Goal: Task Accomplishment & Management: Complete application form

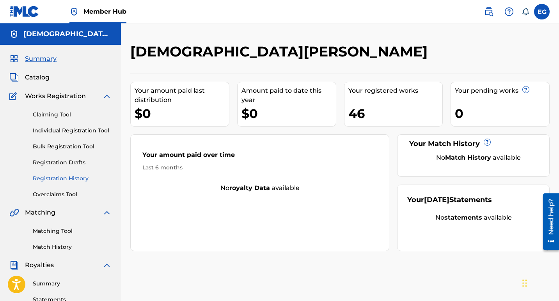
click at [64, 181] on link "Registration History" at bounding box center [72, 179] width 79 height 8
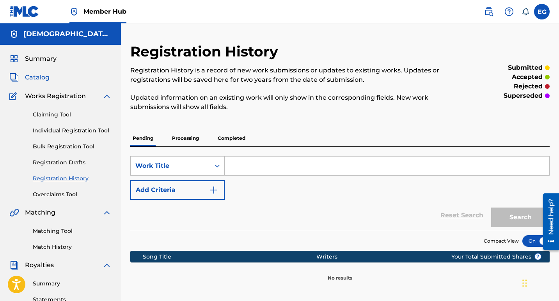
click at [43, 81] on span "Catalog" at bounding box center [37, 77] width 25 height 9
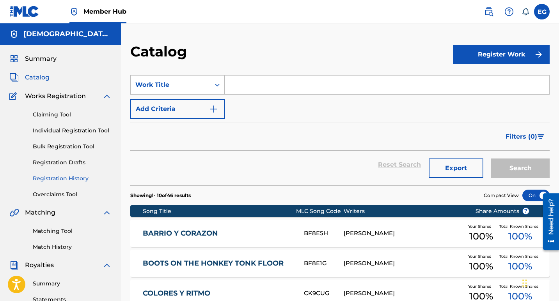
click at [70, 176] on link "Registration History" at bounding box center [72, 179] width 79 height 8
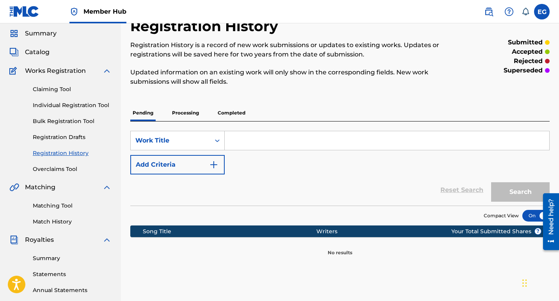
scroll to position [39, 0]
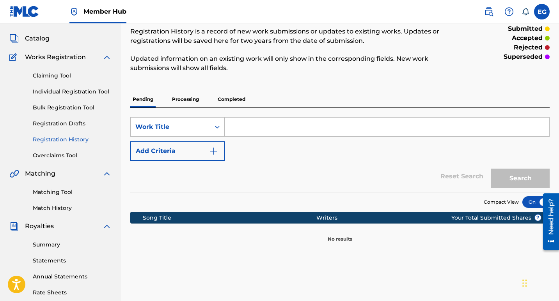
click at [191, 101] on p "Processing" at bounding box center [186, 99] width 32 height 16
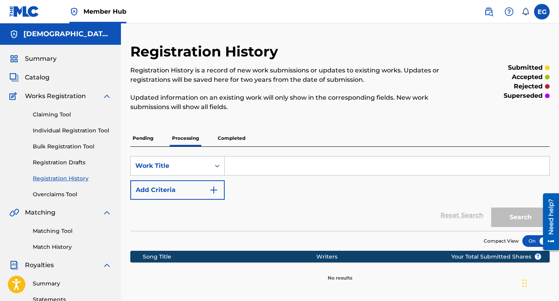
click at [232, 142] on p "Completed" at bounding box center [231, 138] width 32 height 16
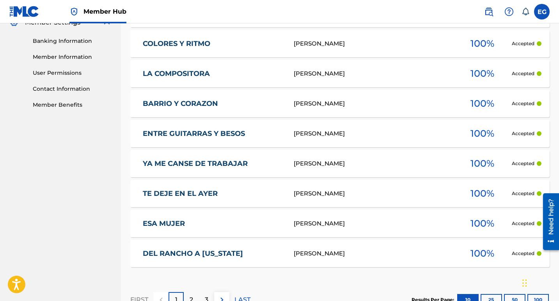
scroll to position [384, 0]
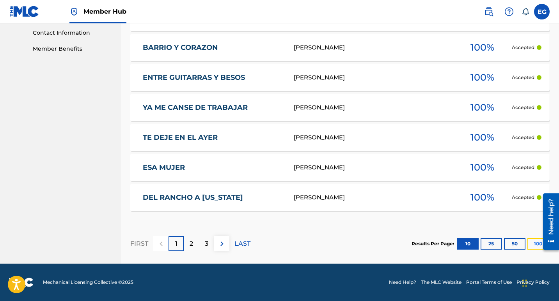
click at [532, 246] on button "100" at bounding box center [537, 244] width 21 height 12
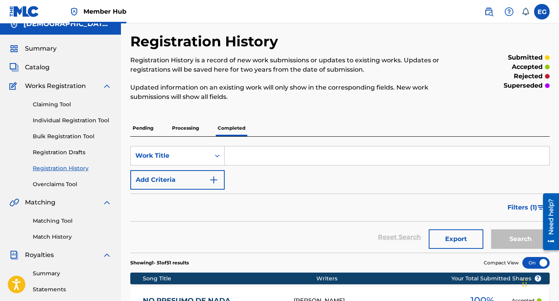
scroll to position [0, 0]
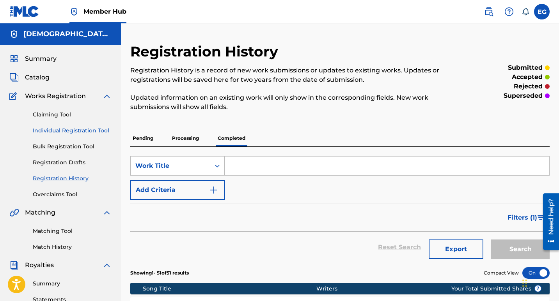
click at [71, 132] on link "Individual Registration Tool" at bounding box center [72, 131] width 79 height 8
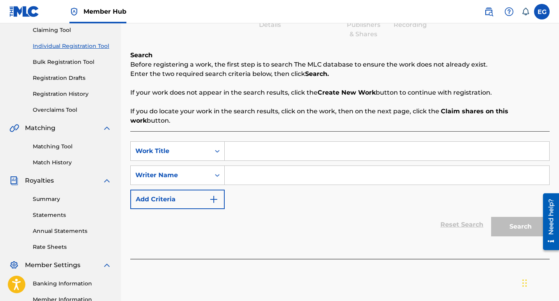
scroll to position [117, 0]
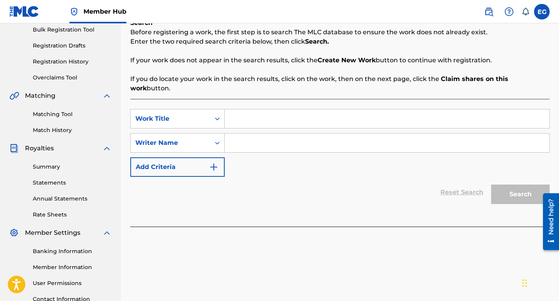
click at [239, 110] on input "Search Form" at bounding box center [387, 119] width 324 height 19
type input "Vida de Rancho"
click at [252, 136] on input "Search Form" at bounding box center [387, 143] width 324 height 19
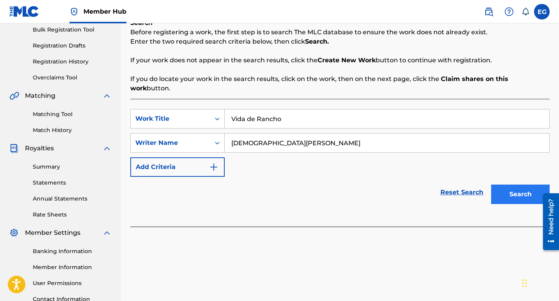
type input "[DEMOGRAPHIC_DATA][PERSON_NAME]"
click at [516, 185] on button "Search" at bounding box center [520, 194] width 58 height 19
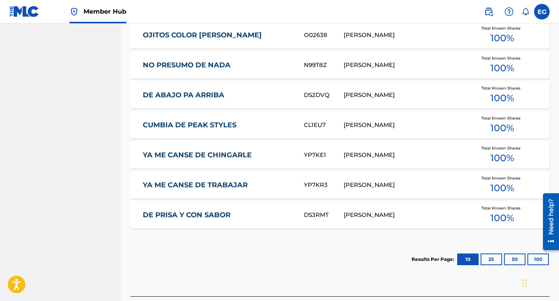
scroll to position [454, 0]
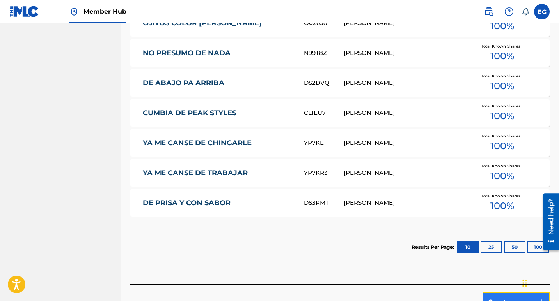
click at [501, 293] on button "Create new work" at bounding box center [515, 302] width 67 height 19
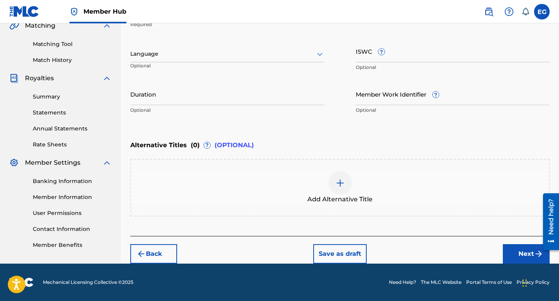
scroll to position [148, 0]
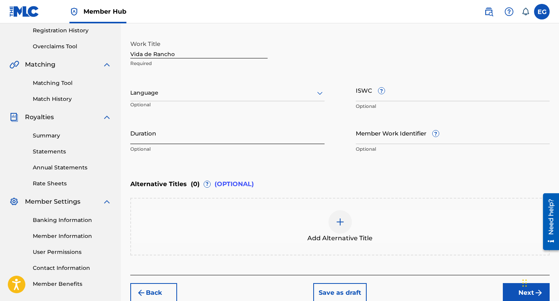
click at [243, 128] on input "Duration" at bounding box center [227, 133] width 194 height 22
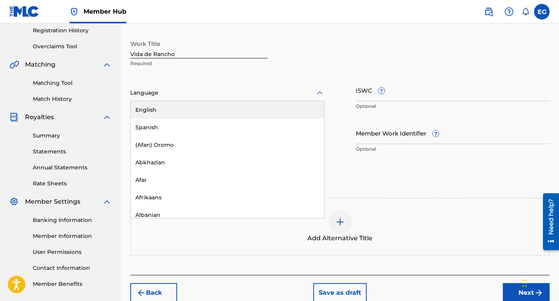
click at [319, 92] on icon at bounding box center [319, 93] width 9 height 9
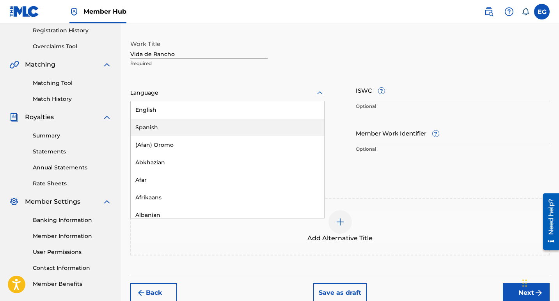
click at [149, 128] on div "Spanish" at bounding box center [227, 128] width 193 height 18
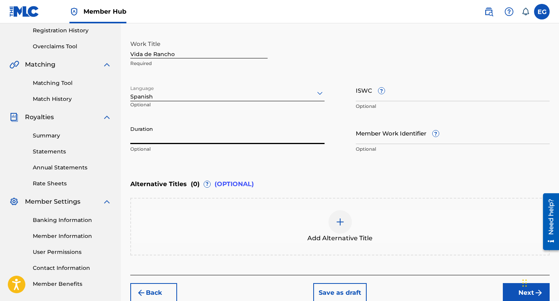
click at [154, 138] on input "Duration" at bounding box center [227, 133] width 194 height 22
type input "02:34"
click at [519, 294] on button "Next" at bounding box center [526, 292] width 47 height 19
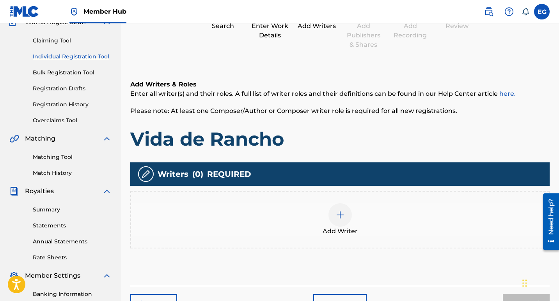
scroll to position [113, 0]
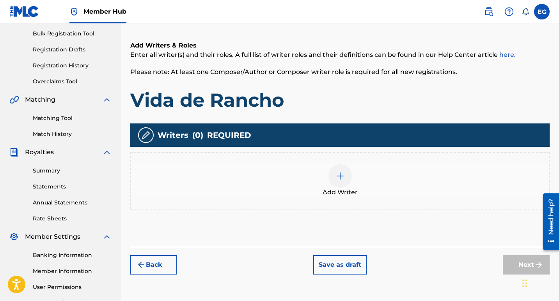
click at [340, 178] on img at bounding box center [339, 176] width 9 height 9
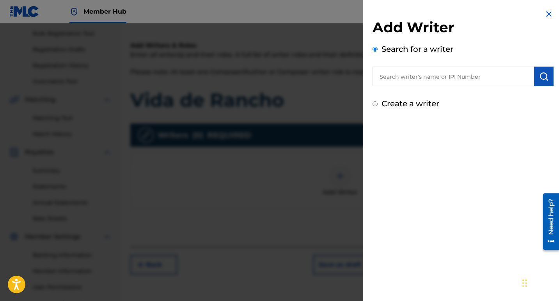
click at [436, 76] on input "text" at bounding box center [452, 76] width 161 height 19
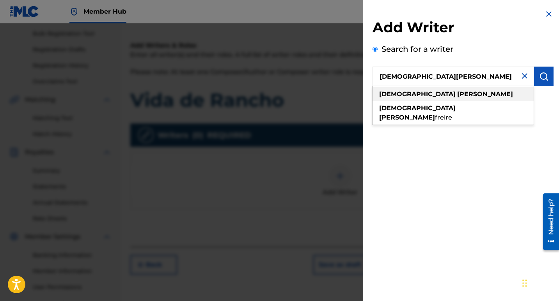
type input "[DEMOGRAPHIC_DATA][PERSON_NAME]"
click at [457, 93] on strong "[PERSON_NAME]" at bounding box center [485, 93] width 56 height 7
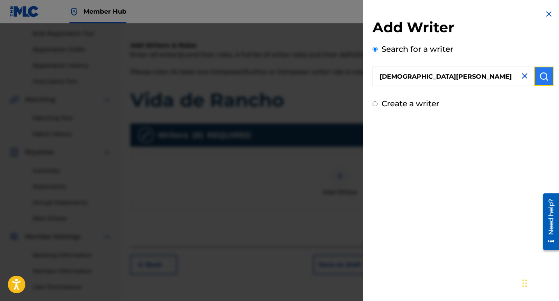
click at [539, 75] on img "submit" at bounding box center [543, 76] width 9 height 9
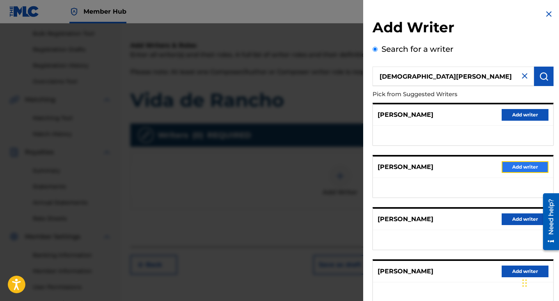
click at [528, 170] on button "Add writer" at bounding box center [524, 167] width 47 height 12
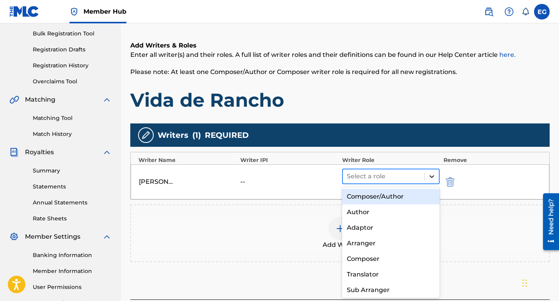
click at [432, 178] on icon at bounding box center [432, 177] width 8 height 8
click at [380, 197] on div "Composer/Author" at bounding box center [390, 197] width 97 height 16
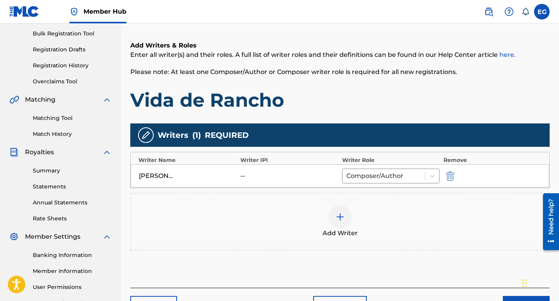
click at [243, 175] on div "--" at bounding box center [257, 176] width 35 height 9
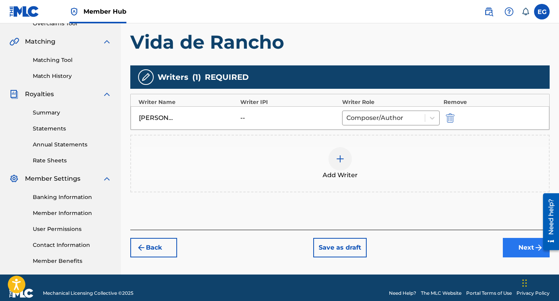
scroll to position [182, 0]
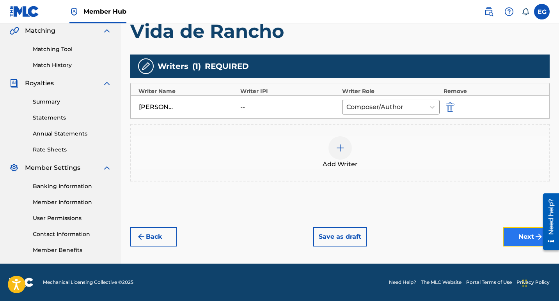
click at [516, 235] on button "Next" at bounding box center [526, 236] width 47 height 19
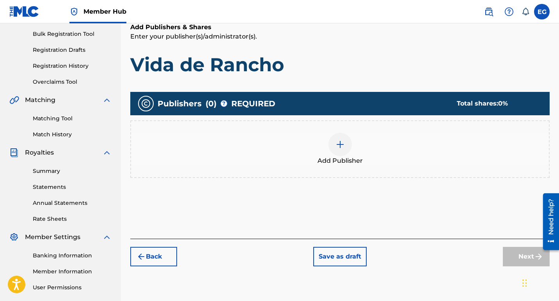
scroll to position [113, 0]
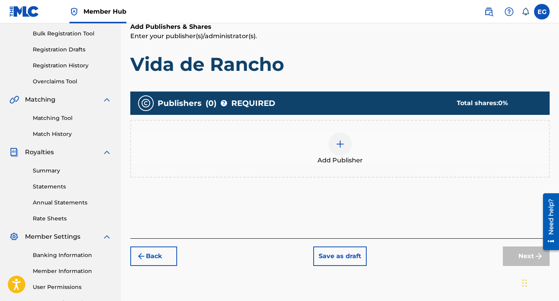
click at [339, 145] on img at bounding box center [339, 144] width 9 height 9
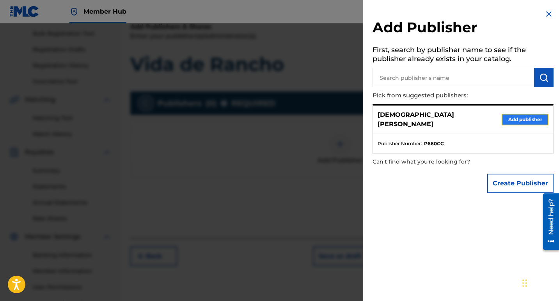
click at [517, 114] on button "Add publisher" at bounding box center [524, 120] width 47 height 12
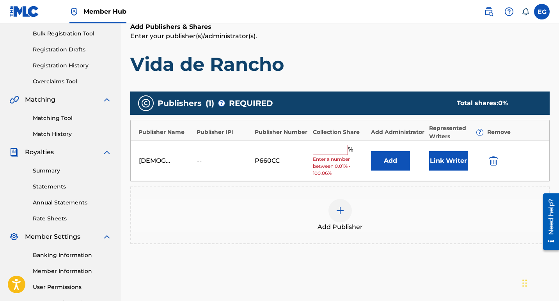
click at [338, 151] on input "text" at bounding box center [330, 150] width 35 height 10
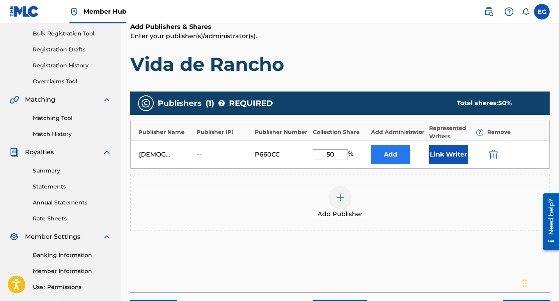
type input "50"
click at [392, 156] on button "Add" at bounding box center [390, 154] width 39 height 19
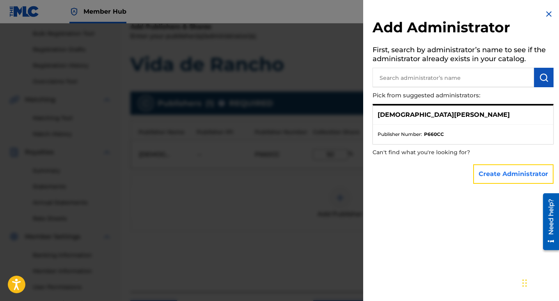
click at [505, 175] on button "Create Administrator" at bounding box center [513, 174] width 80 height 19
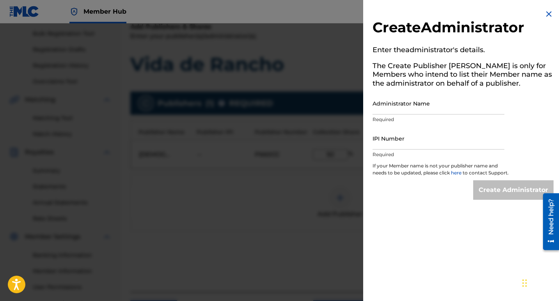
click at [392, 117] on p "Required" at bounding box center [438, 119] width 132 height 7
click at [372, 117] on div "Create Administrator Enter the administrator 's details. The Create Publisher b…" at bounding box center [463, 104] width 200 height 209
click at [376, 126] on div "Administrator Name Required" at bounding box center [438, 109] width 132 height 35
click at [503, 119] on p "Required" at bounding box center [438, 119] width 132 height 7
click at [399, 109] on input "Administrator Name" at bounding box center [438, 103] width 132 height 22
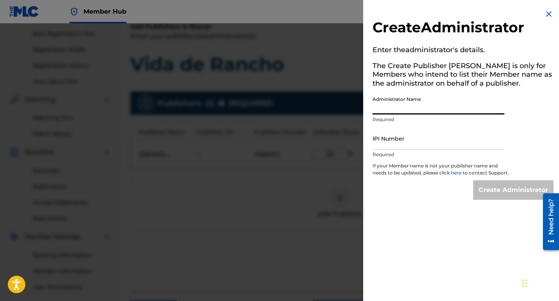
type input "[PERSON_NAME]"
click at [398, 143] on input "IPI Number" at bounding box center [438, 139] width 132 height 22
paste input "01308635652"
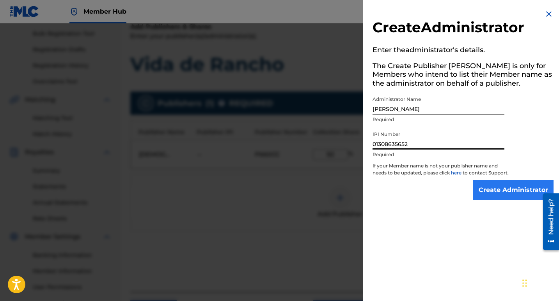
type input "01308635652"
click at [490, 199] on input "Create Administrator" at bounding box center [513, 190] width 80 height 19
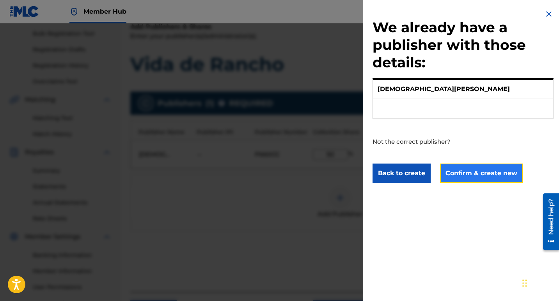
click at [485, 175] on button "Confirm & create new" at bounding box center [481, 173] width 83 height 19
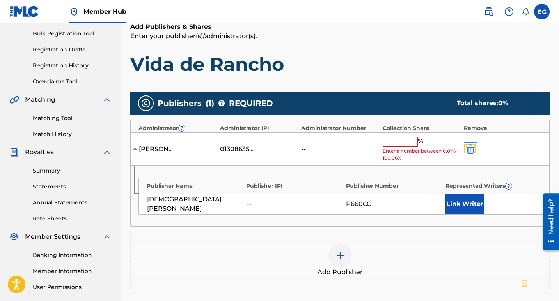
click at [469, 151] on img "submit" at bounding box center [470, 149] width 9 height 9
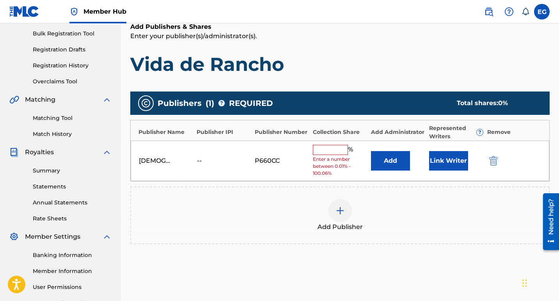
click at [332, 150] on input "text" at bounding box center [330, 150] width 35 height 10
type input "100"
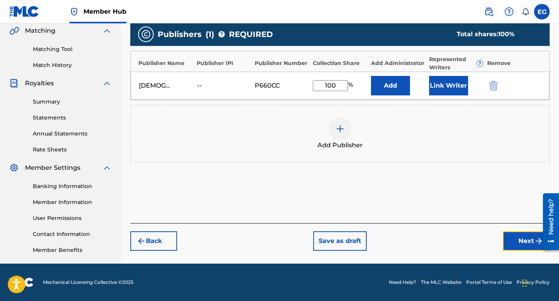
click at [519, 243] on button "Next" at bounding box center [526, 241] width 47 height 19
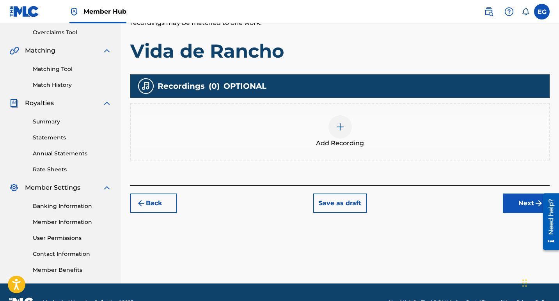
scroll to position [182, 0]
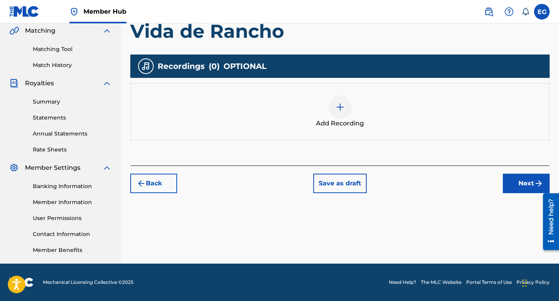
click at [340, 106] on img at bounding box center [339, 107] width 9 height 9
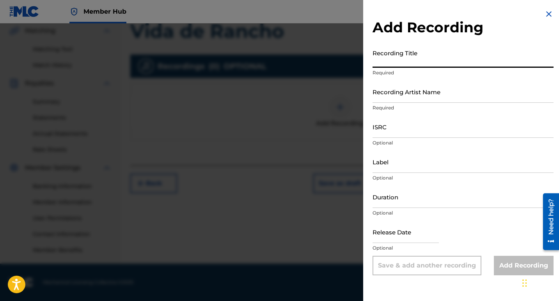
click at [393, 61] on input "Recording Title" at bounding box center [462, 57] width 181 height 22
click at [407, 62] on input "Recording Title" at bounding box center [462, 57] width 181 height 22
type input "Vida de Rancho"
click at [407, 95] on input "Recording Artist Name" at bounding box center [462, 92] width 181 height 22
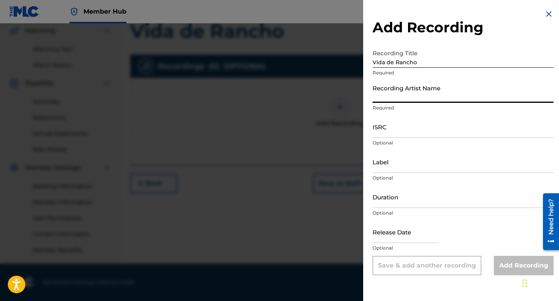
type input "[DEMOGRAPHIC_DATA][PERSON_NAME]"
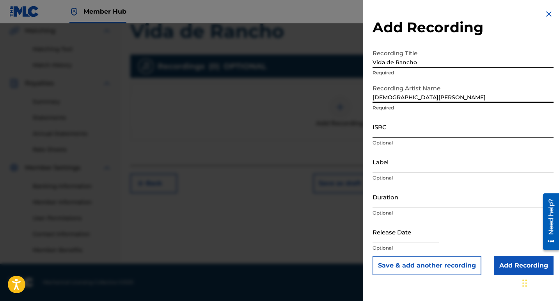
click at [390, 130] on input "ISRC" at bounding box center [462, 127] width 181 height 22
click at [380, 134] on input "ISRC" at bounding box center [462, 127] width 181 height 22
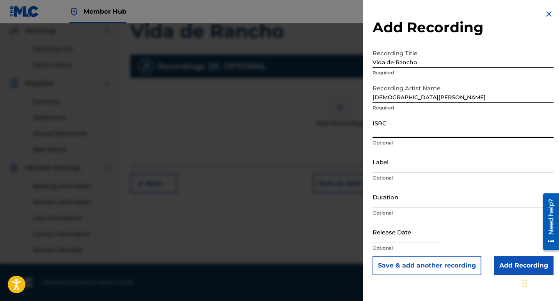
paste input "QT3EY2577366"
type input "QT3EY2577366"
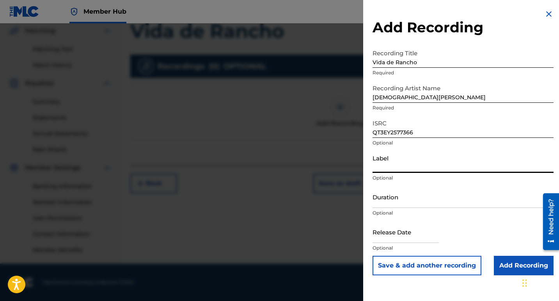
click at [389, 168] on input "Label" at bounding box center [462, 162] width 181 height 22
type input "10192525 Records DK"
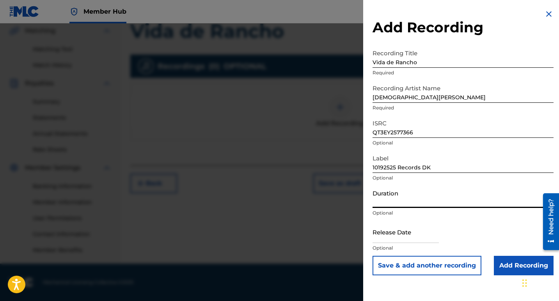
click at [384, 200] on input "Duration" at bounding box center [462, 197] width 181 height 22
click at [392, 203] on input "Duration" at bounding box center [462, 197] width 181 height 22
type input "02:34"
click at [383, 232] on input "text" at bounding box center [405, 232] width 66 height 22
select select "8"
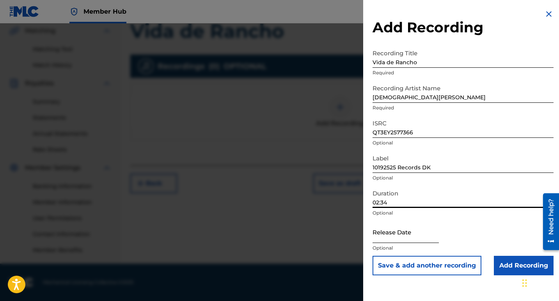
select select "2025"
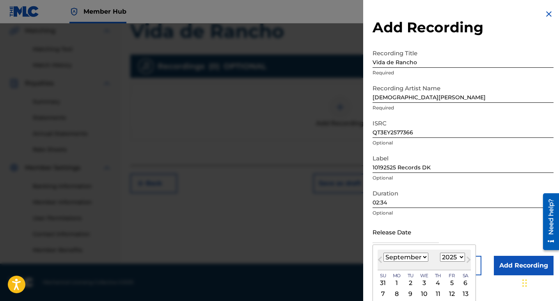
scroll to position [39, 0]
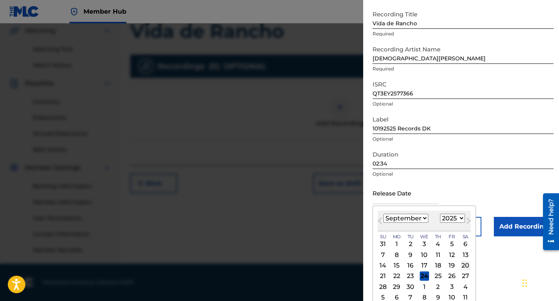
click at [465, 264] on div "20" at bounding box center [465, 265] width 9 height 9
type input "[DATE]"
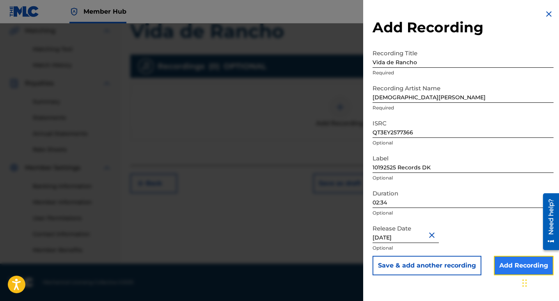
click at [517, 264] on input "Add Recording" at bounding box center [524, 265] width 60 height 19
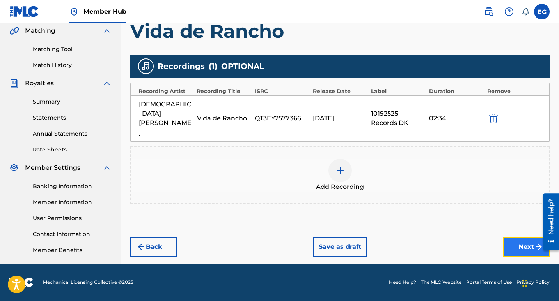
click at [521, 237] on button "Next" at bounding box center [526, 246] width 47 height 19
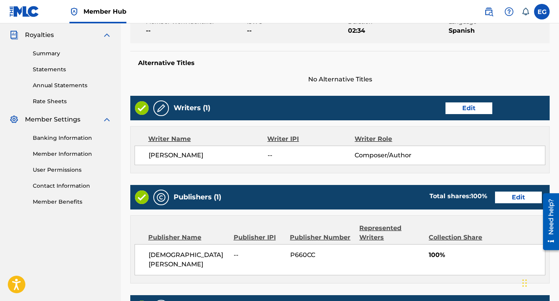
scroll to position [269, 0]
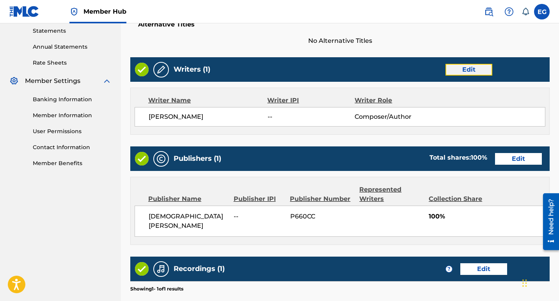
click at [462, 70] on button "Edit" at bounding box center [468, 70] width 47 height 12
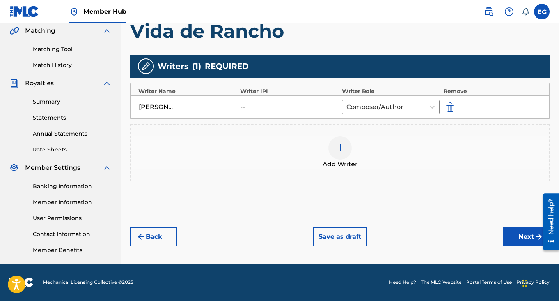
scroll to position [182, 0]
click at [244, 106] on div "--" at bounding box center [257, 107] width 35 height 9
click at [522, 240] on button "Next" at bounding box center [526, 236] width 47 height 19
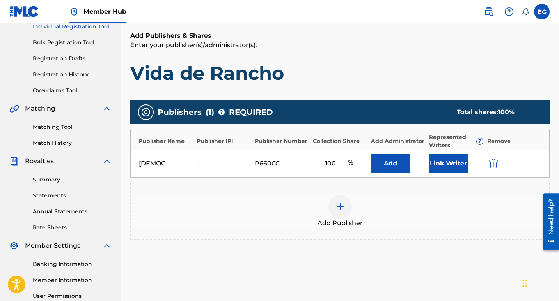
scroll to position [113, 0]
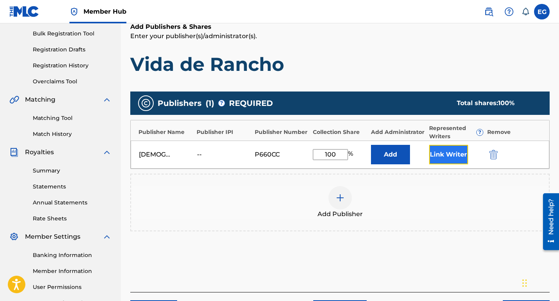
click at [437, 152] on button "Link Writer" at bounding box center [448, 154] width 39 height 19
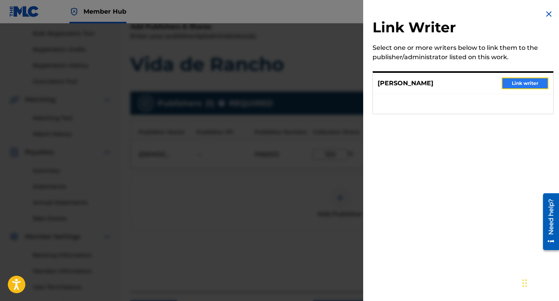
click at [518, 85] on button "Link writer" at bounding box center [524, 84] width 47 height 12
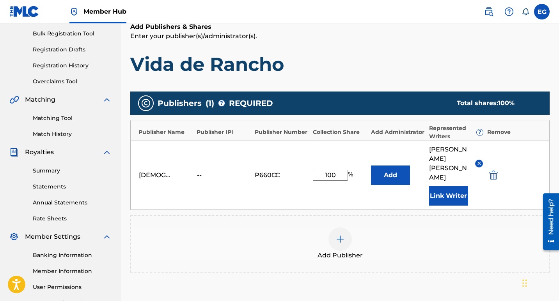
click at [270, 171] on div "P660CC" at bounding box center [272, 175] width 35 height 9
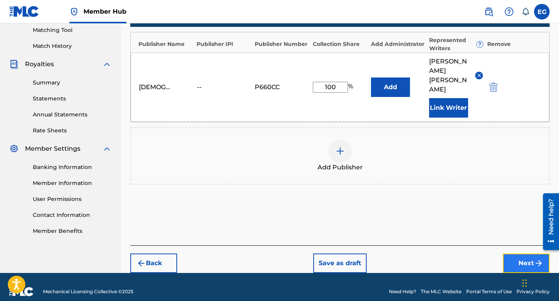
click at [520, 255] on button "Next" at bounding box center [526, 263] width 47 height 19
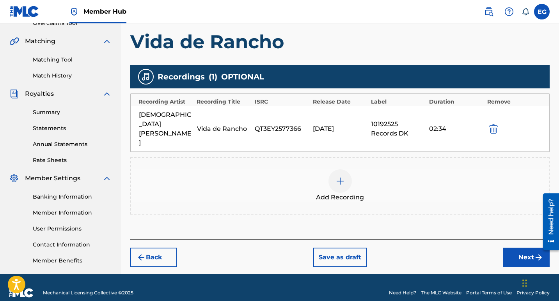
scroll to position [182, 0]
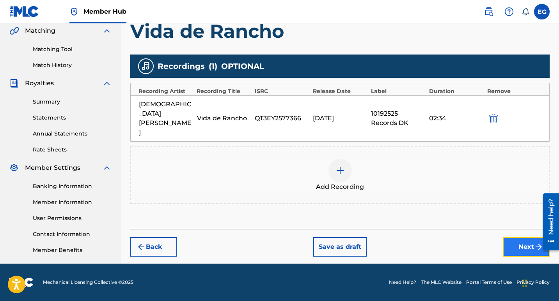
click at [516, 237] on button "Next" at bounding box center [526, 246] width 47 height 19
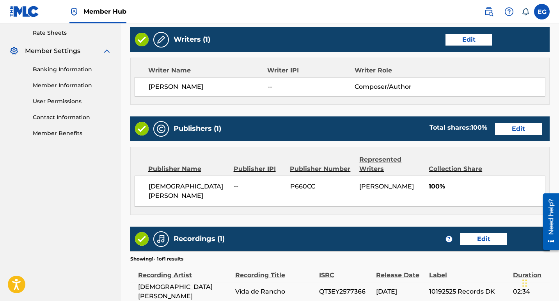
scroll to position [299, 0]
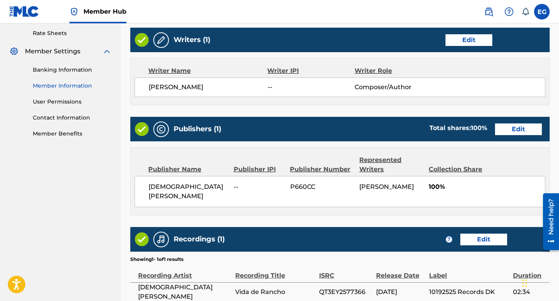
click at [76, 86] on link "Member Information" at bounding box center [72, 86] width 79 height 8
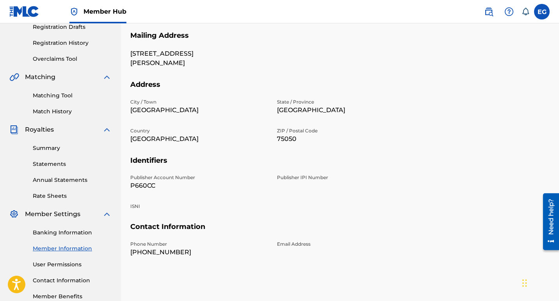
scroll to position [156, 0]
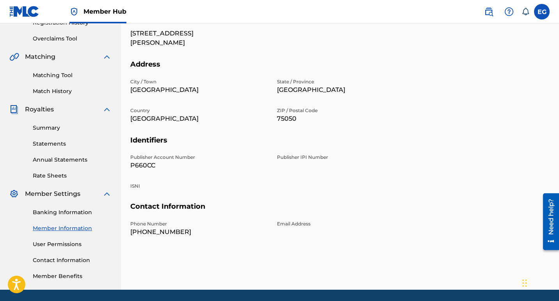
click at [295, 159] on p "Publisher IPI Number" at bounding box center [345, 157] width 137 height 7
click at [287, 170] on div "Publisher IPI Number" at bounding box center [345, 162] width 137 height 16
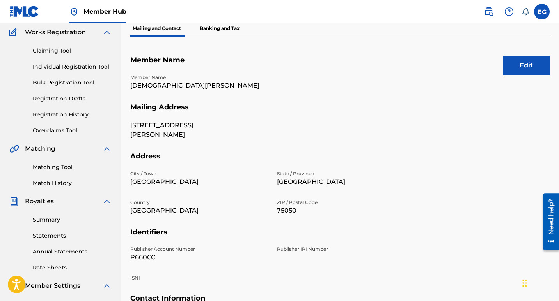
scroll to position [39, 0]
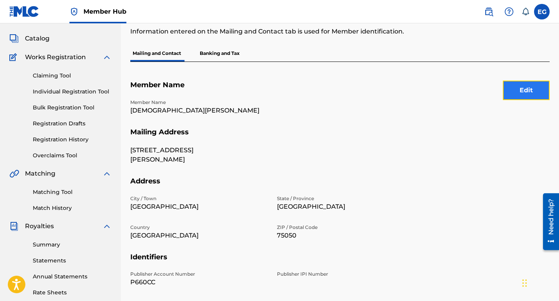
click at [532, 90] on button "Edit" at bounding box center [526, 90] width 47 height 19
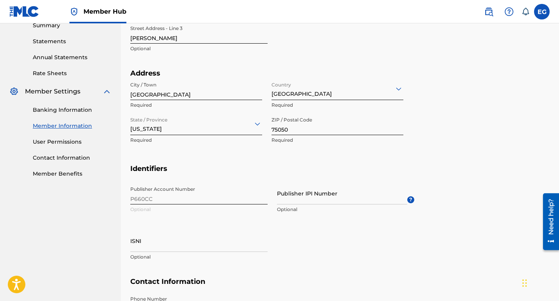
scroll to position [273, 0]
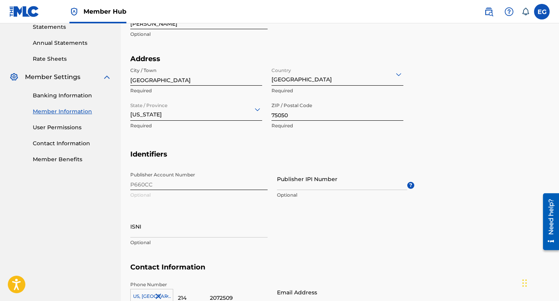
drag, startPoint x: 156, startPoint y: 184, endPoint x: 136, endPoint y: 183, distance: 20.3
click at [136, 183] on div "Publisher Account Number P660CC Optional Publisher IPI Number Optional ? ISNI O…" at bounding box center [272, 215] width 284 height 95
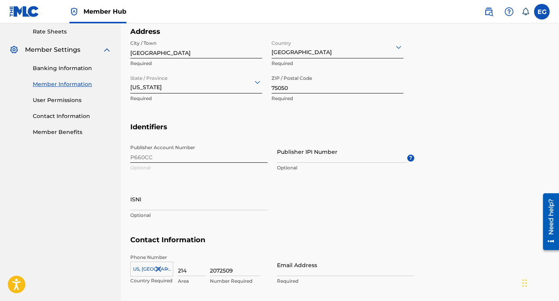
scroll to position [312, 0]
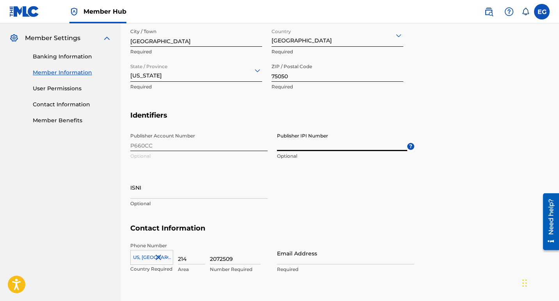
click at [291, 147] on input "Publisher IPI Number" at bounding box center [342, 140] width 130 height 22
type input "3937963"
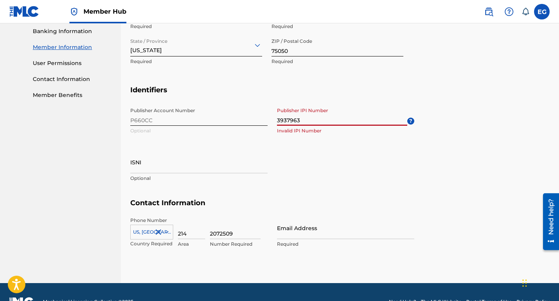
scroll to position [351, 0]
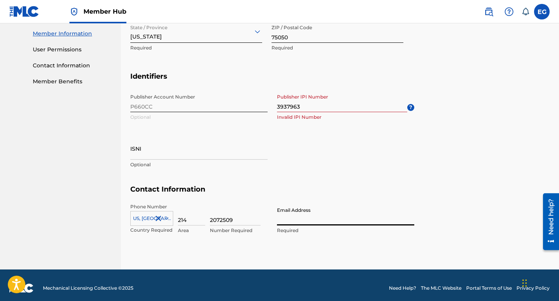
click at [292, 222] on input "Email Address" at bounding box center [345, 215] width 137 height 22
type input "[EMAIL_ADDRESS][DOMAIN_NAME]"
type input "[GEOGRAPHIC_DATA]"
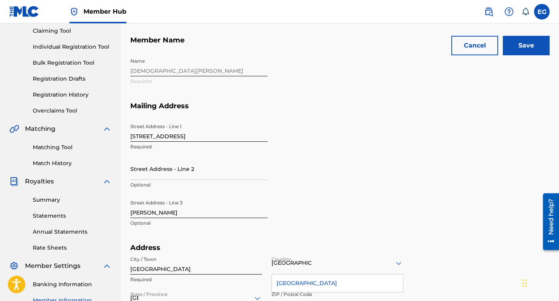
scroll to position [45, 0]
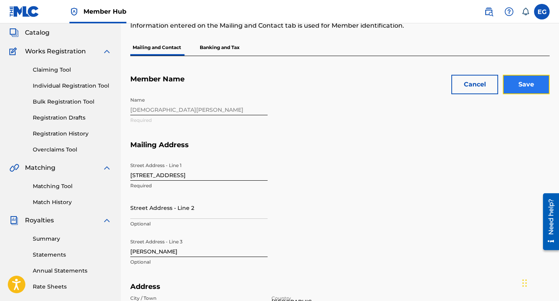
click at [523, 85] on input "Save" at bounding box center [526, 84] width 47 height 19
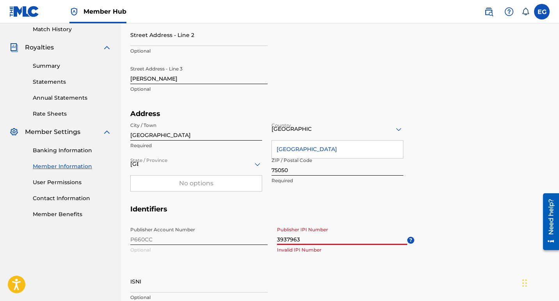
scroll to position [262, 0]
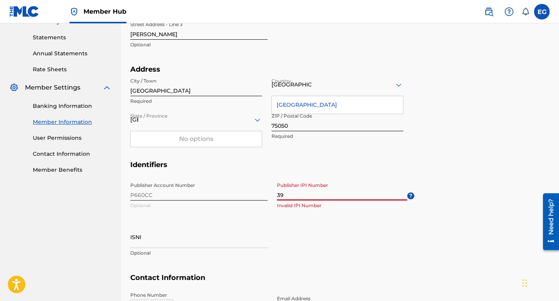
type input "3"
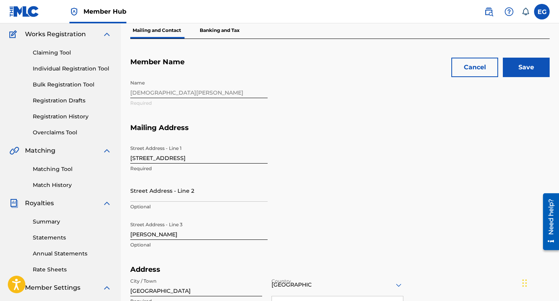
scroll to position [0, 0]
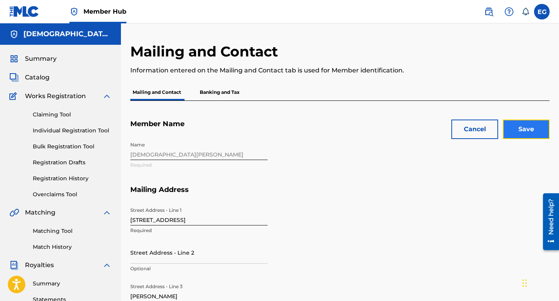
click at [529, 131] on input "Save" at bounding box center [526, 129] width 47 height 19
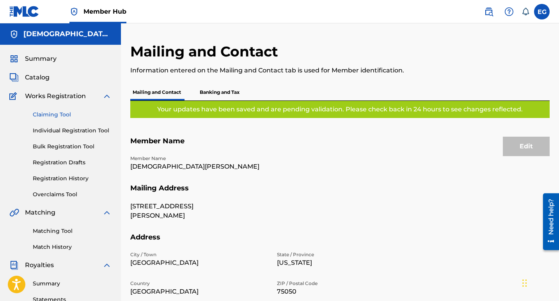
click at [66, 116] on link "Claiming Tool" at bounding box center [72, 115] width 79 height 8
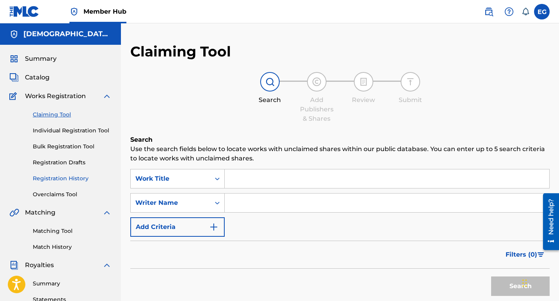
click at [80, 179] on link "Registration History" at bounding box center [72, 179] width 79 height 8
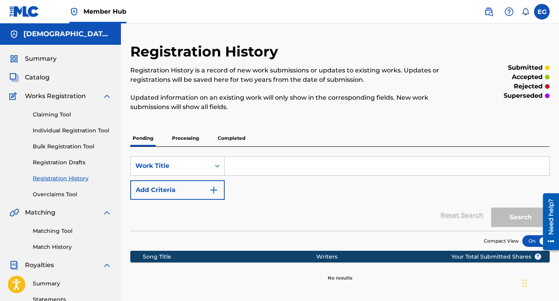
click at [187, 137] on p "Processing" at bounding box center [186, 138] width 32 height 16
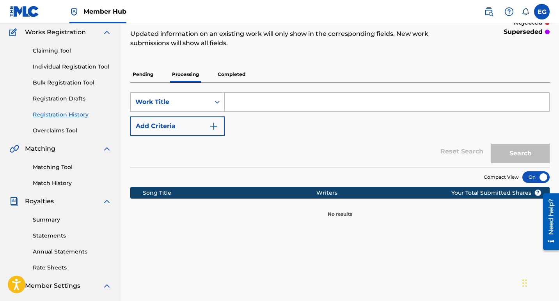
scroll to position [78, 0]
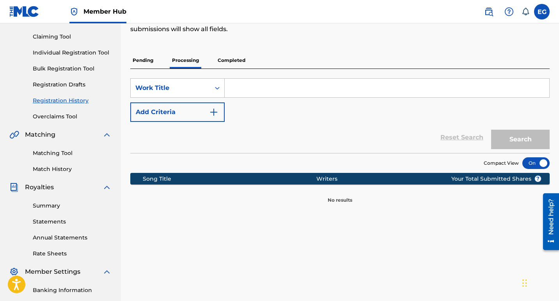
click at [227, 61] on p "Completed" at bounding box center [231, 60] width 32 height 16
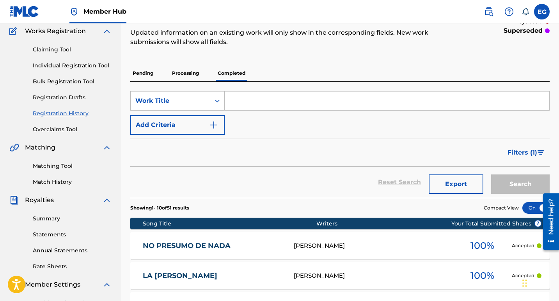
scroll to position [39, 0]
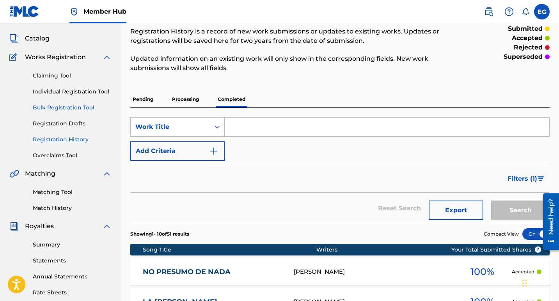
click at [87, 110] on link "Bulk Registration Tool" at bounding box center [72, 108] width 79 height 8
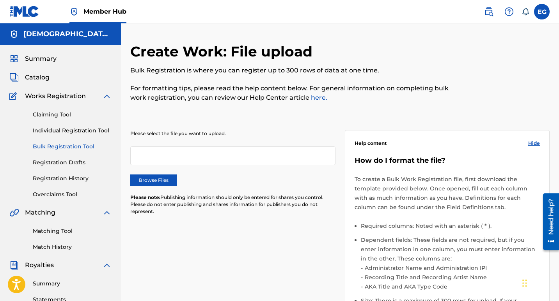
click at [314, 96] on link "here." at bounding box center [318, 97] width 18 height 7
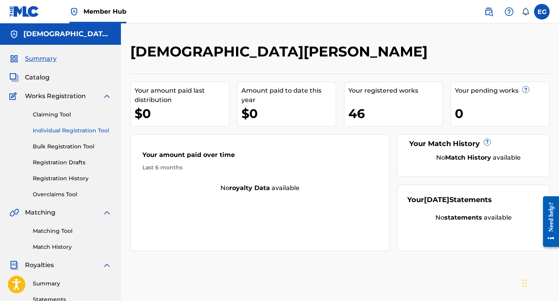
click at [85, 133] on link "Individual Registration Tool" at bounding box center [72, 131] width 79 height 8
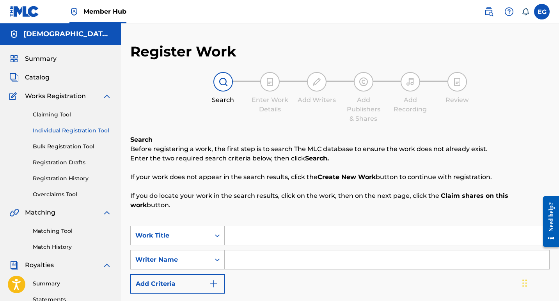
click at [236, 227] on input "Search Form" at bounding box center [387, 236] width 324 height 19
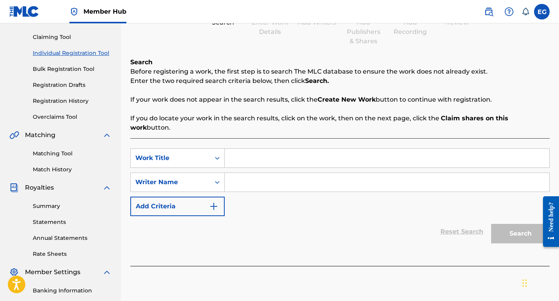
scroll to position [78, 0]
click at [237, 149] on input "Search Form" at bounding box center [387, 158] width 324 height 19
type input "Vid"
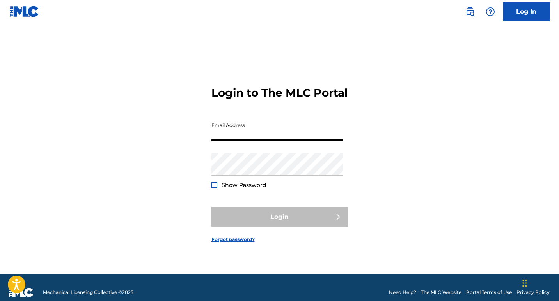
click at [250, 136] on input "Email Address" at bounding box center [277, 130] width 132 height 22
type input "[EMAIL_ADDRESS][DOMAIN_NAME]"
click at [284, 138] on input "[EMAIL_ADDRESS][DOMAIN_NAME]" at bounding box center [277, 130] width 132 height 22
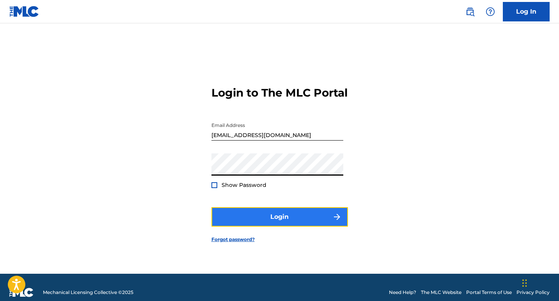
click at [268, 225] on button "Login" at bounding box center [279, 216] width 136 height 19
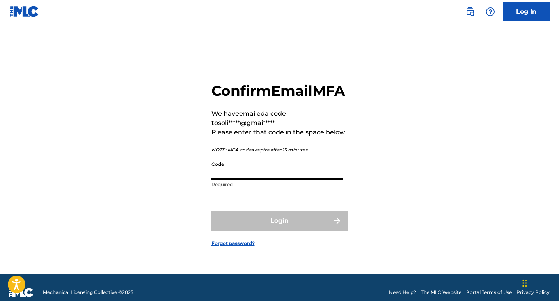
click at [227, 179] on input "Code" at bounding box center [277, 169] width 132 height 22
paste input "002458"
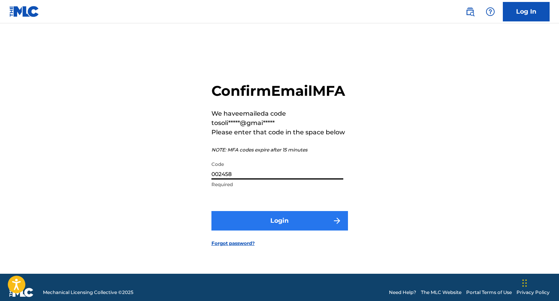
type input "002458"
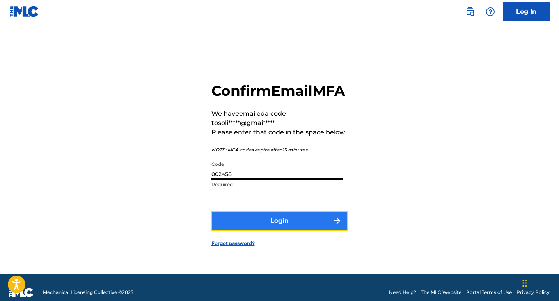
click at [273, 231] on button "Login" at bounding box center [279, 220] width 136 height 19
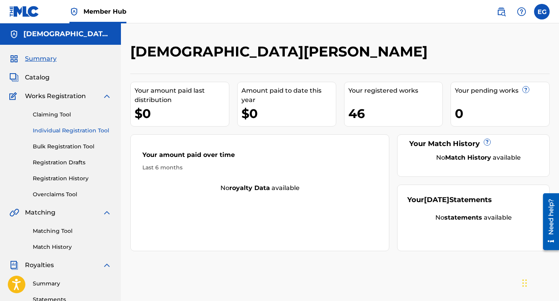
click at [62, 133] on link "Individual Registration Tool" at bounding box center [72, 131] width 79 height 8
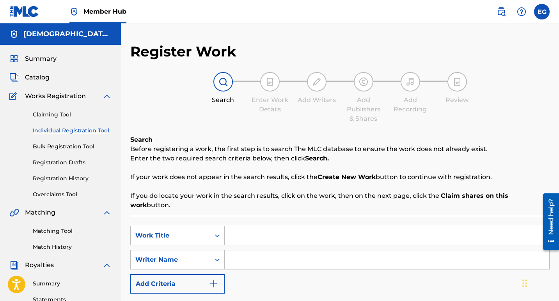
click at [243, 230] on input "Search Form" at bounding box center [387, 236] width 324 height 19
paste input "Vida de Rancho"
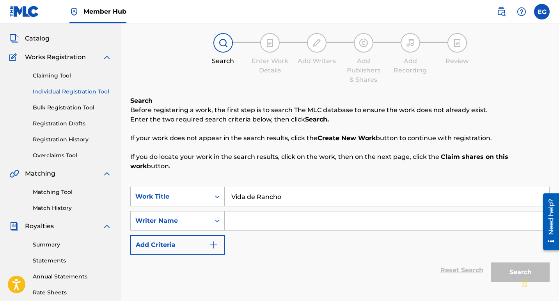
type input "Vida de Rancho"
click at [244, 212] on input "Search Form" at bounding box center [387, 221] width 324 height 19
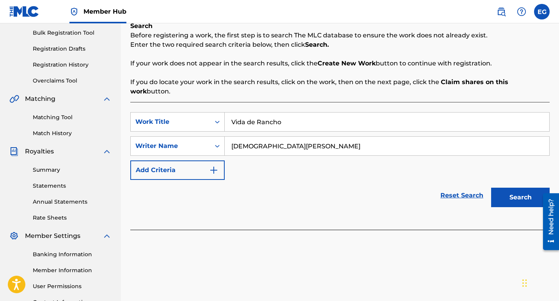
scroll to position [117, 0]
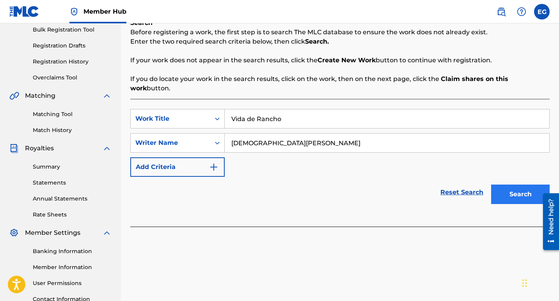
type input "[DEMOGRAPHIC_DATA][PERSON_NAME]"
click at [523, 187] on button "Search" at bounding box center [520, 194] width 58 height 19
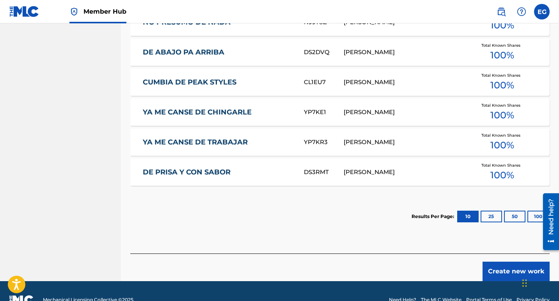
scroll to position [493, 0]
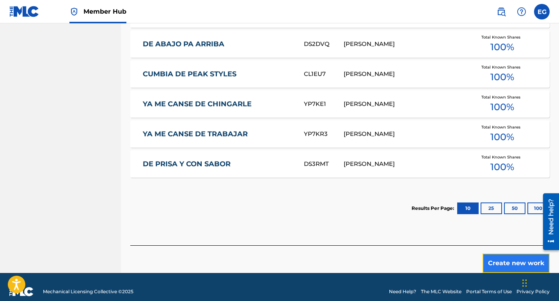
click at [498, 256] on button "Create new work" at bounding box center [515, 263] width 67 height 19
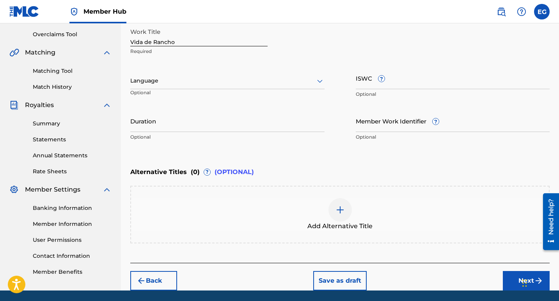
scroll to position [109, 0]
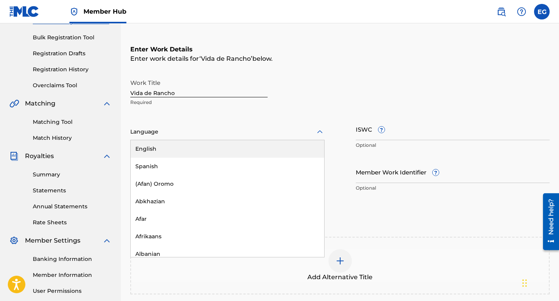
click at [170, 136] on div at bounding box center [227, 132] width 194 height 10
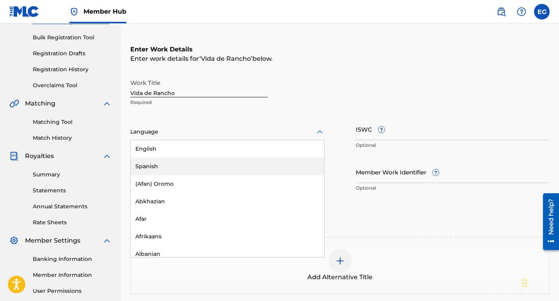
click at [147, 165] on div "Spanish" at bounding box center [227, 167] width 193 height 18
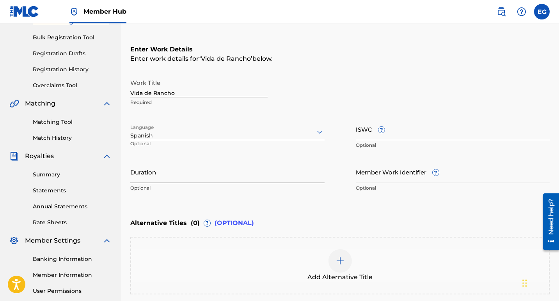
click at [149, 180] on input "Duration" at bounding box center [227, 172] width 194 height 22
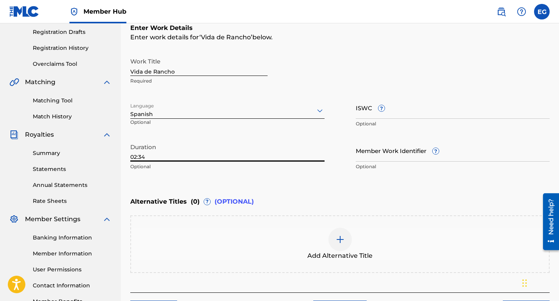
scroll to position [148, 0]
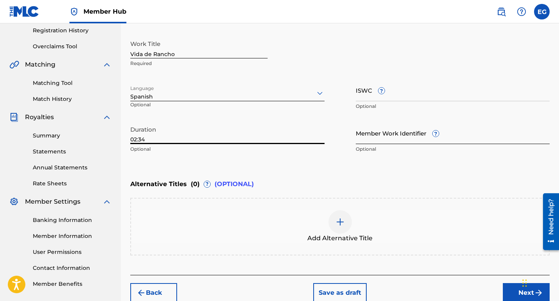
type input "02:34"
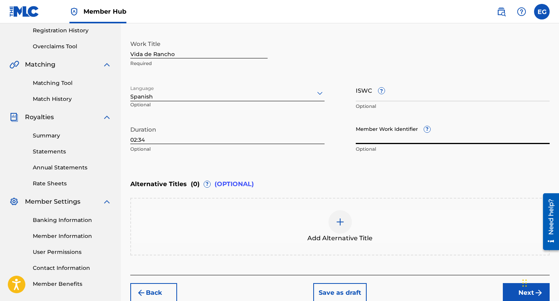
click at [387, 137] on input "Member Work Identifier ?" at bounding box center [453, 133] width 194 height 22
click at [363, 137] on input "Member Work Identifier ?" at bounding box center [453, 133] width 194 height 22
paste input "01308635652"
type input "01308635652"
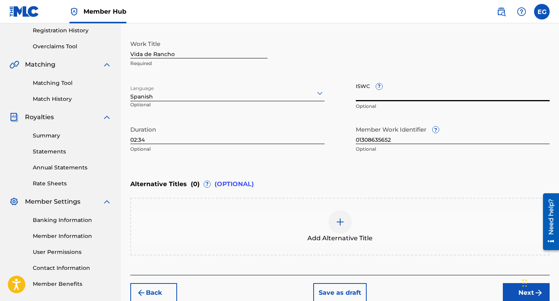
click at [371, 92] on input "ISWC ?" at bounding box center [453, 90] width 194 height 22
click at [513, 296] on button "Next" at bounding box center [526, 292] width 47 height 19
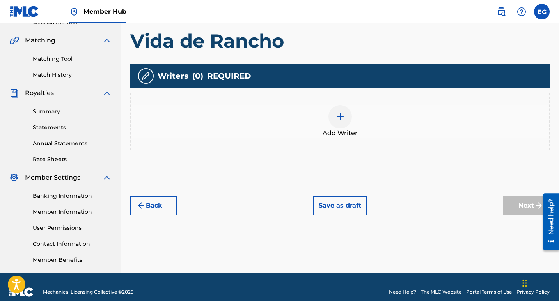
scroll to position [182, 0]
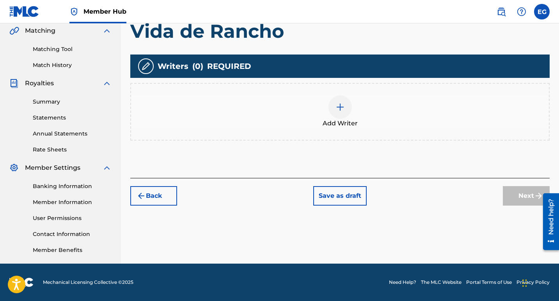
click at [340, 110] on img at bounding box center [339, 107] width 9 height 9
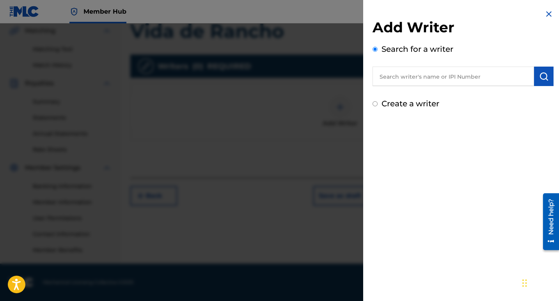
click at [466, 79] on input "text" at bounding box center [452, 76] width 161 height 19
paste input "01308635652"
type input "01308635652"
click at [539, 75] on img "submit" at bounding box center [543, 76] width 9 height 9
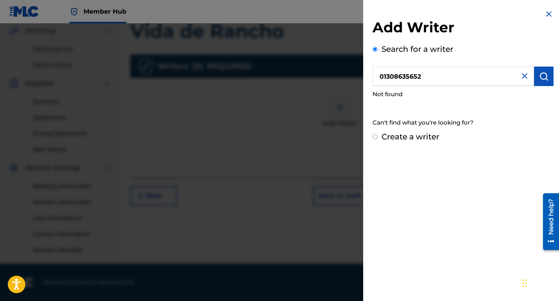
drag, startPoint x: 439, startPoint y: 77, endPoint x: 384, endPoint y: 72, distance: 55.2
click at [384, 72] on input "01308635652" at bounding box center [452, 76] width 161 height 19
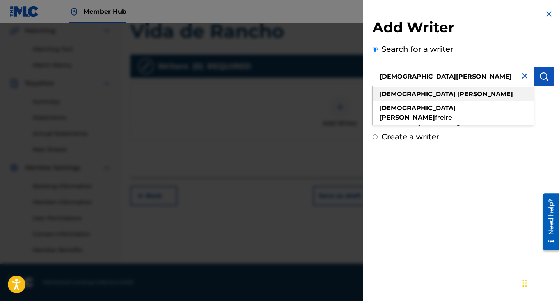
type input "[DEMOGRAPHIC_DATA][PERSON_NAME]"
click at [457, 97] on strong "[PERSON_NAME]" at bounding box center [485, 93] width 56 height 7
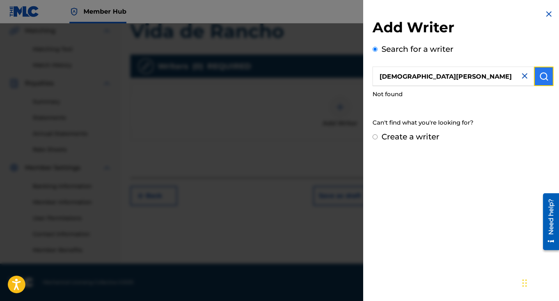
click at [541, 76] on img "submit" at bounding box center [543, 76] width 9 height 9
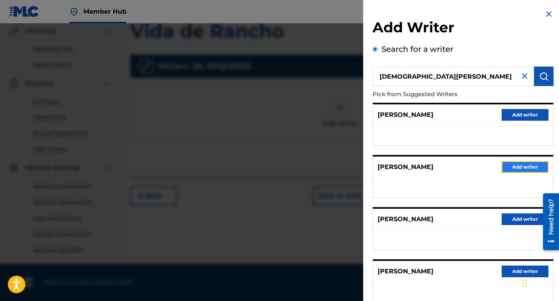
click at [508, 172] on button "Add writer" at bounding box center [524, 167] width 47 height 12
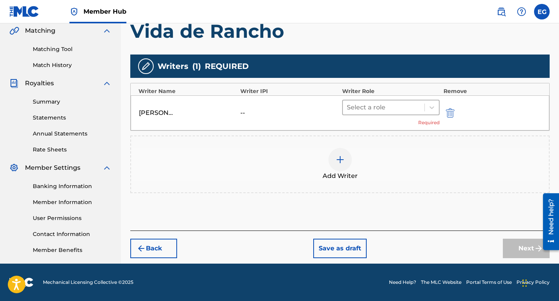
click at [392, 108] on div at bounding box center [384, 107] width 74 height 11
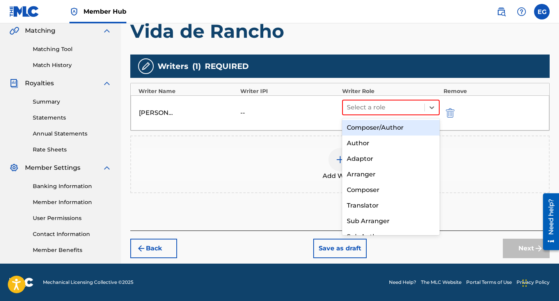
click at [387, 130] on div "Composer/Author" at bounding box center [390, 128] width 97 height 16
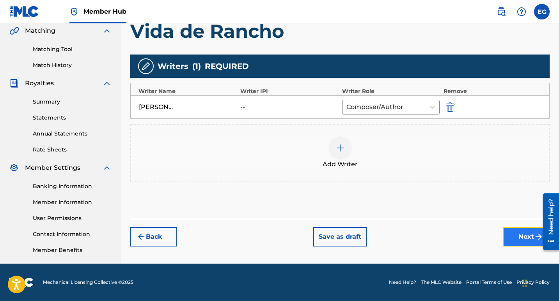
click at [522, 238] on button "Next" at bounding box center [526, 236] width 47 height 19
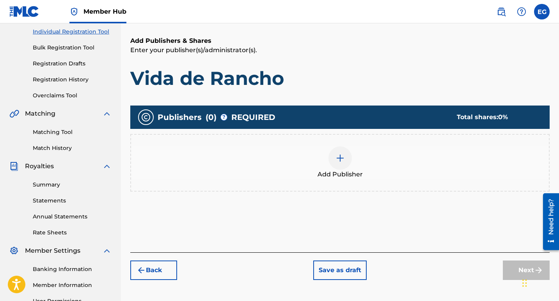
scroll to position [113, 0]
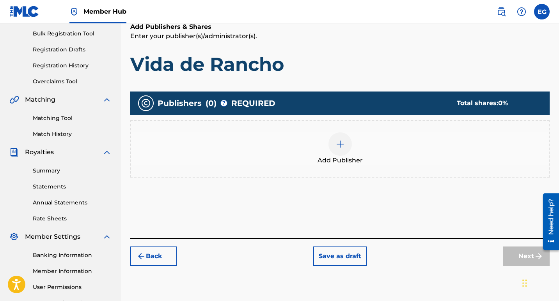
click at [338, 145] on img at bounding box center [339, 144] width 9 height 9
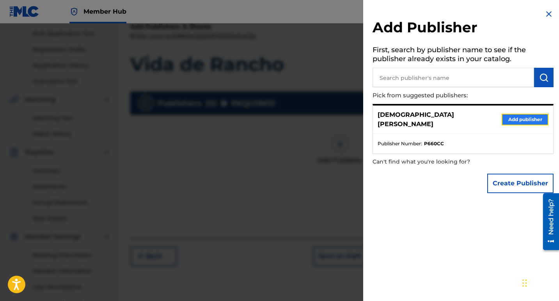
click at [526, 114] on button "Add publisher" at bounding box center [524, 120] width 47 height 12
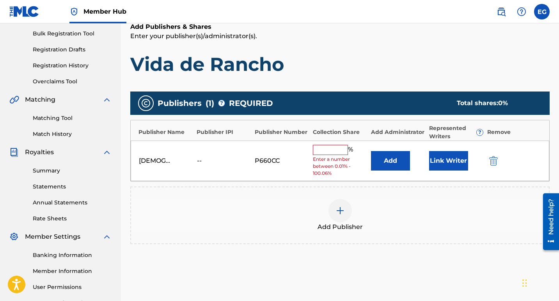
click at [333, 152] on input "text" at bounding box center [330, 150] width 35 height 10
type input "100"
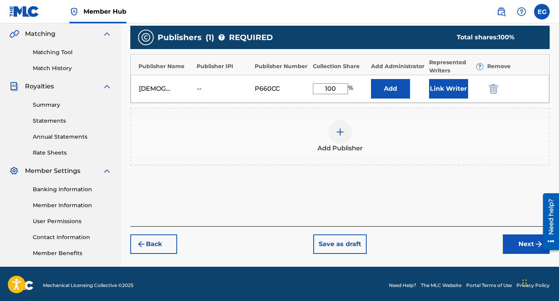
scroll to position [182, 0]
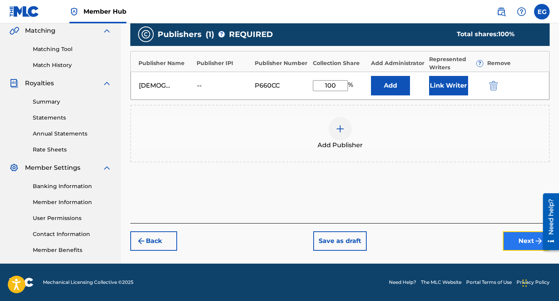
click at [515, 244] on button "Next" at bounding box center [526, 241] width 47 height 19
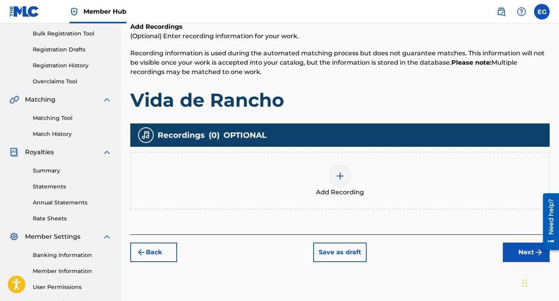
scroll to position [152, 0]
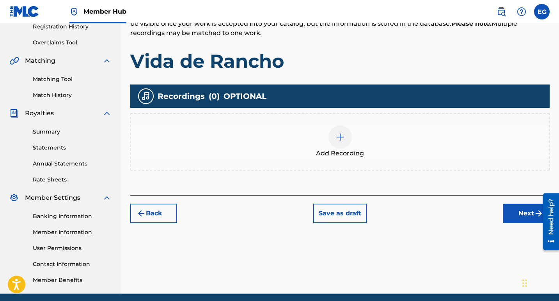
click at [340, 136] on img at bounding box center [339, 137] width 9 height 9
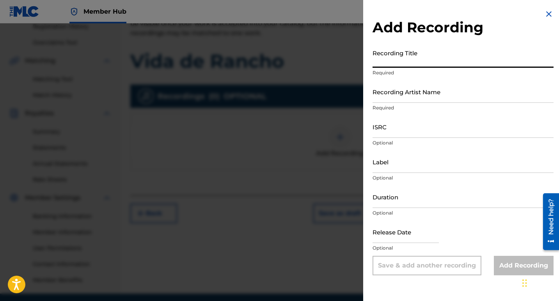
click at [403, 60] on input "Recording Title" at bounding box center [462, 57] width 181 height 22
click at [393, 61] on input "Recording Title" at bounding box center [462, 57] width 181 height 22
type input "Vida de Rancho"
click at [390, 105] on p "Required" at bounding box center [462, 108] width 181 height 7
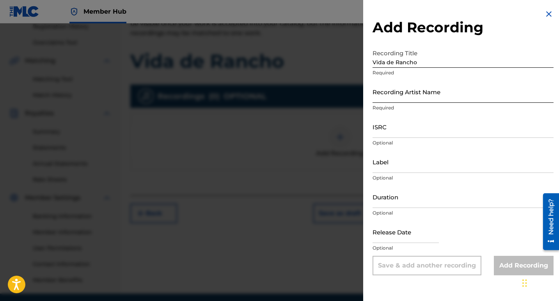
click at [395, 99] on input "Recording Artist Name" at bounding box center [462, 92] width 181 height 22
type input "[DEMOGRAPHIC_DATA][PERSON_NAME]"
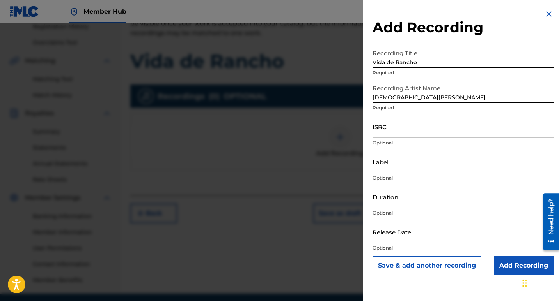
click at [393, 205] on input "Duration" at bounding box center [462, 197] width 181 height 22
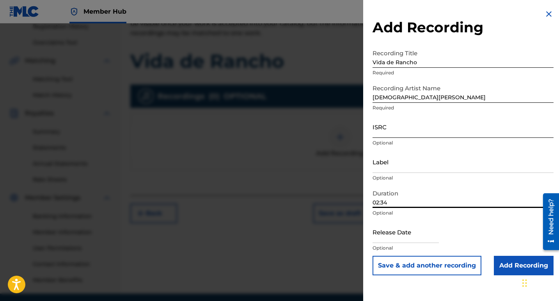
type input "02:34"
click at [400, 131] on input "ISRC" at bounding box center [462, 127] width 181 height 22
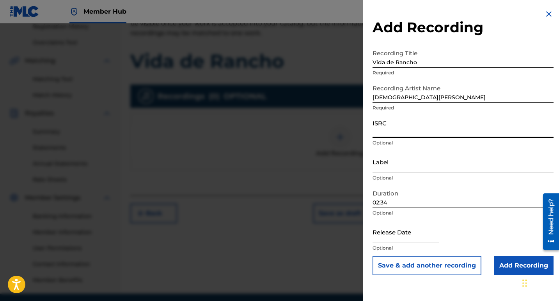
paste input "QT3EY2577366"
type input "QT3EY2577366"
click at [388, 168] on input "Label" at bounding box center [462, 162] width 181 height 22
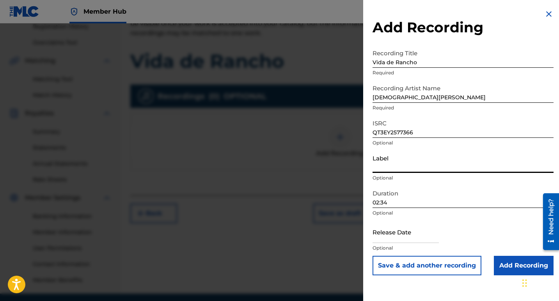
type input "10192525 Records DK"
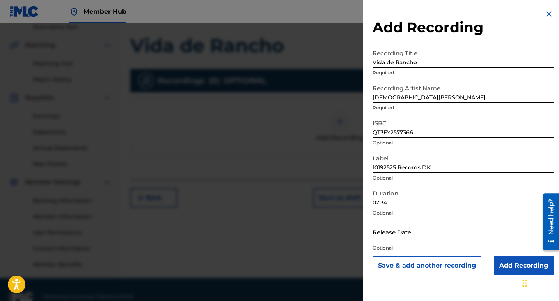
scroll to position [182, 0]
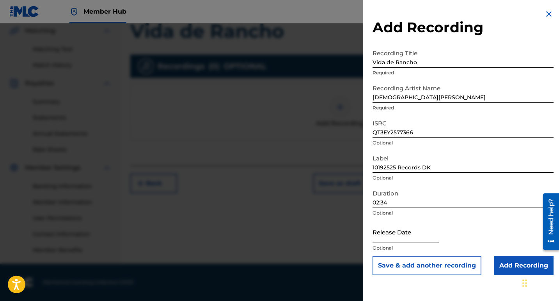
select select "8"
select select "2025"
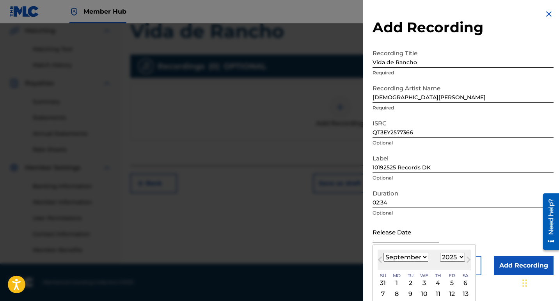
click at [382, 238] on input "text" at bounding box center [405, 232] width 66 height 22
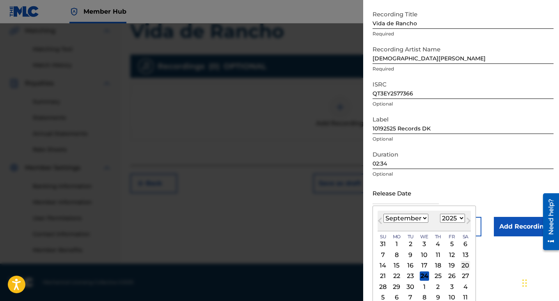
click at [464, 267] on div "20" at bounding box center [465, 265] width 9 height 9
type input "[DATE]"
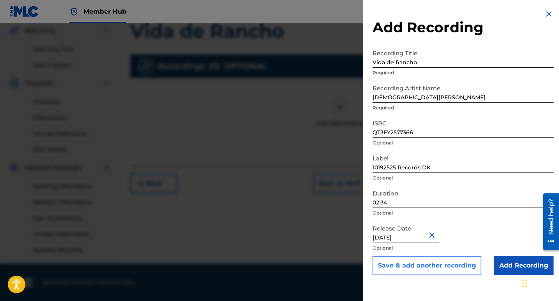
scroll to position [0, 0]
click at [513, 268] on input "Add Recording" at bounding box center [524, 265] width 60 height 19
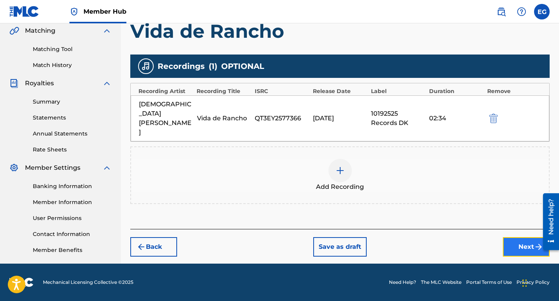
click at [511, 237] on button "Next" at bounding box center [526, 246] width 47 height 19
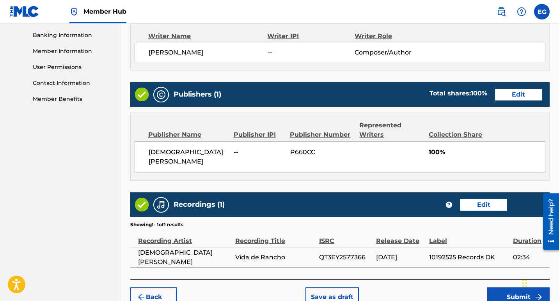
scroll to position [211, 0]
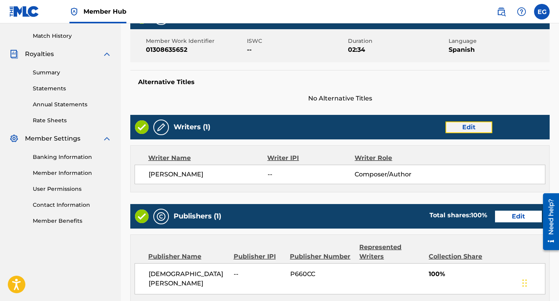
click at [466, 129] on button "Edit" at bounding box center [468, 128] width 47 height 12
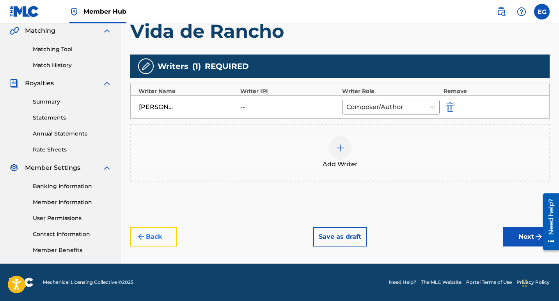
click at [150, 240] on button "Back" at bounding box center [153, 236] width 47 height 19
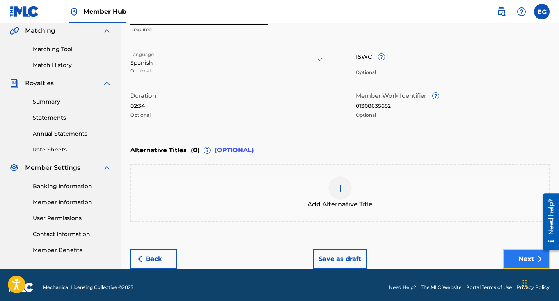
click at [513, 257] on button "Next" at bounding box center [526, 259] width 47 height 19
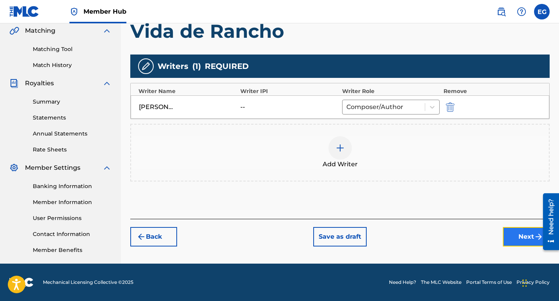
click at [528, 240] on button "Next" at bounding box center [526, 236] width 47 height 19
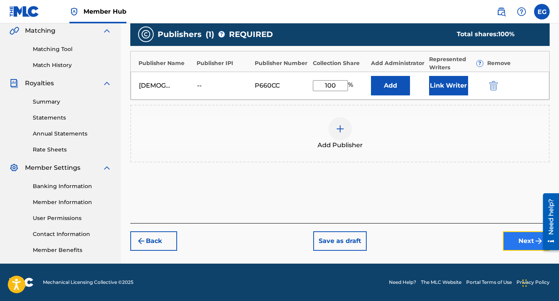
click at [523, 243] on button "Next" at bounding box center [526, 241] width 47 height 19
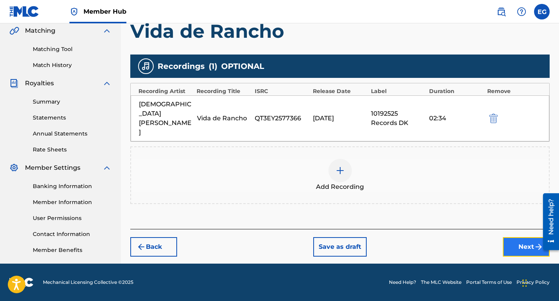
click at [523, 237] on button "Next" at bounding box center [526, 246] width 47 height 19
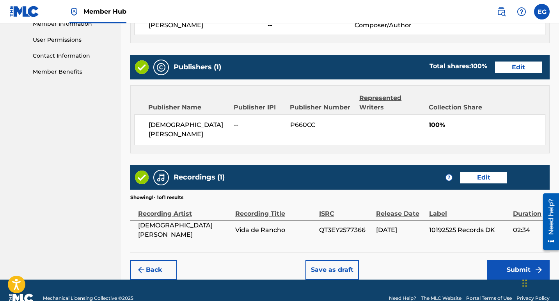
scroll to position [367, 0]
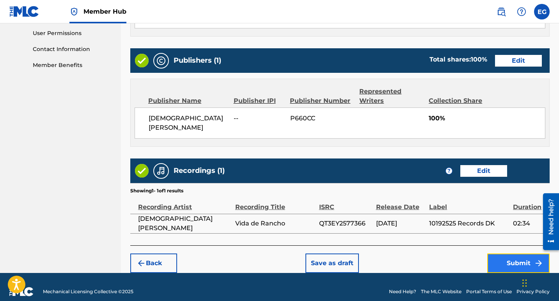
click at [514, 254] on button "Submit" at bounding box center [518, 263] width 62 height 19
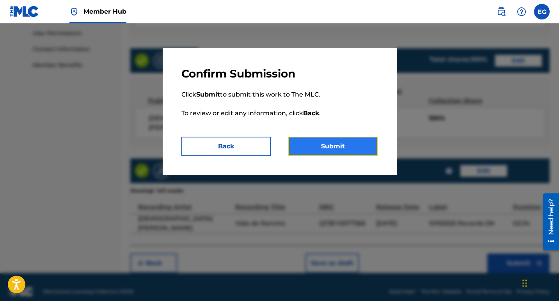
click at [336, 150] on button "Submit" at bounding box center [333, 146] width 90 height 19
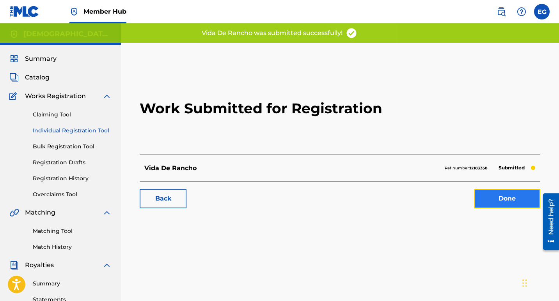
click at [494, 198] on link "Done" at bounding box center [507, 198] width 66 height 19
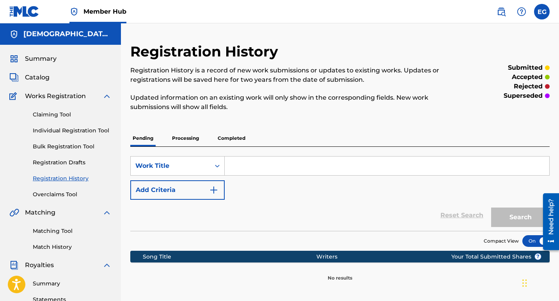
click at [248, 165] on input "Search Form" at bounding box center [387, 166] width 324 height 19
click at [74, 135] on div "Claiming Tool Individual Registration Tool Bulk Registration Tool Registration …" at bounding box center [60, 150] width 102 height 98
click at [75, 131] on link "Individual Registration Tool" at bounding box center [72, 131] width 79 height 8
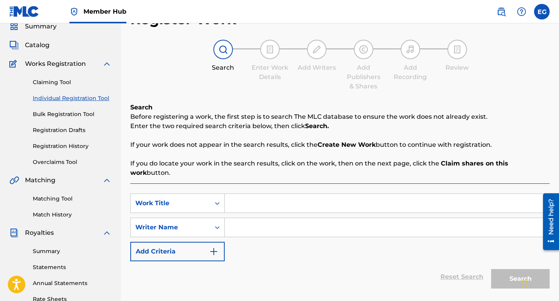
scroll to position [78, 0]
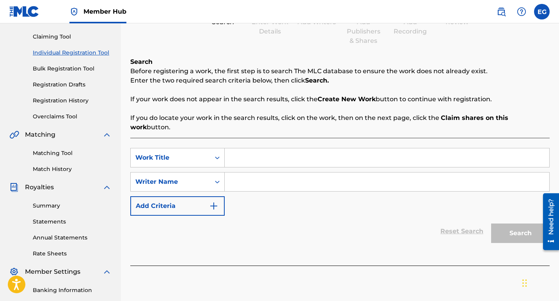
click at [237, 149] on input "Search Form" at bounding box center [387, 158] width 324 height 19
click at [248, 149] on input "Search Form" at bounding box center [387, 158] width 324 height 19
type input "Ritmo y Sabor"
click at [260, 173] on input "Search Form" at bounding box center [387, 182] width 324 height 19
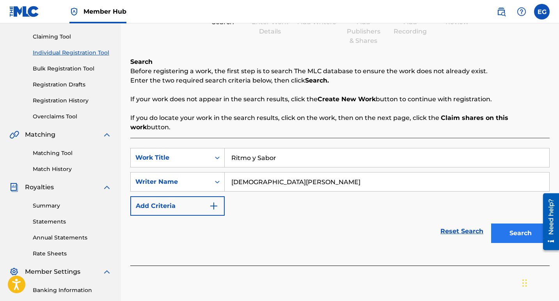
type input "[DEMOGRAPHIC_DATA][PERSON_NAME]"
click at [512, 224] on button "Search" at bounding box center [520, 233] width 58 height 19
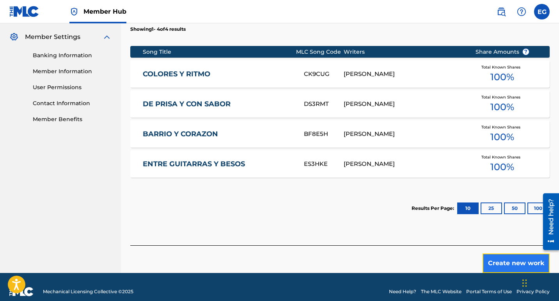
click at [508, 254] on button "Create new work" at bounding box center [515, 263] width 67 height 19
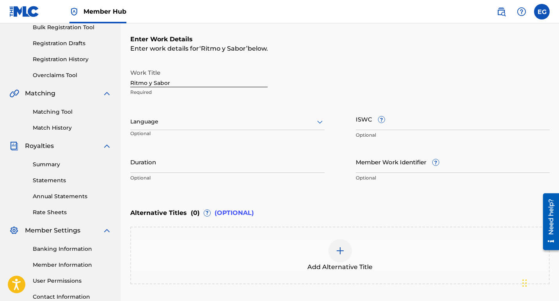
scroll to position [109, 0]
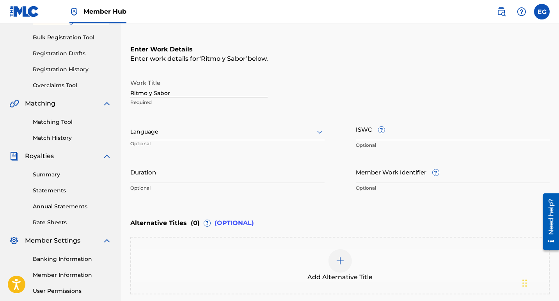
click at [286, 120] on div "Language Optional" at bounding box center [227, 135] width 194 height 35
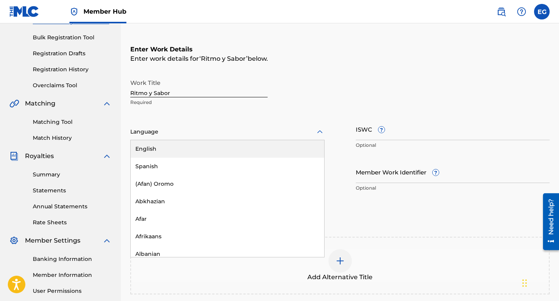
click at [318, 134] on icon at bounding box center [319, 132] width 9 height 9
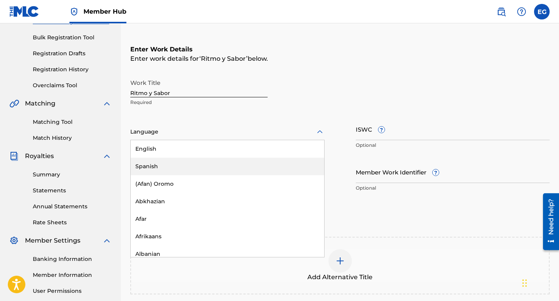
click at [145, 168] on div "Spanish" at bounding box center [227, 167] width 193 height 18
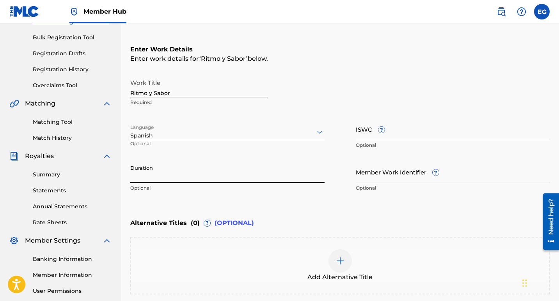
click at [146, 175] on input "Duration" at bounding box center [227, 172] width 194 height 22
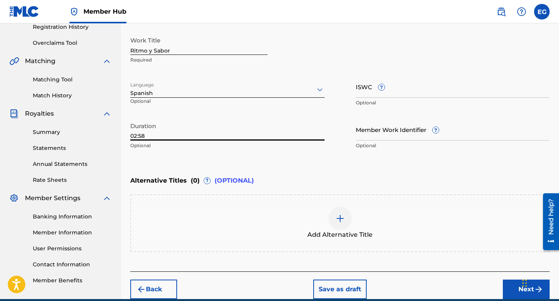
scroll to position [187, 0]
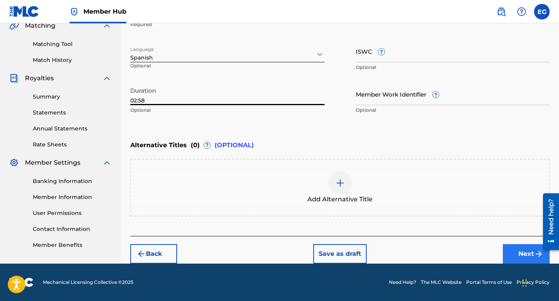
type input "02:58"
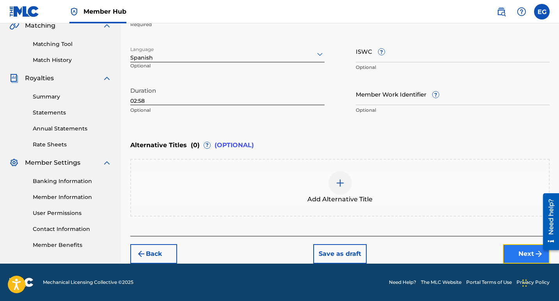
click at [520, 253] on button "Next" at bounding box center [526, 253] width 47 height 19
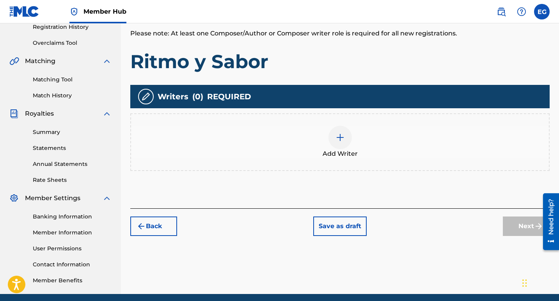
scroll to position [152, 0]
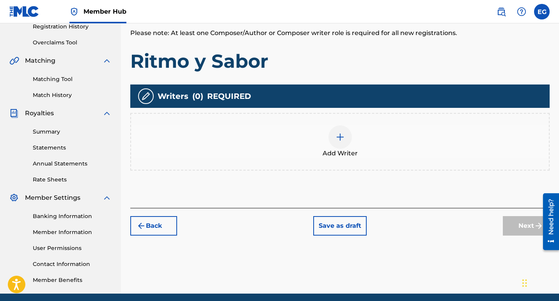
click at [340, 135] on img at bounding box center [339, 137] width 9 height 9
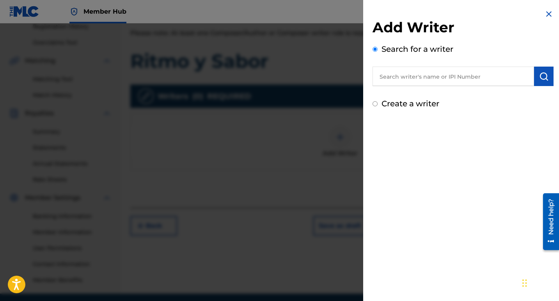
click at [404, 78] on input "text" at bounding box center [452, 76] width 161 height 19
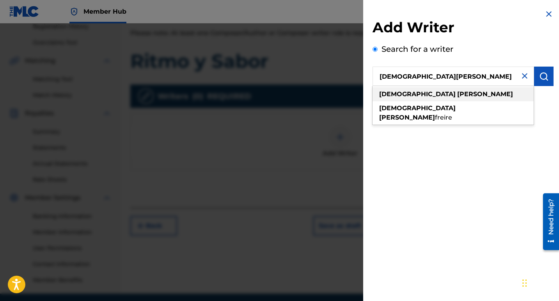
type input "[DEMOGRAPHIC_DATA][PERSON_NAME]"
click at [450, 98] on div "evangelina gonzalez" at bounding box center [452, 94] width 161 height 14
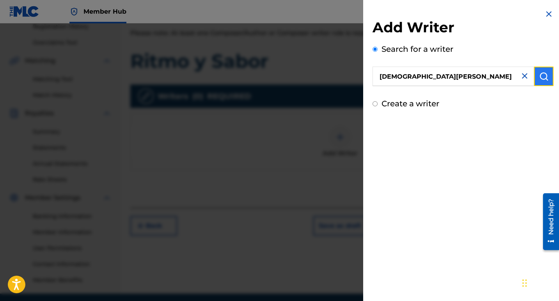
click at [545, 71] on button "submit" at bounding box center [543, 76] width 19 height 19
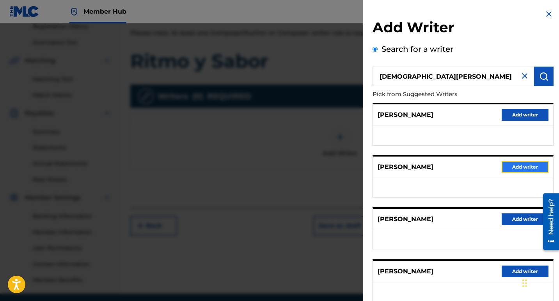
click at [529, 170] on button "Add writer" at bounding box center [524, 167] width 47 height 12
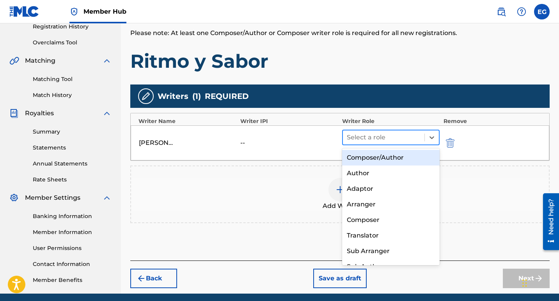
click at [364, 136] on div at bounding box center [384, 137] width 74 height 11
click at [374, 161] on div "Composer/Author" at bounding box center [390, 158] width 97 height 16
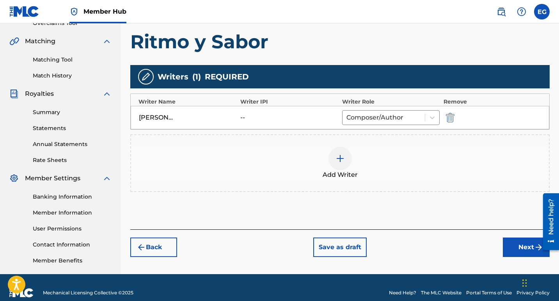
scroll to position [182, 0]
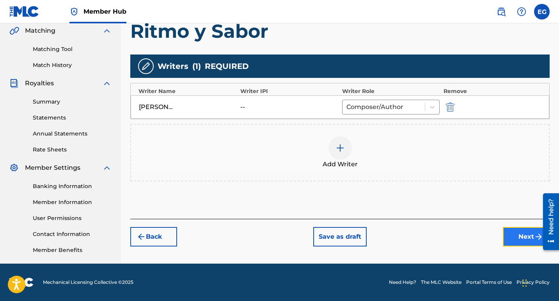
click at [525, 240] on button "Next" at bounding box center [526, 236] width 47 height 19
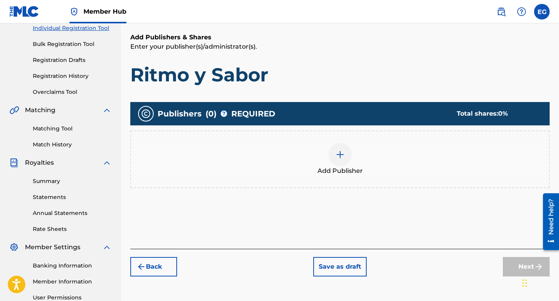
scroll to position [113, 0]
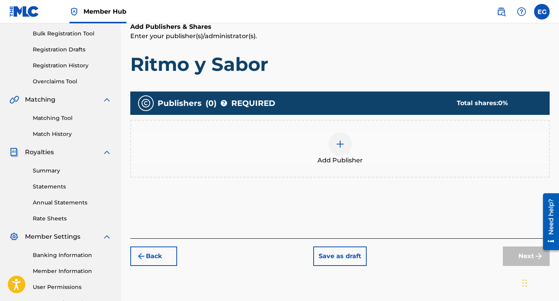
click at [340, 145] on img at bounding box center [339, 144] width 9 height 9
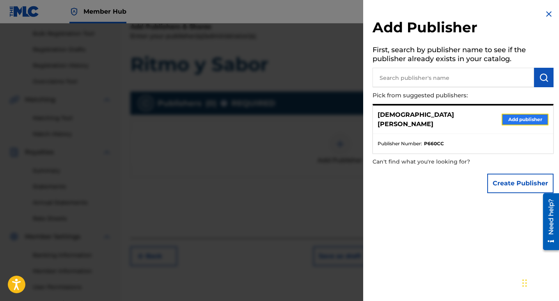
click at [519, 118] on button "Add publisher" at bounding box center [524, 120] width 47 height 12
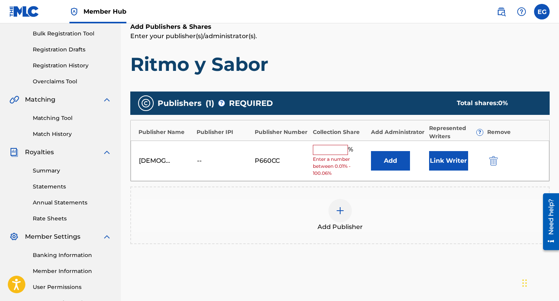
click at [327, 149] on input "text" at bounding box center [330, 150] width 35 height 10
type input "100"
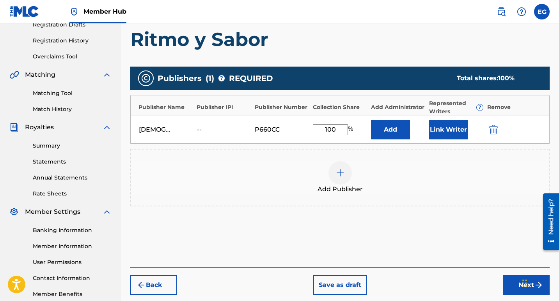
scroll to position [152, 0]
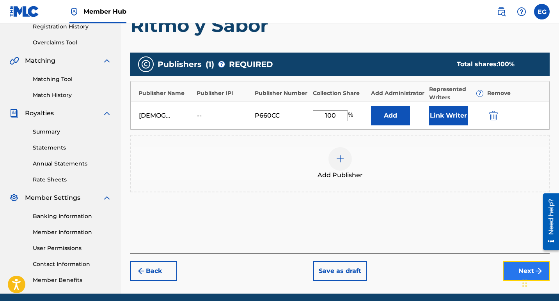
click at [519, 268] on button "Next" at bounding box center [526, 271] width 47 height 19
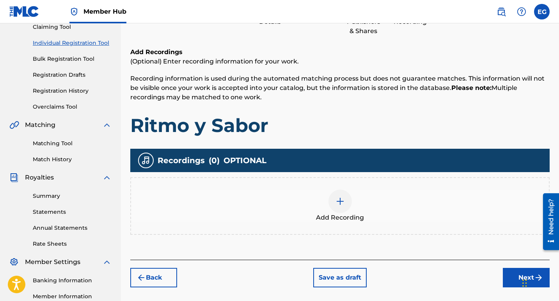
scroll to position [182, 0]
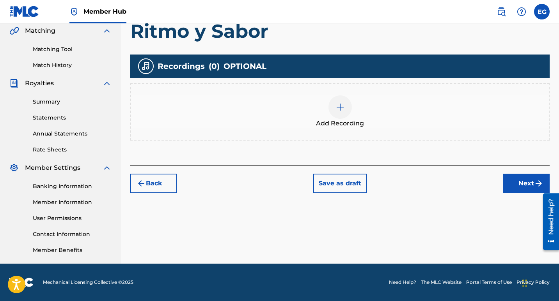
click at [340, 105] on img at bounding box center [339, 107] width 9 height 9
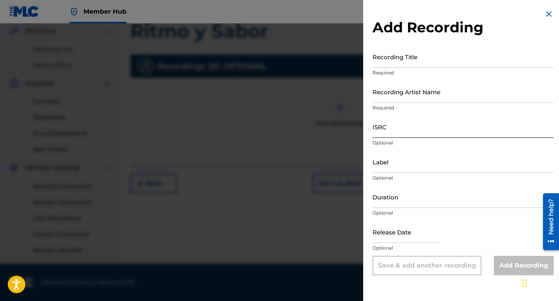
click at [385, 133] on input "ISRC" at bounding box center [462, 127] width 181 height 22
paste input "QT3EY2579271"
type input "QT3EY2579271"
click at [417, 64] on input "Recording Title" at bounding box center [462, 57] width 181 height 22
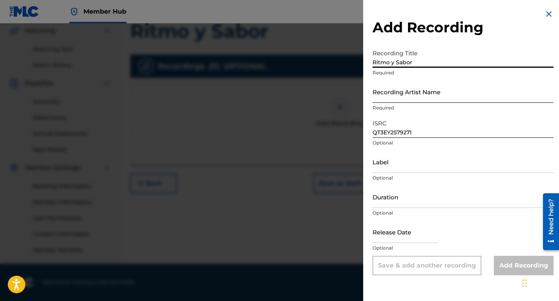
type input "Ritmo y Sabor"
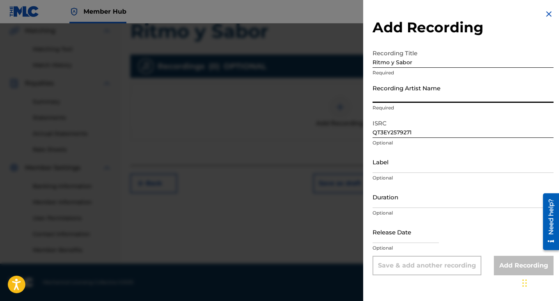
click at [401, 94] on input "Recording Artist Name" at bounding box center [462, 92] width 181 height 22
type input "[DEMOGRAPHIC_DATA][PERSON_NAME]"
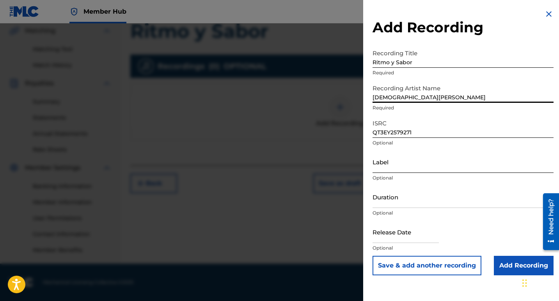
click at [390, 169] on input "Label" at bounding box center [462, 162] width 181 height 22
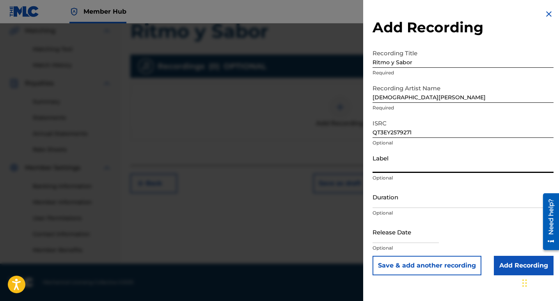
type input "10192525 Records DK"
click at [400, 205] on input "Duration" at bounding box center [462, 197] width 181 height 22
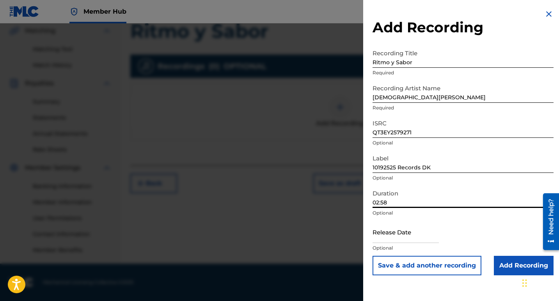
type input "02:58"
select select "8"
select select "2025"
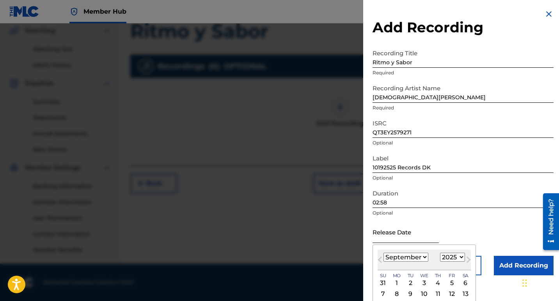
click at [386, 236] on input "text" at bounding box center [405, 232] width 66 height 22
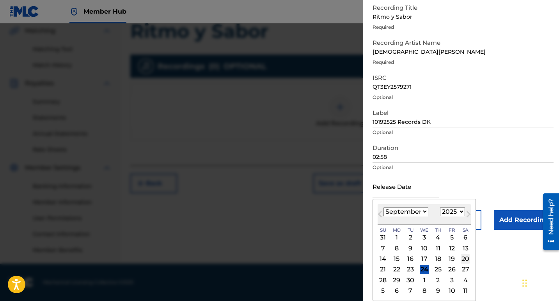
click at [466, 257] on div "20" at bounding box center [465, 259] width 9 height 9
type input "[DATE]"
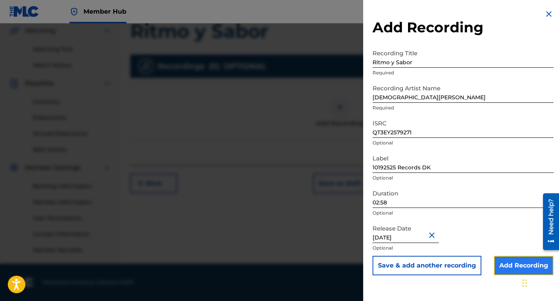
click at [499, 265] on input "Add Recording" at bounding box center [524, 265] width 60 height 19
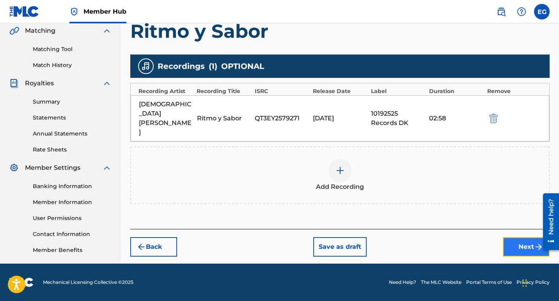
click at [521, 237] on button "Next" at bounding box center [526, 246] width 47 height 19
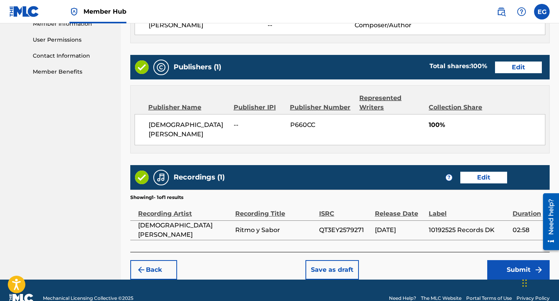
scroll to position [367, 0]
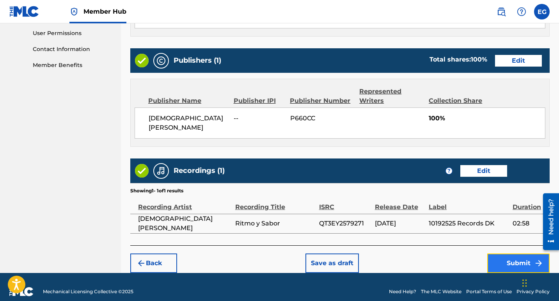
click at [511, 254] on button "Submit" at bounding box center [518, 263] width 62 height 19
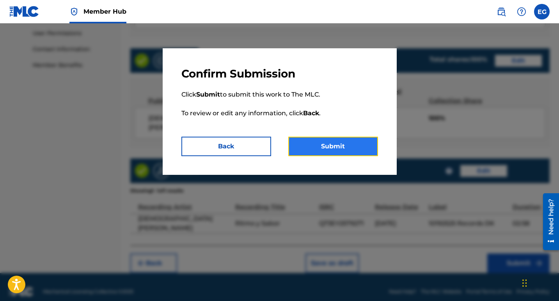
click at [347, 148] on button "Submit" at bounding box center [333, 146] width 90 height 19
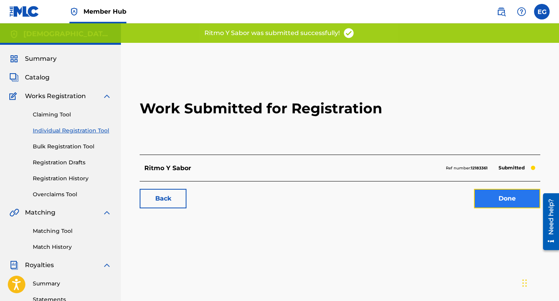
click at [510, 194] on link "Done" at bounding box center [507, 198] width 66 height 19
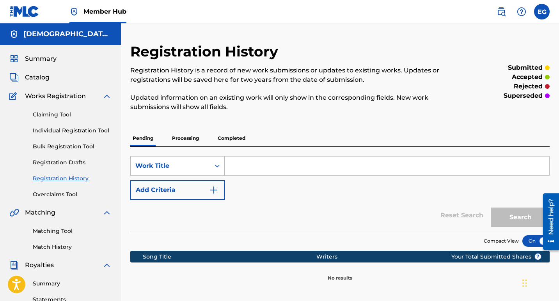
click at [182, 140] on p "Processing" at bounding box center [186, 138] width 32 height 16
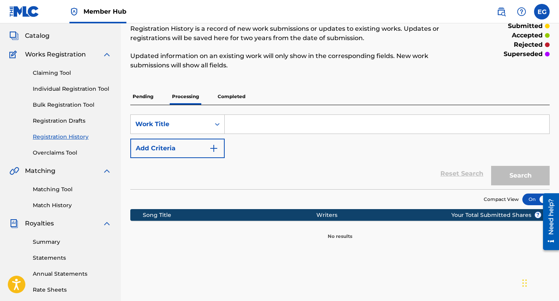
scroll to position [26, 0]
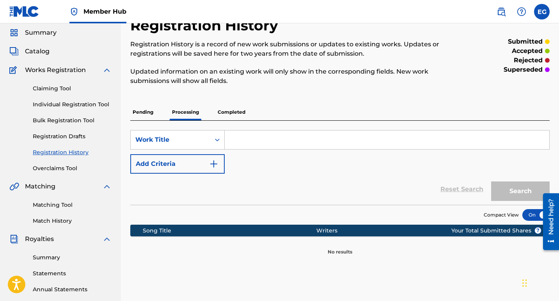
click at [236, 103] on div "Registration History Registration History is a record of new work submissions o…" at bounding box center [339, 136] width 419 height 239
click at [232, 113] on p "Completed" at bounding box center [231, 112] width 32 height 16
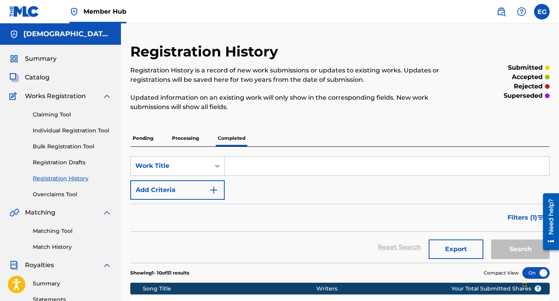
click at [147, 139] on p "Pending" at bounding box center [142, 138] width 25 height 16
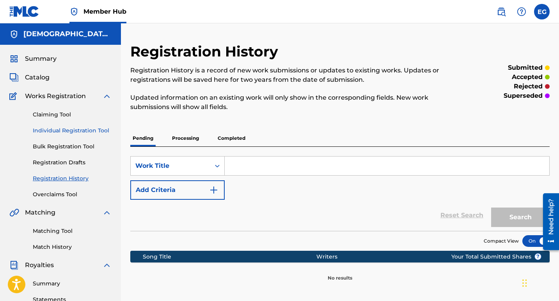
click at [63, 129] on link "Individual Registration Tool" at bounding box center [72, 131] width 79 height 8
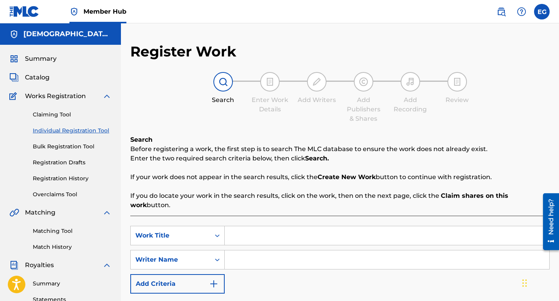
click at [245, 229] on input "Search Form" at bounding box center [387, 236] width 324 height 19
click at [244, 227] on input "Search Form" at bounding box center [387, 236] width 324 height 19
click at [262, 228] on input "Search Form" at bounding box center [387, 236] width 324 height 19
click at [243, 227] on input "Search Form" at bounding box center [387, 236] width 324 height 19
paste input "Noche de Parranda"
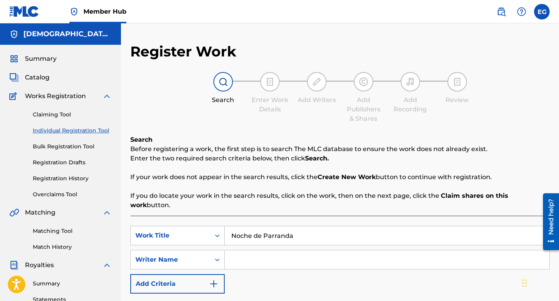
type input "Noche de Parranda"
click at [241, 251] on input "Search Form" at bounding box center [387, 260] width 324 height 19
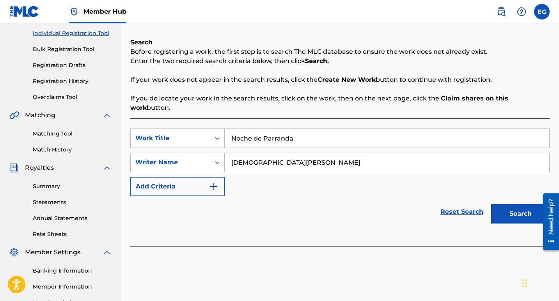
scroll to position [117, 0]
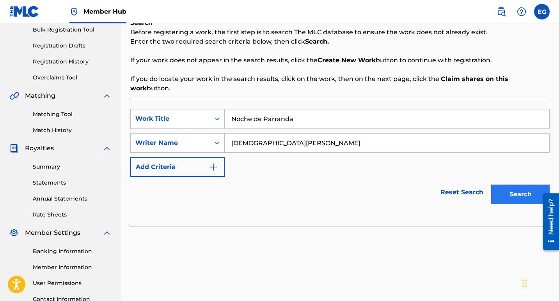
type input "[DEMOGRAPHIC_DATA][PERSON_NAME]"
click at [512, 185] on button "Search" at bounding box center [520, 194] width 58 height 19
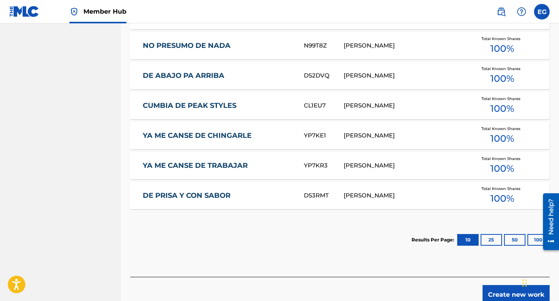
scroll to position [493, 0]
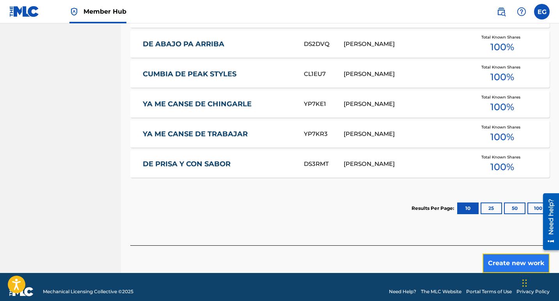
click at [503, 254] on button "Create new work" at bounding box center [515, 263] width 67 height 19
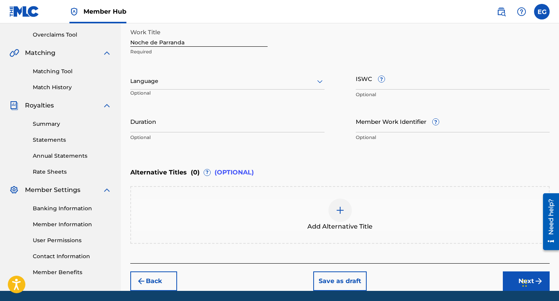
scroll to position [109, 0]
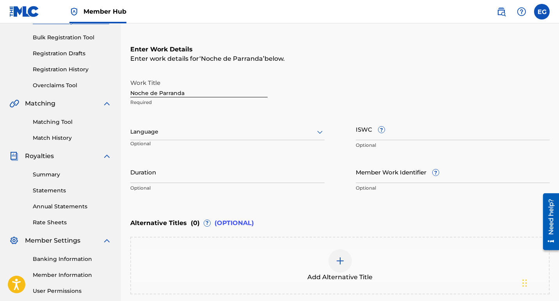
click at [159, 131] on div at bounding box center [227, 132] width 194 height 10
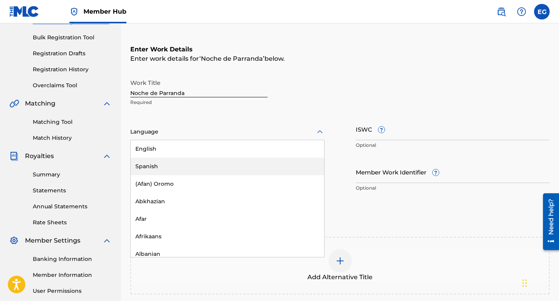
click at [154, 165] on div "Spanish" at bounding box center [227, 167] width 193 height 18
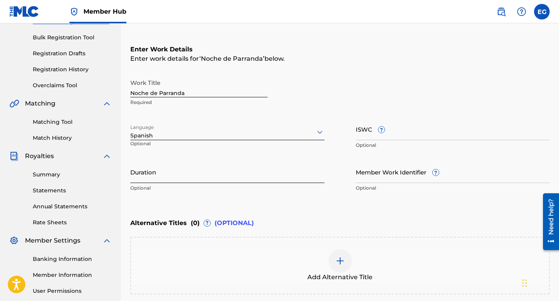
scroll to position [148, 0]
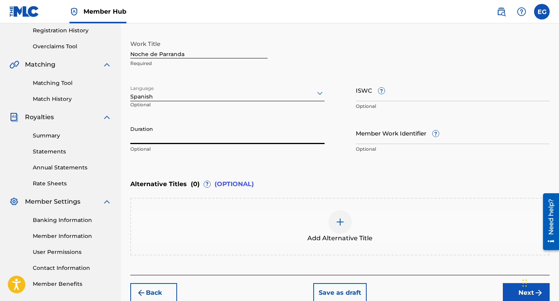
click at [154, 138] on input "Duration" at bounding box center [227, 133] width 194 height 22
click at [244, 151] on p "Optional" at bounding box center [227, 149] width 194 height 7
click at [153, 139] on input "Duration" at bounding box center [227, 133] width 194 height 22
type input "02:21"
click at [516, 293] on button "Next" at bounding box center [526, 292] width 47 height 19
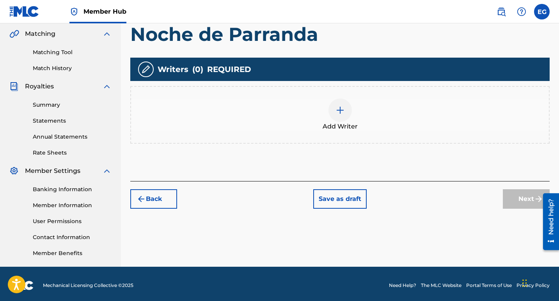
scroll to position [182, 0]
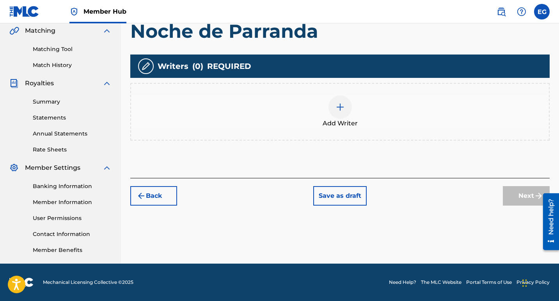
click at [345, 107] on div at bounding box center [339, 107] width 23 height 23
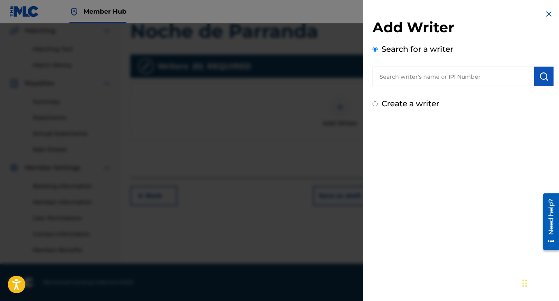
click at [445, 67] on input "text" at bounding box center [452, 76] width 161 height 19
click at [441, 78] on input "text" at bounding box center [452, 76] width 161 height 19
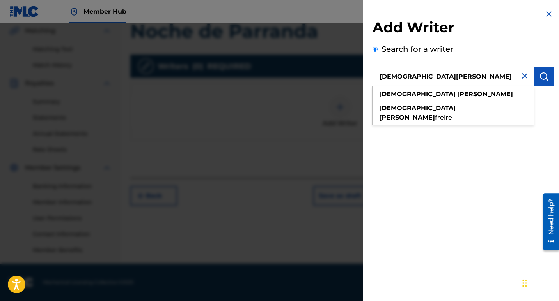
type input "[DEMOGRAPHIC_DATA][PERSON_NAME]"
click at [457, 95] on strong "[PERSON_NAME]" at bounding box center [485, 93] width 56 height 7
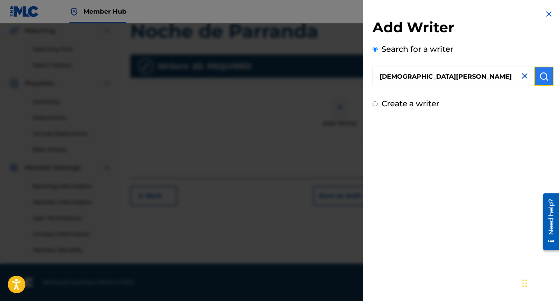
click at [542, 76] on img "submit" at bounding box center [543, 76] width 9 height 9
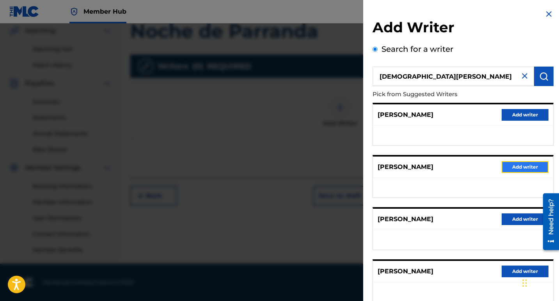
click at [519, 168] on button "Add writer" at bounding box center [524, 167] width 47 height 12
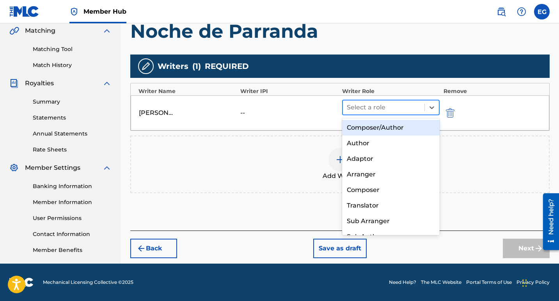
click at [388, 111] on div at bounding box center [384, 107] width 74 height 11
click at [381, 129] on div "Composer/Author" at bounding box center [390, 128] width 97 height 16
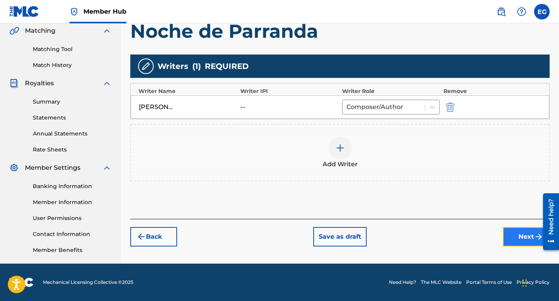
click at [523, 234] on button "Next" at bounding box center [526, 236] width 47 height 19
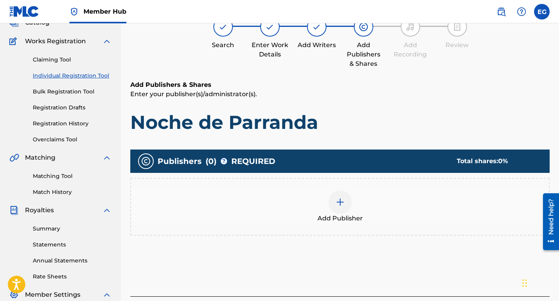
scroll to position [74, 0]
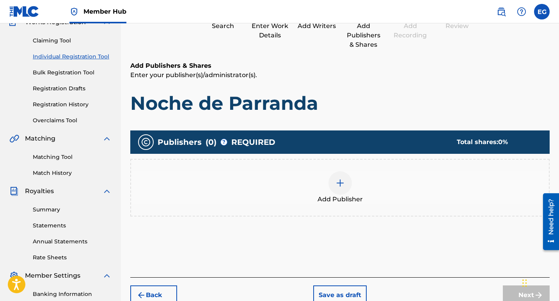
click at [342, 180] on img at bounding box center [339, 183] width 9 height 9
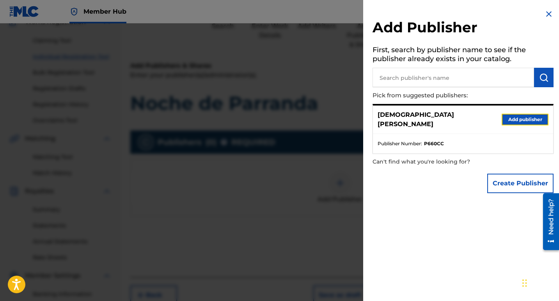
click at [530, 115] on button "Add publisher" at bounding box center [524, 120] width 47 height 12
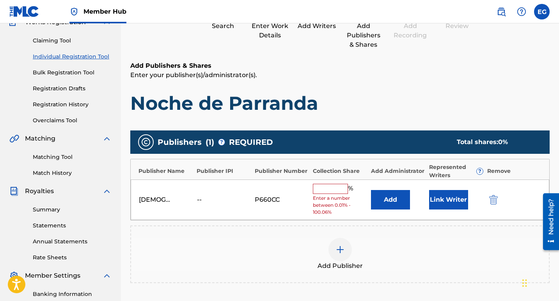
click at [328, 188] on input "text" at bounding box center [330, 189] width 35 height 10
type input "100"
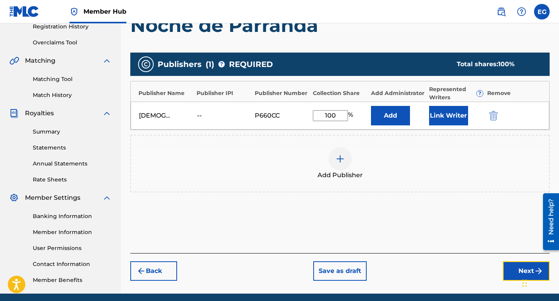
click at [514, 275] on button "Next" at bounding box center [526, 271] width 47 height 19
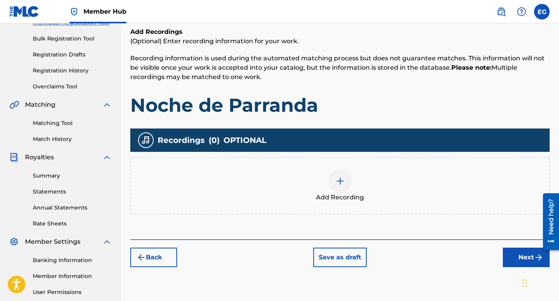
scroll to position [113, 0]
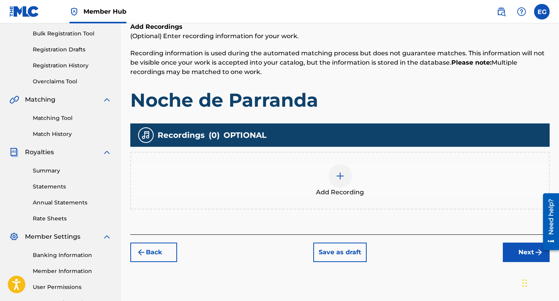
click at [340, 175] on img at bounding box center [339, 176] width 9 height 9
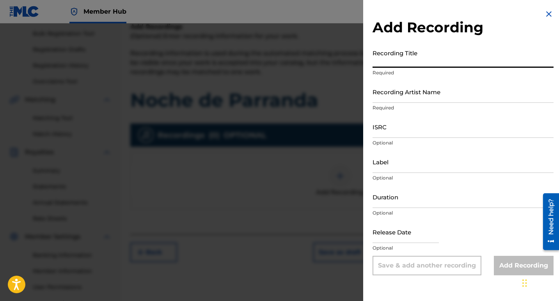
click at [402, 58] on input "Recording Title" at bounding box center [462, 57] width 181 height 22
paste input "Noche de Parranda"
type input "Noche de Parranda"
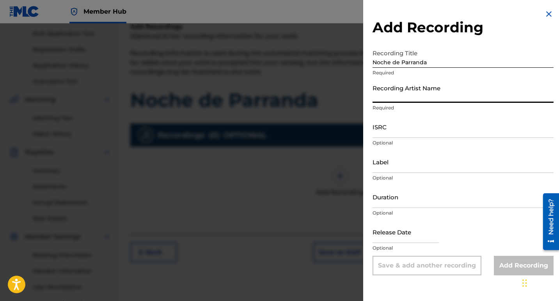
click at [404, 96] on input "Recording Artist Name" at bounding box center [462, 92] width 181 height 22
type input "[DEMOGRAPHIC_DATA][PERSON_NAME]"
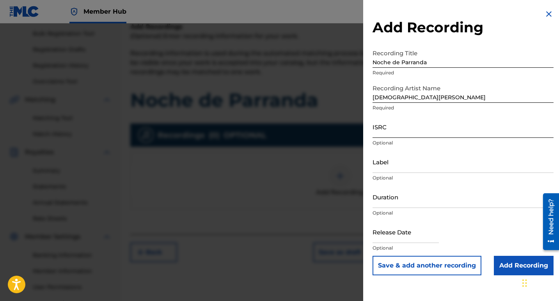
click at [384, 135] on input "ISRC" at bounding box center [462, 127] width 181 height 22
paste input "QT3EY2579275"
type input "QT3EY2579275"
click at [386, 169] on input "Label" at bounding box center [462, 162] width 181 height 22
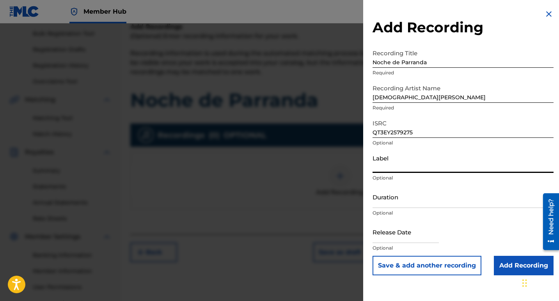
type input "10192525 Records DK"
click at [394, 203] on input "Duration" at bounding box center [462, 197] width 181 height 22
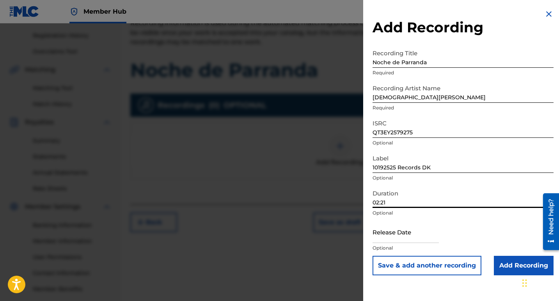
scroll to position [152, 0]
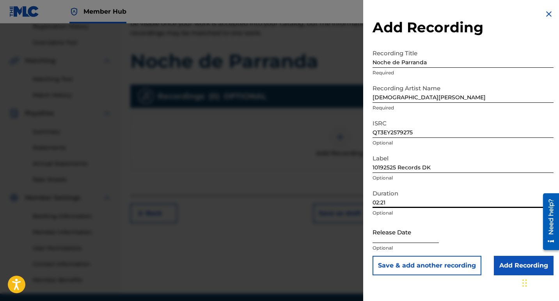
type input "02:21"
select select "8"
select select "2025"
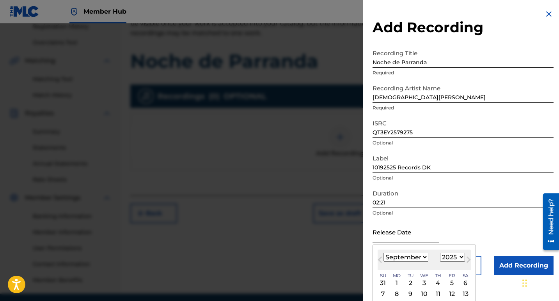
click at [399, 237] on input "text" at bounding box center [405, 232] width 66 height 22
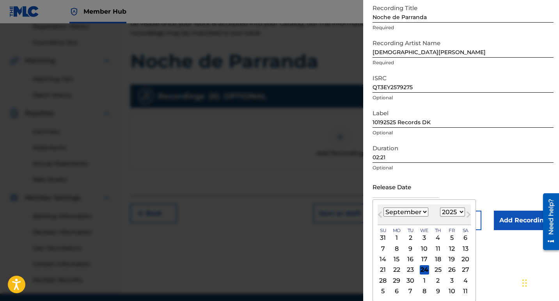
scroll to position [46, 0]
click at [465, 258] on div "20" at bounding box center [465, 259] width 9 height 9
type input "[DATE]"
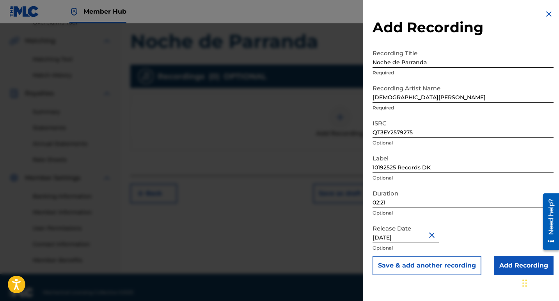
scroll to position [182, 0]
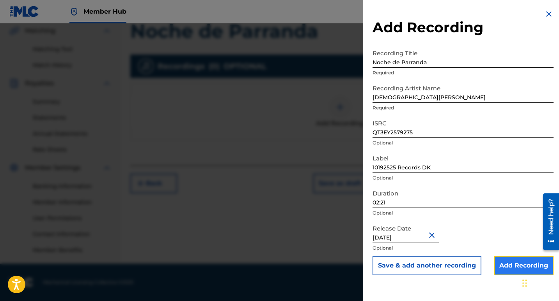
click at [517, 265] on input "Add Recording" at bounding box center [524, 265] width 60 height 19
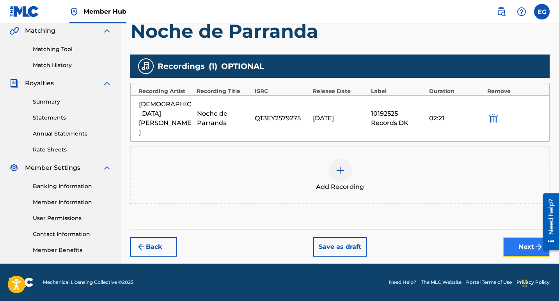
click at [515, 237] on button "Next" at bounding box center [526, 246] width 47 height 19
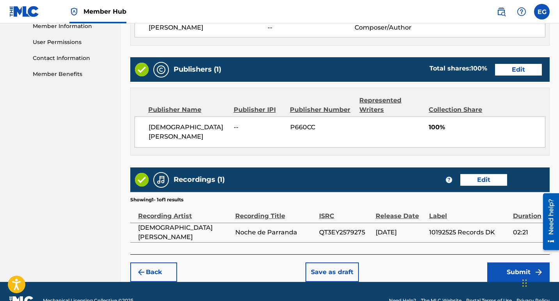
scroll to position [367, 0]
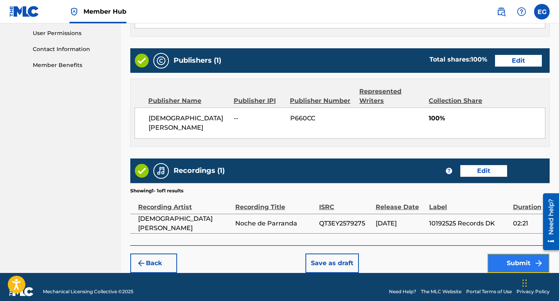
click at [504, 259] on button "Submit" at bounding box center [518, 263] width 62 height 19
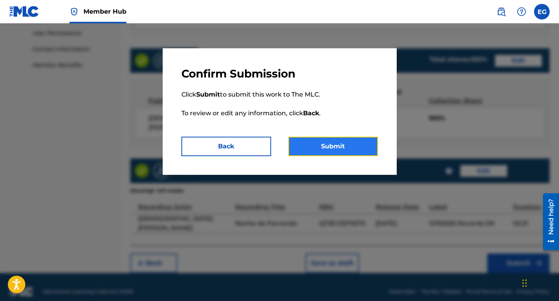
click at [329, 142] on button "Submit" at bounding box center [333, 146] width 90 height 19
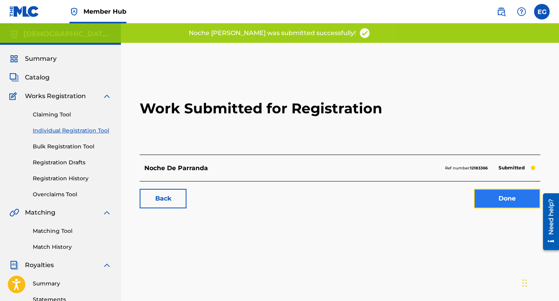
click at [504, 200] on link "Done" at bounding box center [507, 198] width 66 height 19
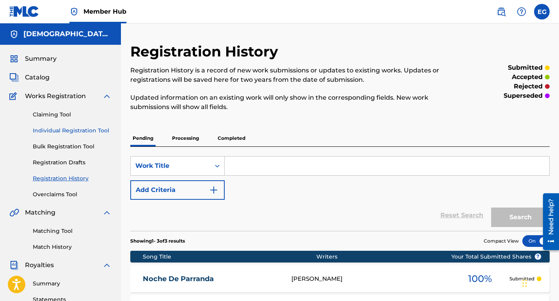
click at [85, 133] on link "Individual Registration Tool" at bounding box center [72, 131] width 79 height 8
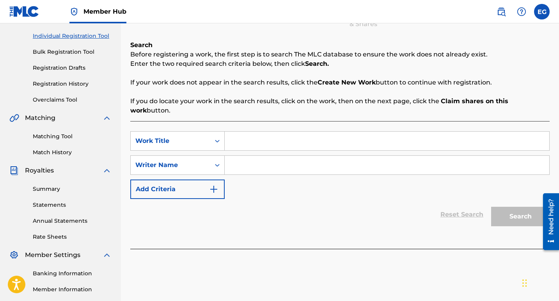
scroll to position [117, 0]
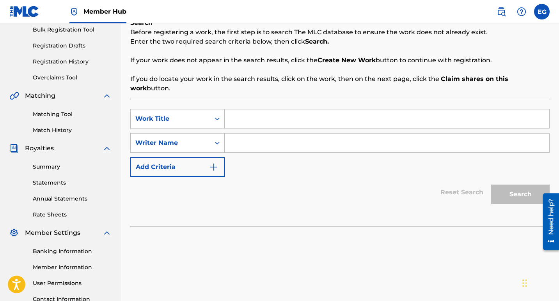
click at [247, 113] on input "Search Form" at bounding box center [387, 119] width 324 height 19
click at [236, 134] on input "Search Form" at bounding box center [387, 143] width 324 height 19
click at [239, 110] on input "Search Form" at bounding box center [387, 119] width 324 height 19
paste input "Lagrimas de Madre"
type input "Lagrimas de Madre"
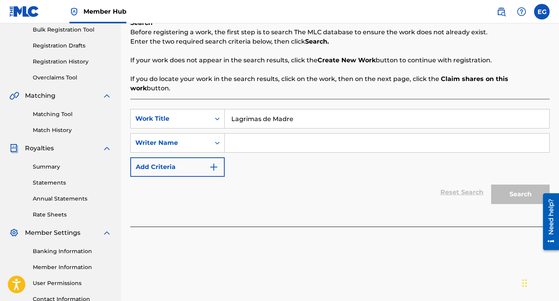
click at [242, 136] on input "Search Form" at bounding box center [387, 143] width 324 height 19
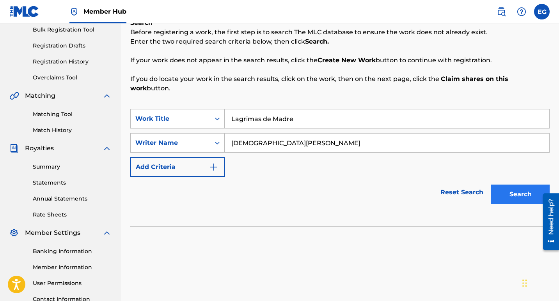
type input "[DEMOGRAPHIC_DATA][PERSON_NAME]"
drag, startPoint x: 516, startPoint y: 184, endPoint x: 505, endPoint y: 182, distance: 10.3
click at [516, 185] on button "Search" at bounding box center [520, 194] width 58 height 19
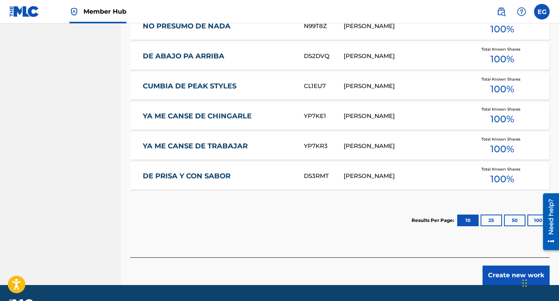
scroll to position [463, 0]
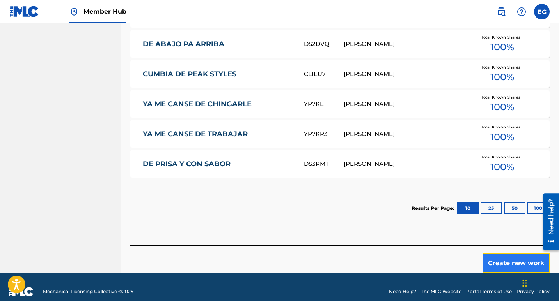
click at [510, 254] on button "Create new work" at bounding box center [515, 263] width 67 height 19
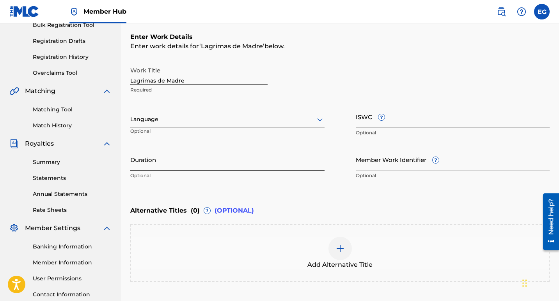
scroll to position [109, 0]
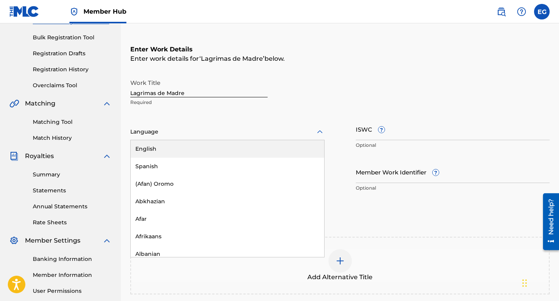
click at [315, 134] on icon at bounding box center [319, 132] width 9 height 9
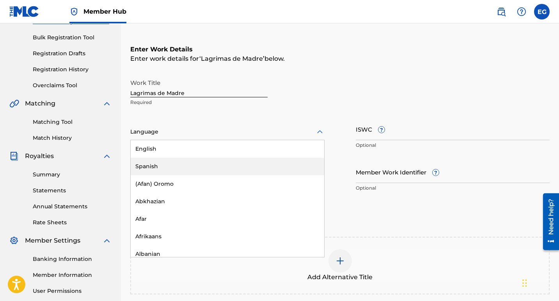
click at [169, 162] on div "Spanish" at bounding box center [227, 167] width 193 height 18
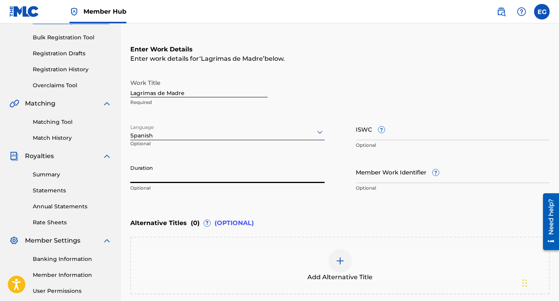
click at [159, 171] on input "Duration" at bounding box center [227, 172] width 194 height 22
click at [235, 181] on input "Duration" at bounding box center [227, 172] width 194 height 22
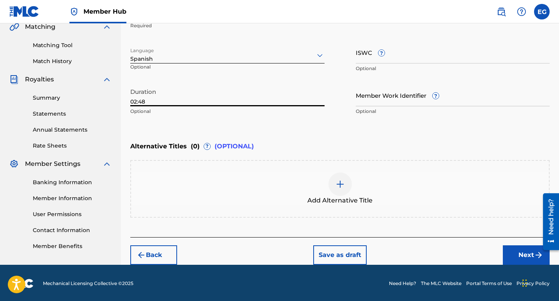
scroll to position [187, 0]
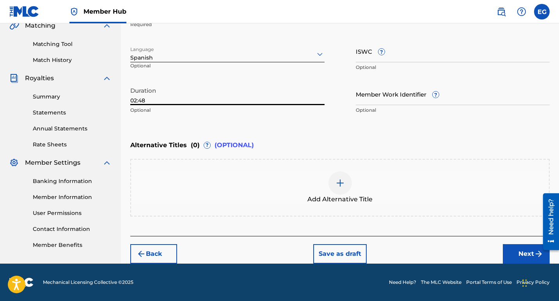
type input "02:48"
click at [509, 255] on button "Next" at bounding box center [526, 253] width 47 height 19
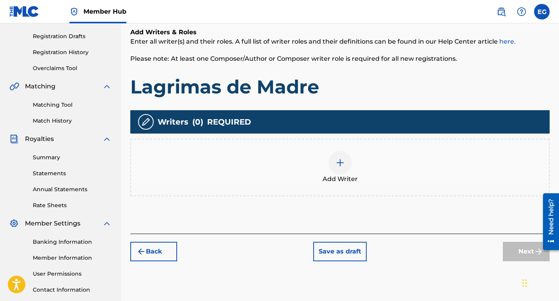
scroll to position [152, 0]
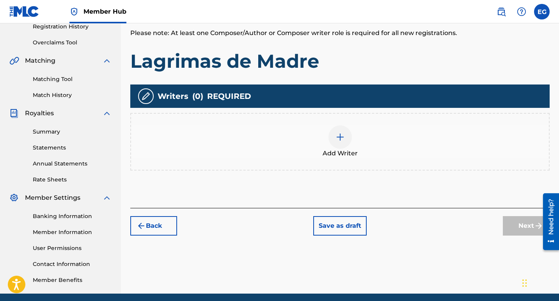
click at [341, 140] on img at bounding box center [339, 137] width 9 height 9
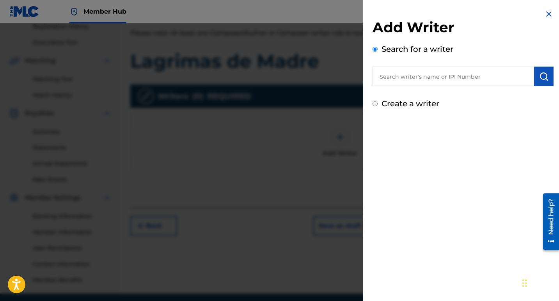
click at [485, 76] on input "text" at bounding box center [452, 76] width 161 height 19
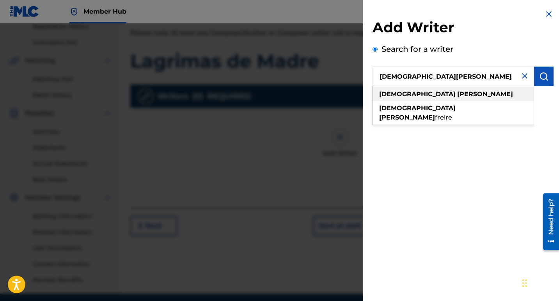
type input "[DEMOGRAPHIC_DATA][PERSON_NAME]"
click at [449, 93] on div "evangelina gonzalez" at bounding box center [452, 94] width 161 height 14
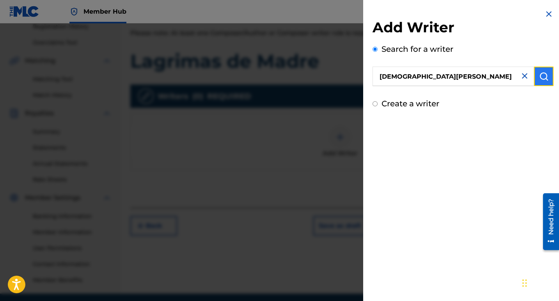
click at [542, 80] on img "submit" at bounding box center [543, 76] width 9 height 9
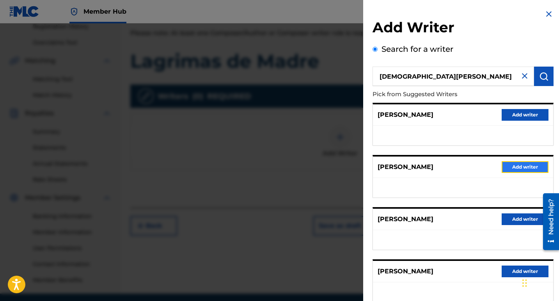
click at [517, 170] on button "Add writer" at bounding box center [524, 167] width 47 height 12
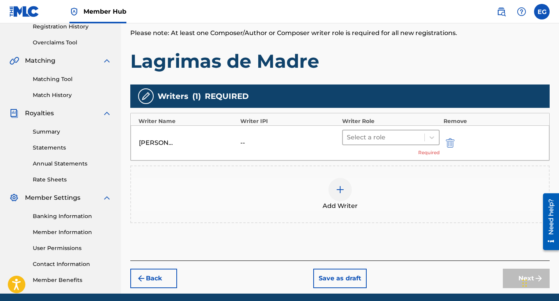
click at [373, 137] on div at bounding box center [384, 137] width 74 height 11
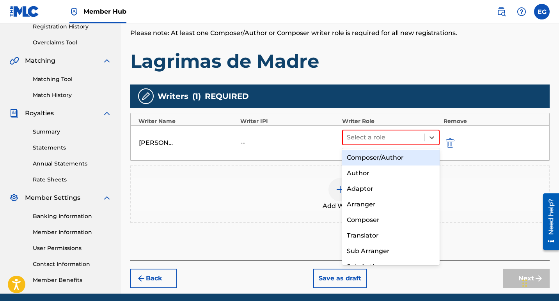
click at [383, 160] on div "Composer/Author" at bounding box center [390, 158] width 97 height 16
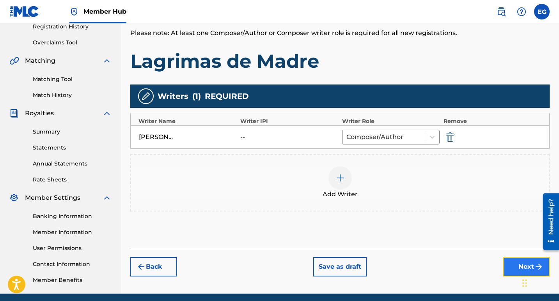
click at [514, 267] on button "Next" at bounding box center [526, 266] width 47 height 19
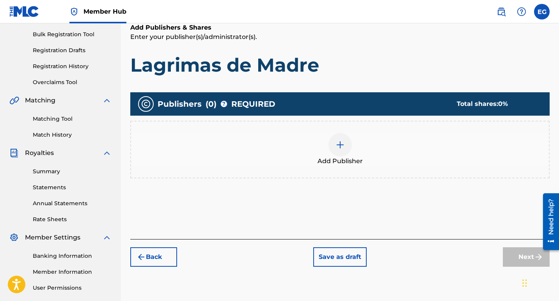
scroll to position [113, 0]
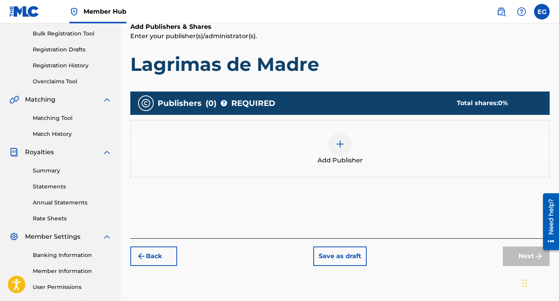
click at [340, 145] on img at bounding box center [339, 144] width 9 height 9
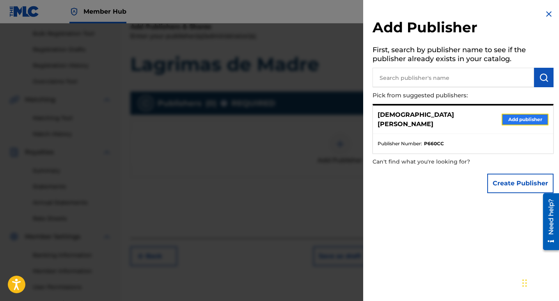
click at [529, 121] on button "Add publisher" at bounding box center [524, 120] width 47 height 12
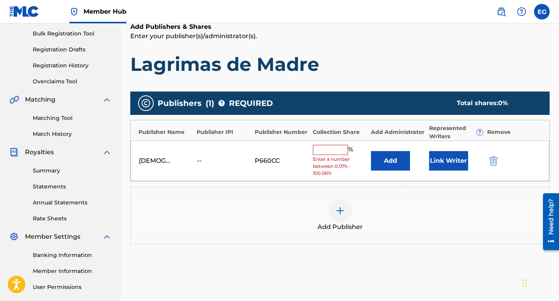
click at [337, 148] on input "text" at bounding box center [330, 150] width 35 height 10
type input "100"
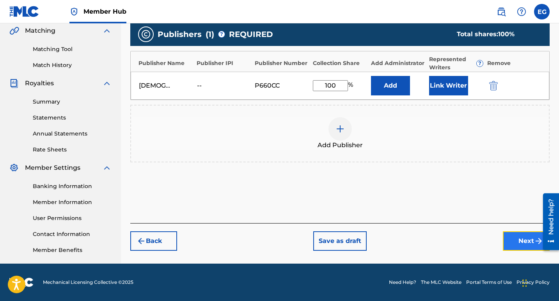
click at [517, 245] on button "Next" at bounding box center [526, 241] width 47 height 19
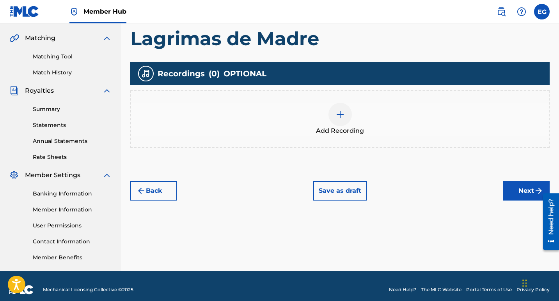
scroll to position [182, 0]
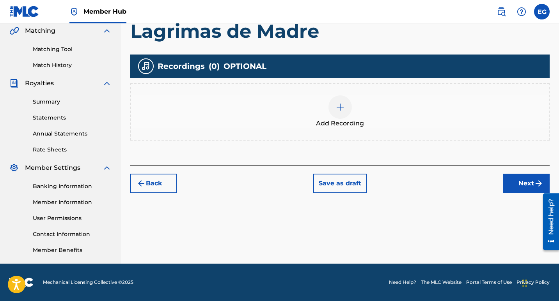
click at [341, 108] on img at bounding box center [339, 107] width 9 height 9
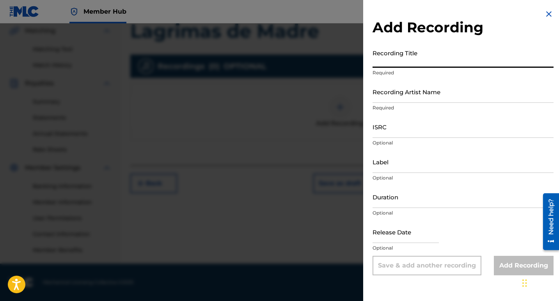
click at [398, 64] on input "Recording Title" at bounding box center [462, 57] width 181 height 22
paste input "Lagrimas de Madre"
type input "Lagrimas de Madre"
click at [393, 96] on input "Recording Artist Name" at bounding box center [462, 92] width 181 height 22
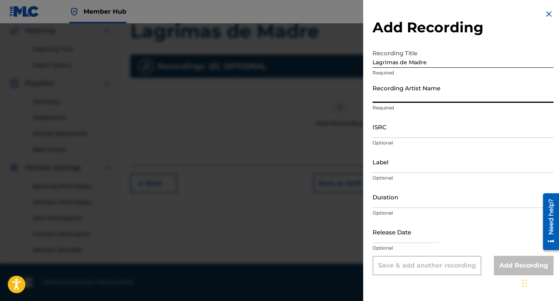
type input "[DEMOGRAPHIC_DATA][PERSON_NAME]"
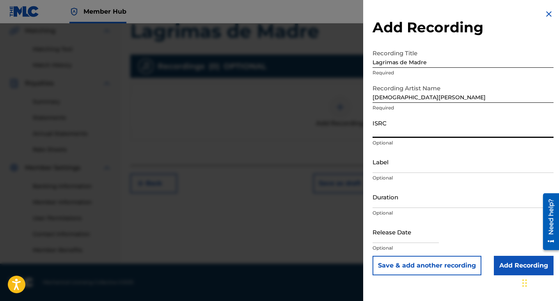
click at [384, 137] on input "ISRC" at bounding box center [462, 127] width 181 height 22
click at [394, 136] on input "ISRC" at bounding box center [462, 127] width 181 height 22
paste input "QT3EZ2510752"
type input "QT3EZ2510752"
click at [384, 167] on input "Label" at bounding box center [462, 162] width 181 height 22
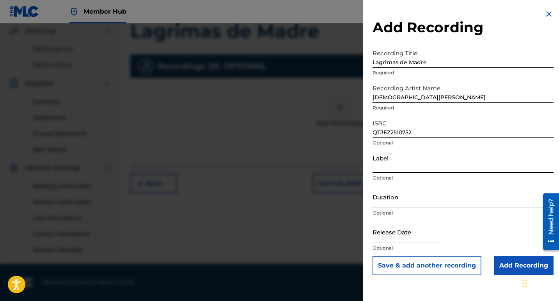
type input "10192525 Records DK"
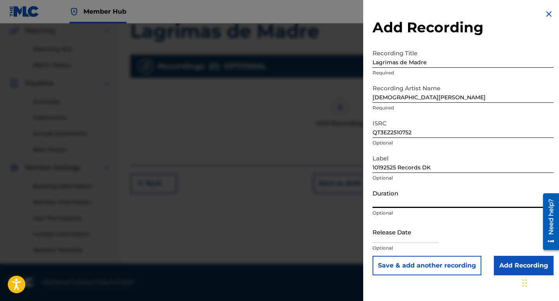
click at [392, 203] on input "Duration" at bounding box center [462, 197] width 181 height 22
type input "02:48"
select select "8"
select select "2025"
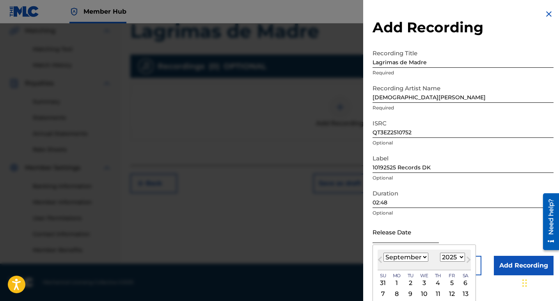
click at [407, 235] on input "text" at bounding box center [405, 232] width 66 height 22
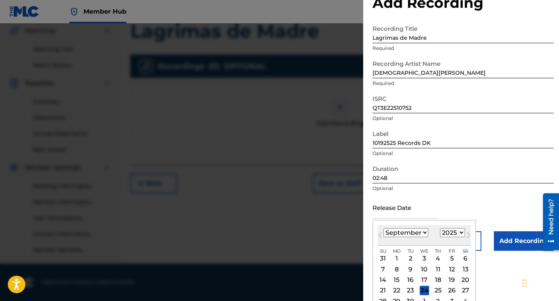
scroll to position [46, 0]
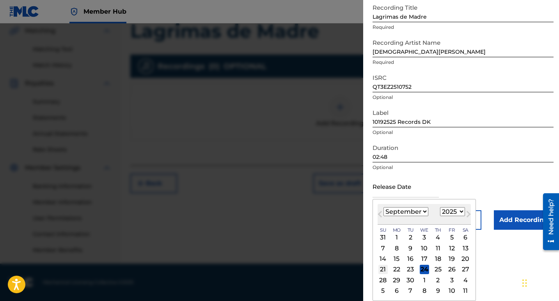
click at [383, 269] on div "21" at bounding box center [382, 269] width 9 height 9
type input "September 21 2025"
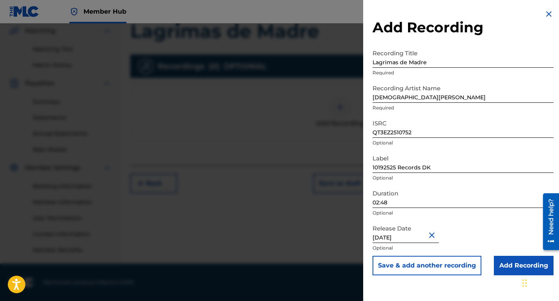
scroll to position [0, 0]
drag, startPoint x: 511, startPoint y: 265, endPoint x: 504, endPoint y: 260, distance: 8.4
click at [511, 266] on input "Add Recording" at bounding box center [524, 265] width 60 height 19
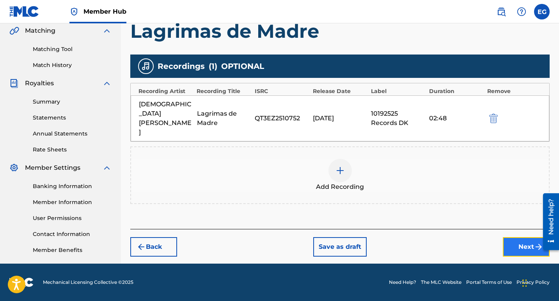
click at [518, 237] on button "Next" at bounding box center [526, 246] width 47 height 19
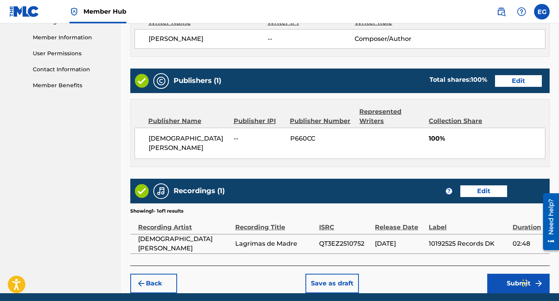
scroll to position [367, 0]
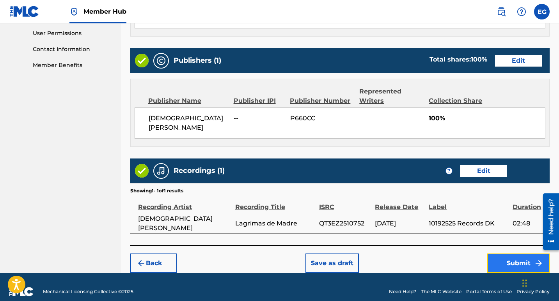
click at [507, 254] on button "Submit" at bounding box center [518, 263] width 62 height 19
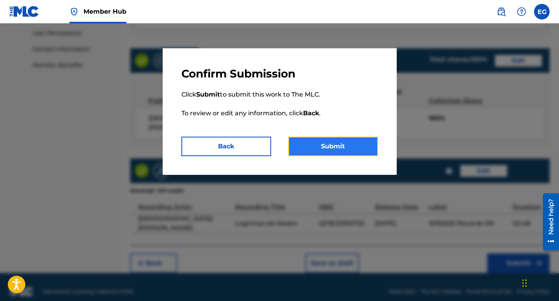
click at [324, 148] on button "Submit" at bounding box center [333, 146] width 90 height 19
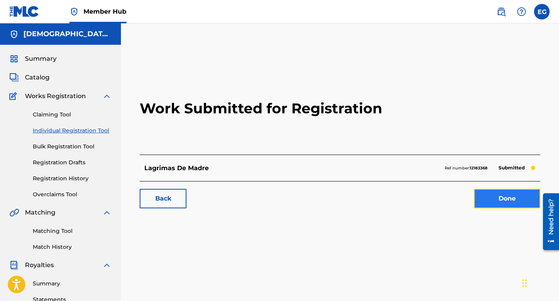
click at [501, 200] on link "Done" at bounding box center [507, 198] width 66 height 19
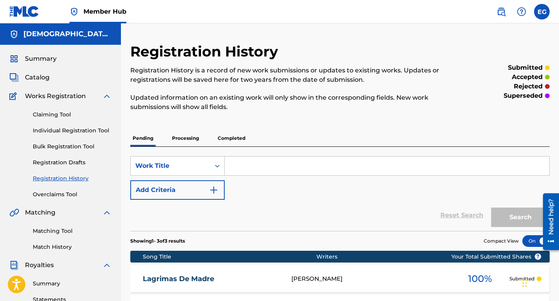
click at [258, 166] on input "Search Form" at bounding box center [387, 166] width 324 height 19
click at [254, 159] on input "Search Form" at bounding box center [387, 166] width 324 height 19
paste input "La Vida Recia"
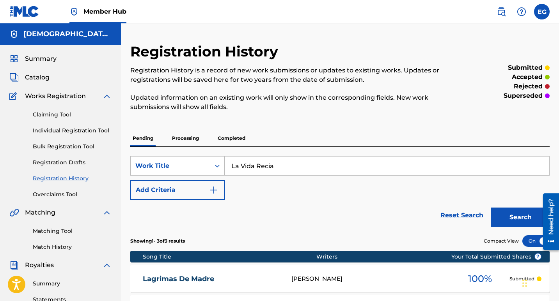
type input "La Vida Recia"
click at [241, 188] on div "SearchWithCriteriaf53ff3fa-d6fc-472c-b59d-bf2a1eebc580 Work Title La Vida Recia…" at bounding box center [339, 178] width 419 height 44
click at [253, 188] on div "SearchWithCriteriaf53ff3fa-d6fc-472c-b59d-bf2a1eebc580 Work Title La Vida Recia…" at bounding box center [339, 178] width 419 height 44
click at [84, 131] on link "Individual Registration Tool" at bounding box center [72, 131] width 79 height 8
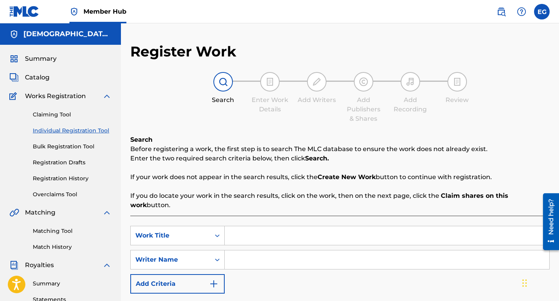
click at [251, 227] on input "Search Form" at bounding box center [387, 236] width 324 height 19
paste input "La Vida Recia"
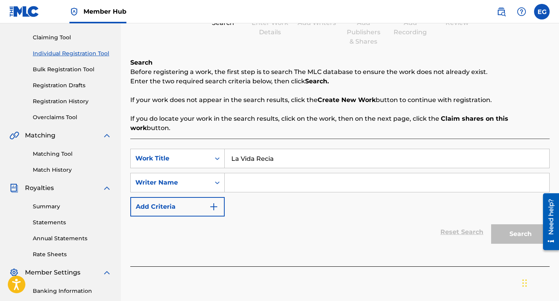
scroll to position [78, 0]
type input "La Vida Recia"
click at [245, 178] on input "Search Form" at bounding box center [387, 182] width 324 height 19
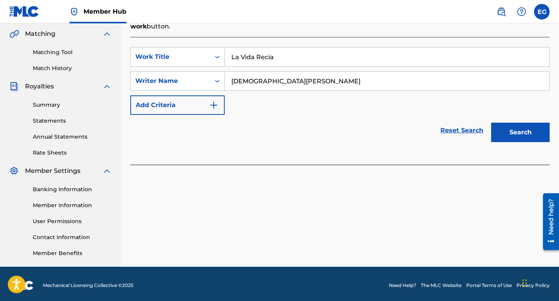
scroll to position [182, 0]
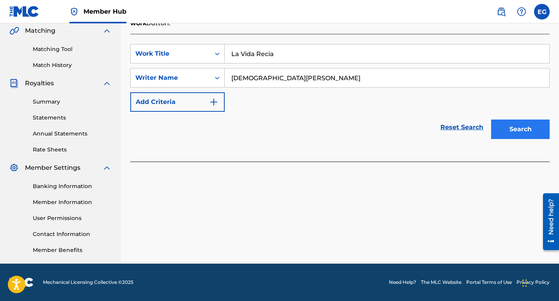
type input "[DEMOGRAPHIC_DATA][PERSON_NAME]"
click at [516, 122] on button "Search" at bounding box center [520, 129] width 58 height 19
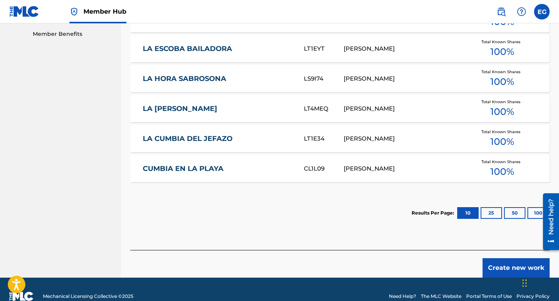
scroll to position [403, 0]
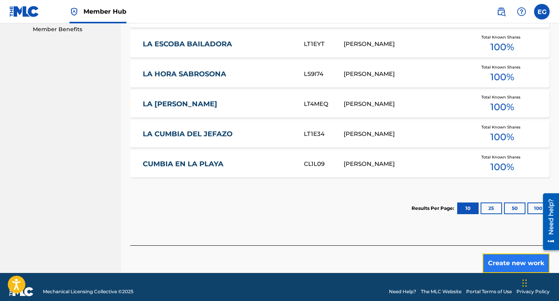
click at [509, 254] on button "Create new work" at bounding box center [515, 263] width 67 height 19
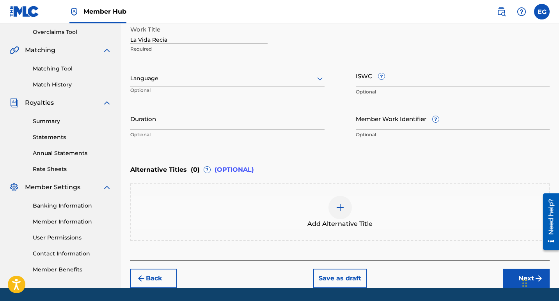
scroll to position [148, 0]
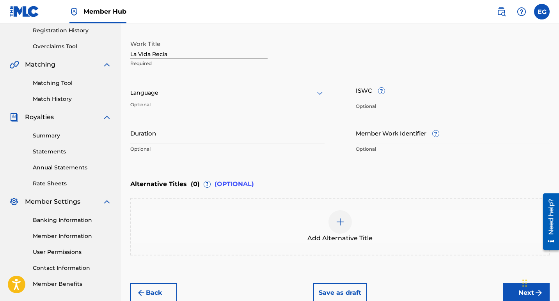
click at [276, 142] on input "Duration" at bounding box center [227, 133] width 194 height 22
click at [165, 137] on input "Duration" at bounding box center [227, 133] width 194 height 22
type input "03:28"
drag, startPoint x: 518, startPoint y: 293, endPoint x: 506, endPoint y: 290, distance: 12.2
click at [518, 292] on button "Next" at bounding box center [526, 292] width 47 height 19
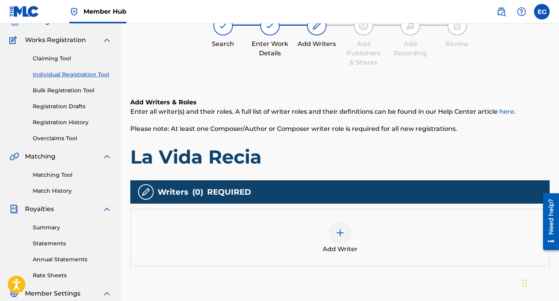
scroll to position [113, 0]
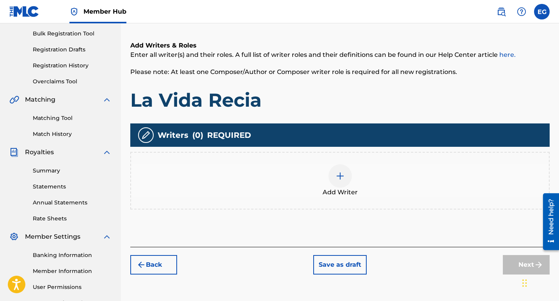
click at [340, 177] on img at bounding box center [339, 176] width 9 height 9
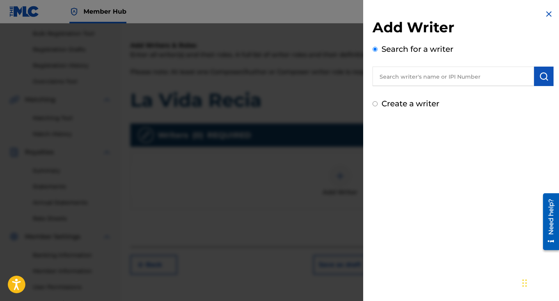
click at [399, 81] on input "text" at bounding box center [452, 76] width 161 height 19
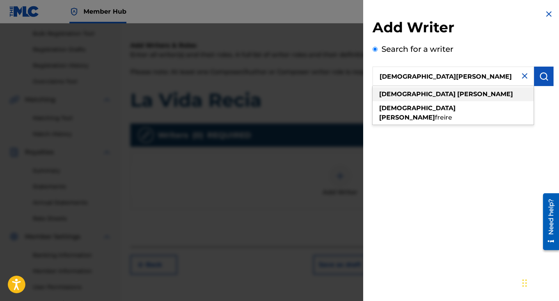
type input "[DEMOGRAPHIC_DATA][PERSON_NAME]"
click at [457, 91] on strong "[PERSON_NAME]" at bounding box center [485, 93] width 56 height 7
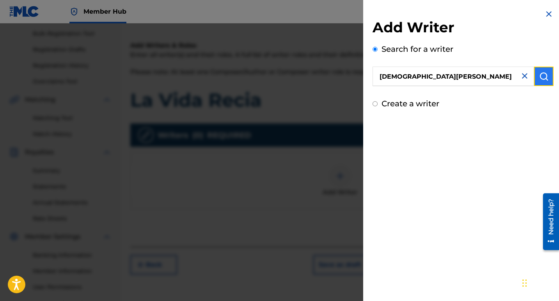
click at [543, 74] on img "submit" at bounding box center [543, 76] width 9 height 9
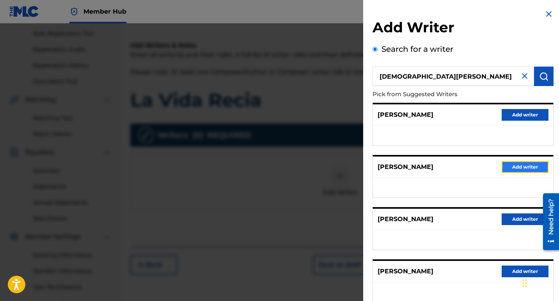
click at [532, 171] on button "Add writer" at bounding box center [524, 167] width 47 height 12
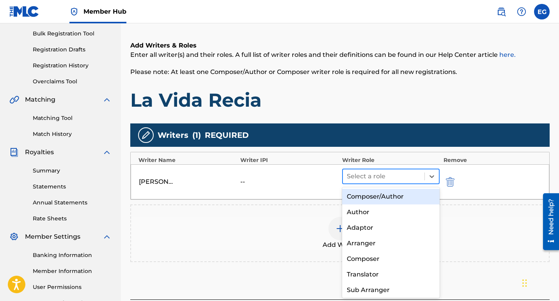
click at [379, 178] on div at bounding box center [384, 176] width 74 height 11
click at [376, 197] on div "Composer/Author" at bounding box center [390, 197] width 97 height 16
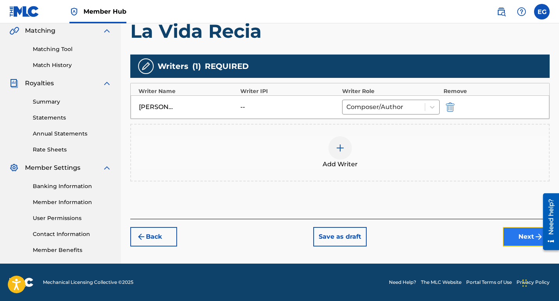
click at [514, 239] on button "Next" at bounding box center [526, 236] width 47 height 19
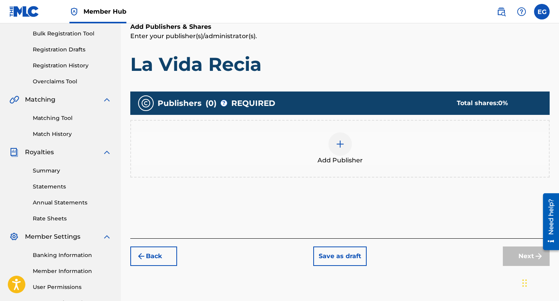
click at [339, 144] on img at bounding box center [339, 144] width 9 height 9
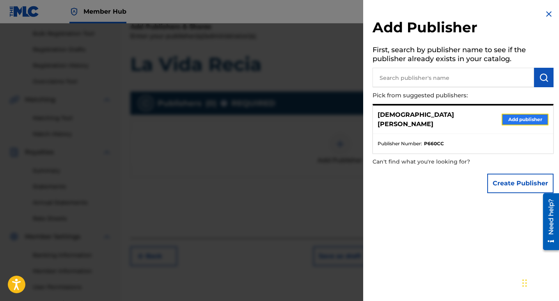
click at [520, 116] on button "Add publisher" at bounding box center [524, 120] width 47 height 12
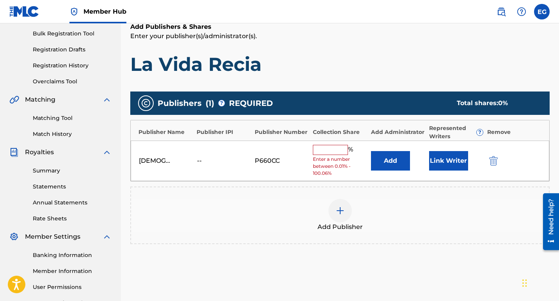
click at [342, 147] on input "text" at bounding box center [330, 150] width 35 height 10
type input "100"
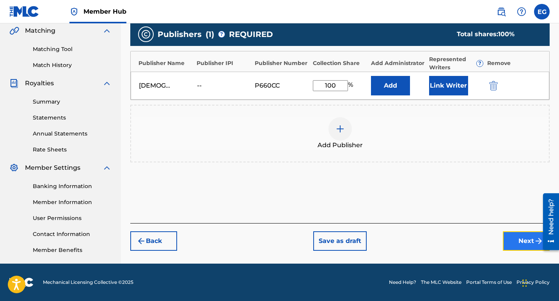
click at [517, 244] on button "Next" at bounding box center [526, 241] width 47 height 19
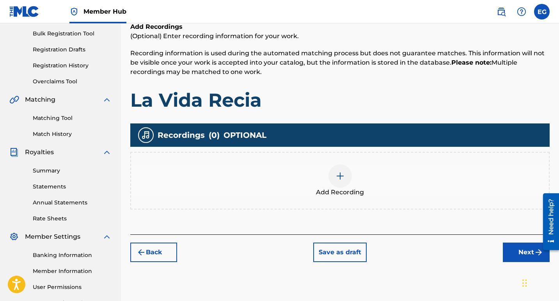
click at [340, 174] on img at bounding box center [339, 176] width 9 height 9
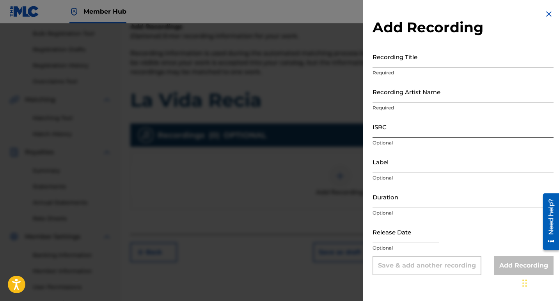
click at [390, 126] on input "ISRC" at bounding box center [462, 127] width 181 height 22
paste input "QT3F22532592"
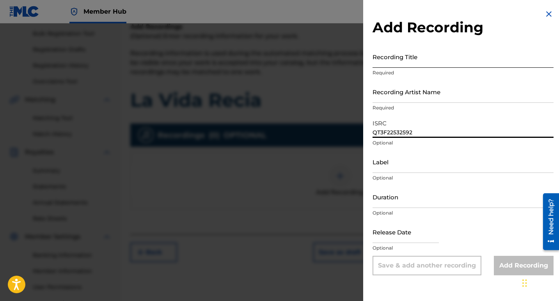
type input "QT3F22532592"
click at [390, 61] on input "Recording Title" at bounding box center [462, 57] width 181 height 22
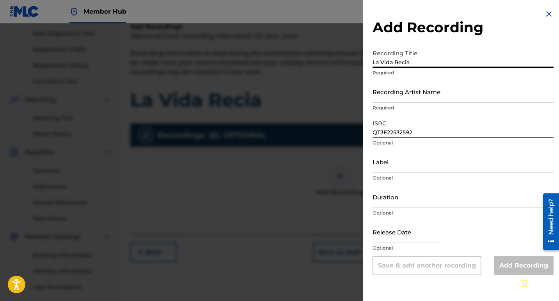
type input "La Vida Recia"
click at [409, 103] on div "Recording Artist Name Required" at bounding box center [462, 98] width 181 height 35
click at [409, 101] on input "Recording Artist Name" at bounding box center [462, 92] width 181 height 22
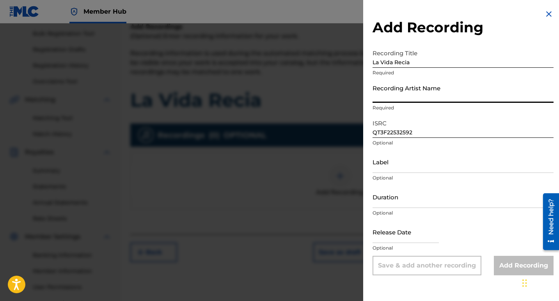
type input "[DEMOGRAPHIC_DATA][PERSON_NAME]"
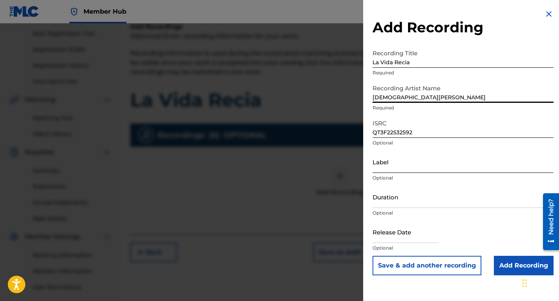
click at [399, 166] on input "Label" at bounding box center [462, 162] width 181 height 22
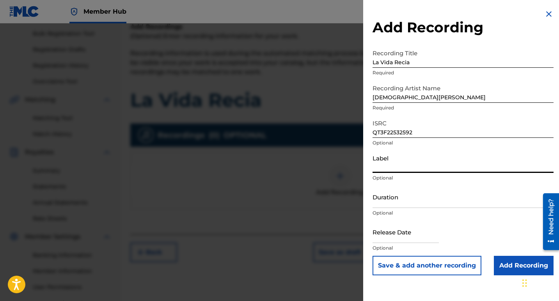
type input "10192525 Records DK"
click at [395, 203] on input "Duration" at bounding box center [462, 197] width 181 height 22
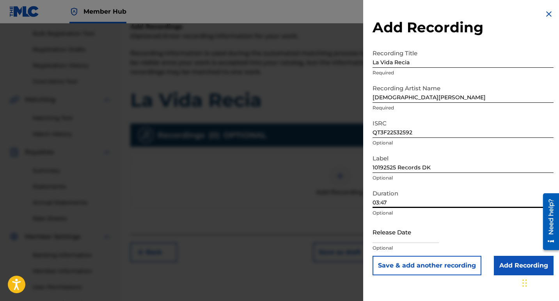
click at [391, 201] on input "03:47" at bounding box center [462, 197] width 181 height 22
type input "03:28"
click at [389, 235] on input "text" at bounding box center [405, 232] width 66 height 22
select select "8"
select select "2025"
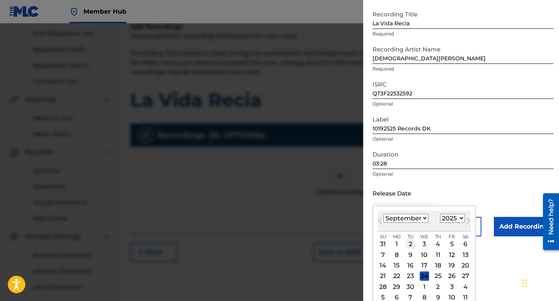
scroll to position [46, 0]
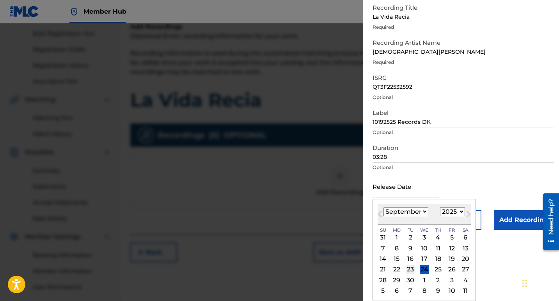
click at [407, 274] on div "23" at bounding box center [410, 269] width 9 height 9
type input "September 23 2025"
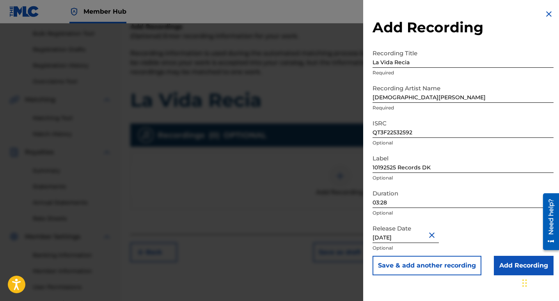
scroll to position [0, 0]
click at [514, 268] on input "Add Recording" at bounding box center [524, 265] width 60 height 19
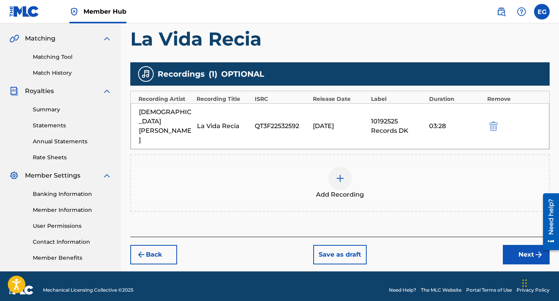
scroll to position [182, 0]
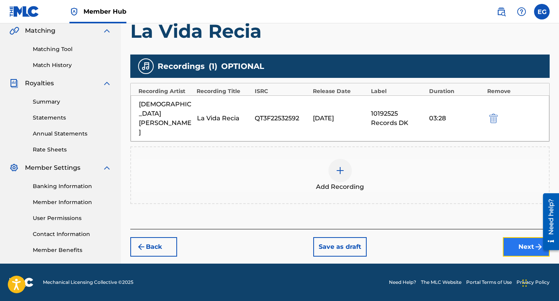
click at [520, 237] on button "Next" at bounding box center [526, 246] width 47 height 19
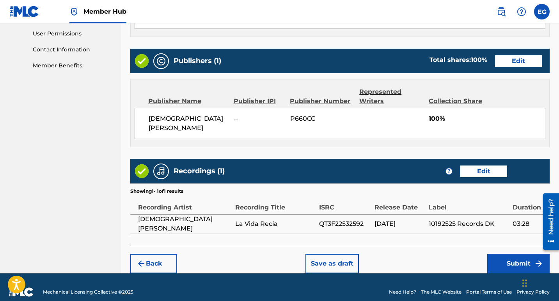
scroll to position [367, 0]
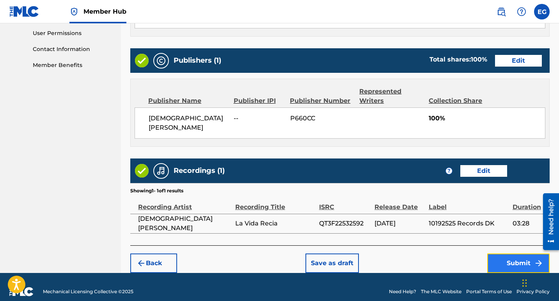
click at [513, 254] on button "Submit" at bounding box center [518, 263] width 62 height 19
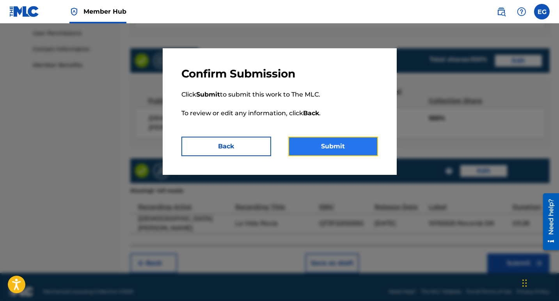
click at [341, 150] on button "Submit" at bounding box center [333, 146] width 90 height 19
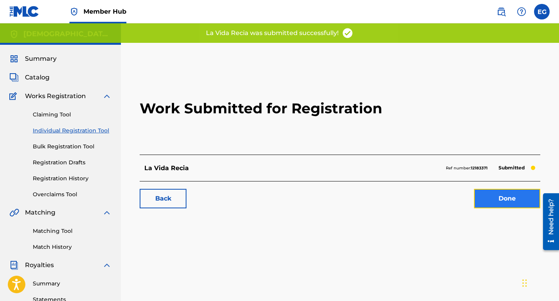
click at [496, 200] on link "Done" at bounding box center [507, 198] width 66 height 19
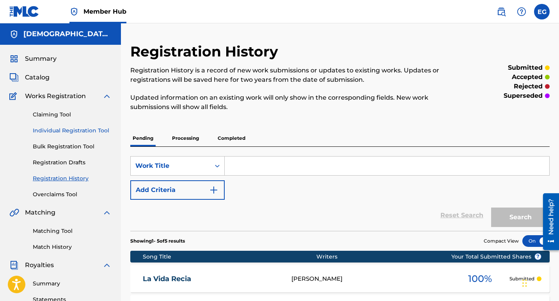
click at [79, 129] on link "Individual Registration Tool" at bounding box center [72, 131] width 79 height 8
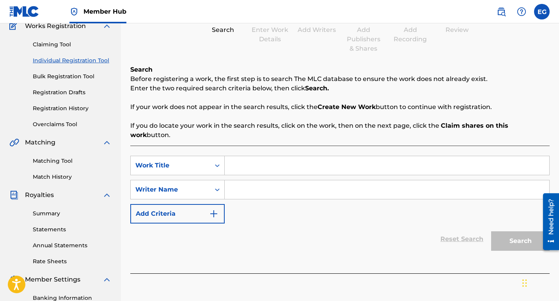
scroll to position [78, 0]
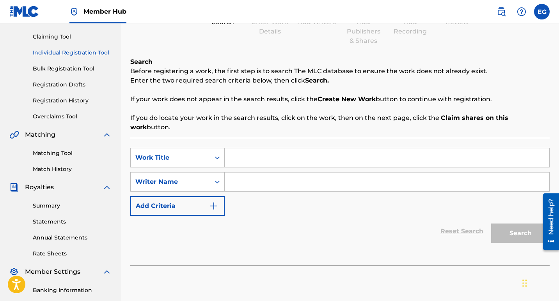
click at [237, 152] on input "Search Form" at bounding box center [387, 158] width 324 height 19
paste input "Cumbia Coqueta"
type input "Cumbia Coqueta"
click at [248, 175] on input "Search Form" at bounding box center [387, 182] width 324 height 19
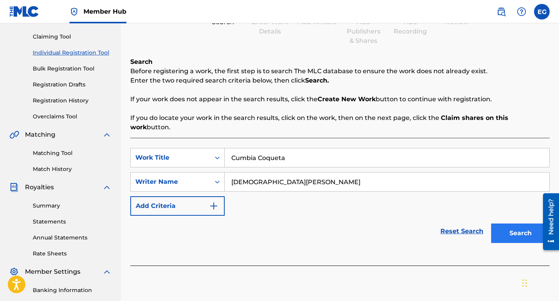
type input "[DEMOGRAPHIC_DATA][PERSON_NAME]"
click at [512, 227] on button "Search" at bounding box center [520, 233] width 58 height 19
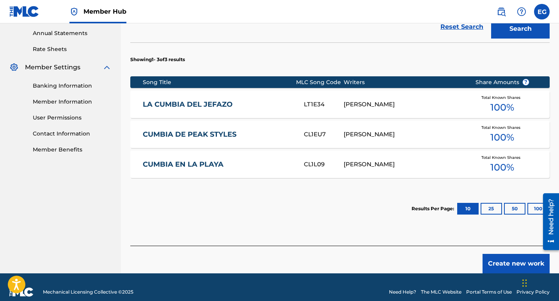
scroll to position [283, 0]
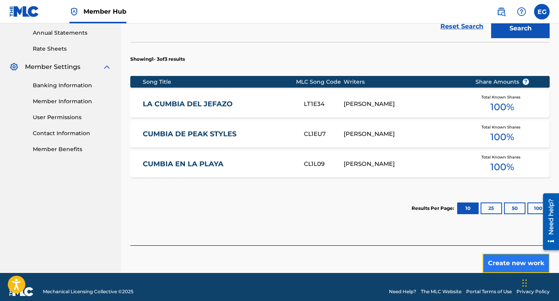
click at [493, 255] on button "Create new work" at bounding box center [515, 263] width 67 height 19
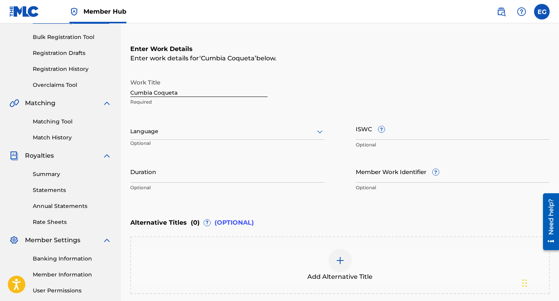
scroll to position [109, 0]
click at [310, 200] on div "Enter Work Details Enter work details for ‘ Cumbia Coqueta ’ below. Work Title …" at bounding box center [339, 120] width 419 height 189
click at [155, 178] on input "Duration" at bounding box center [227, 172] width 194 height 22
type input "02:41"
click at [175, 136] on div at bounding box center [227, 132] width 194 height 10
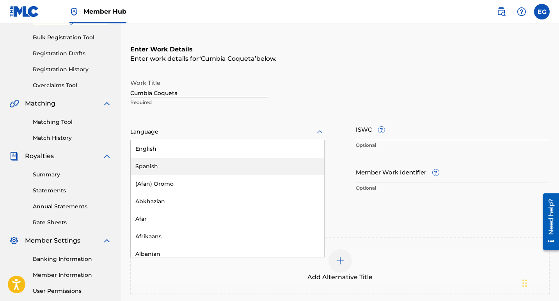
drag, startPoint x: 152, startPoint y: 165, endPoint x: 202, endPoint y: 166, distance: 49.9
click at [152, 165] on div "Spanish" at bounding box center [227, 167] width 193 height 18
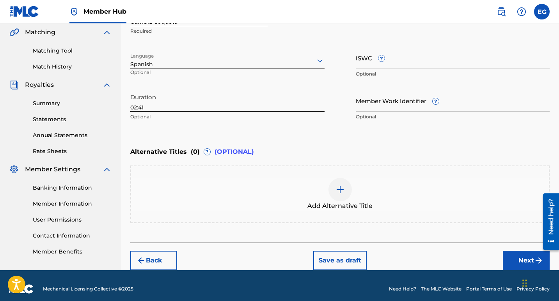
scroll to position [187, 0]
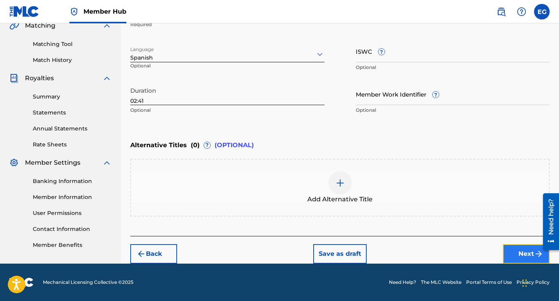
click at [515, 254] on button "Next" at bounding box center [526, 253] width 47 height 19
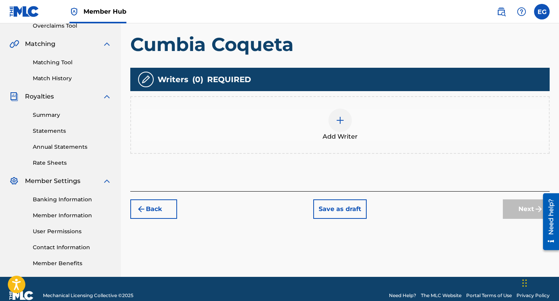
scroll to position [182, 0]
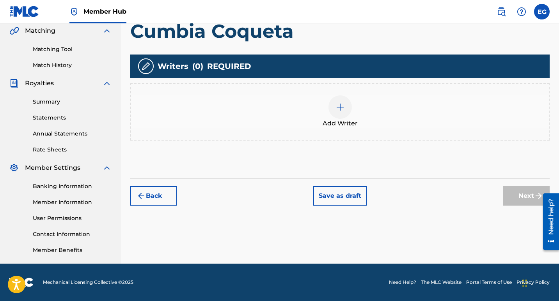
click at [339, 109] on img at bounding box center [339, 107] width 9 height 9
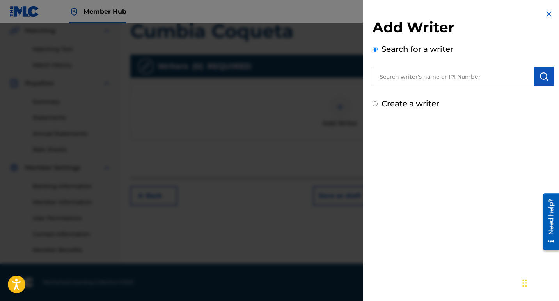
click at [415, 76] on input "text" at bounding box center [452, 76] width 161 height 19
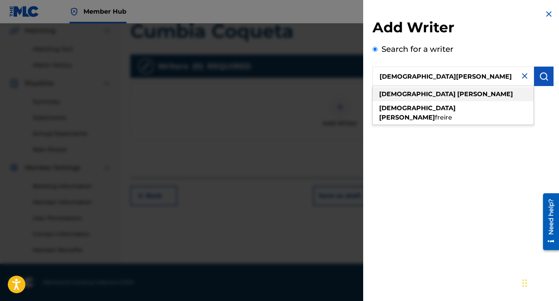
type input "[DEMOGRAPHIC_DATA][PERSON_NAME]"
click at [457, 92] on strong "[PERSON_NAME]" at bounding box center [485, 93] width 56 height 7
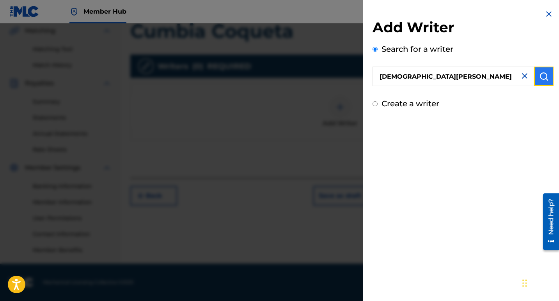
click at [542, 76] on img "submit" at bounding box center [543, 76] width 9 height 9
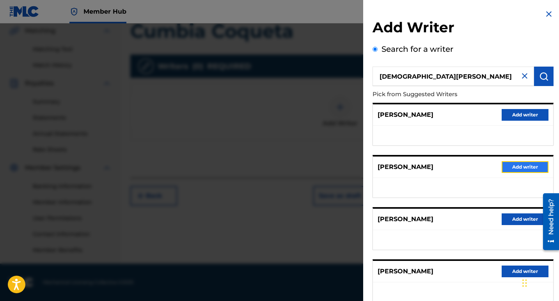
click at [526, 168] on button "Add writer" at bounding box center [524, 167] width 47 height 12
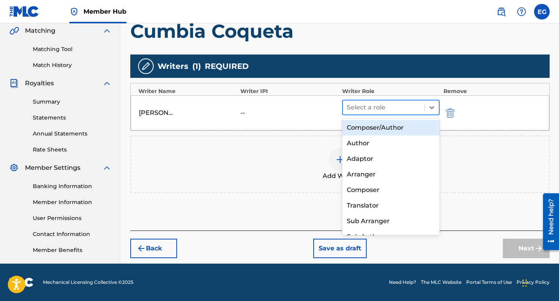
click at [376, 112] on div at bounding box center [384, 107] width 74 height 11
click at [371, 125] on div "Composer/Author" at bounding box center [390, 128] width 97 height 16
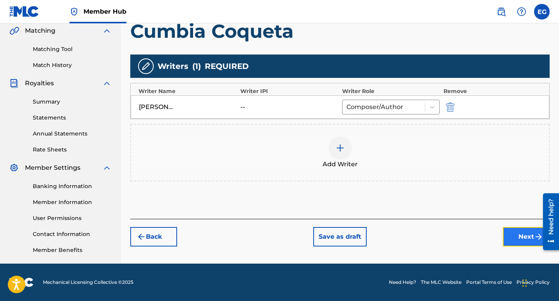
click at [524, 240] on button "Next" at bounding box center [526, 236] width 47 height 19
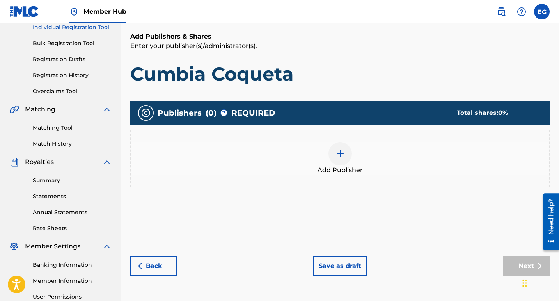
scroll to position [113, 0]
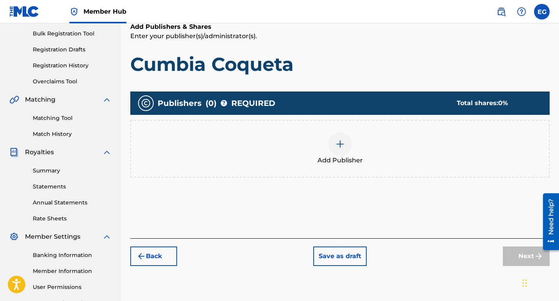
click at [340, 142] on img at bounding box center [339, 144] width 9 height 9
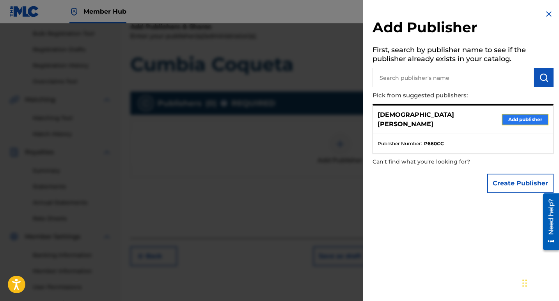
click at [520, 114] on button "Add publisher" at bounding box center [524, 120] width 47 height 12
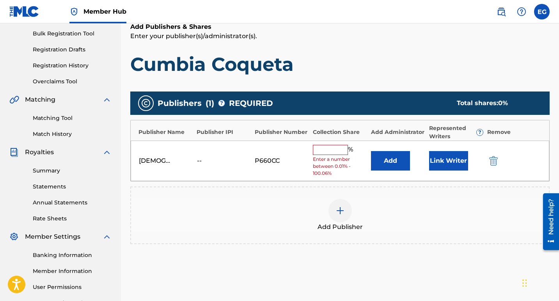
click at [332, 154] on input "text" at bounding box center [330, 150] width 35 height 10
type input "100"
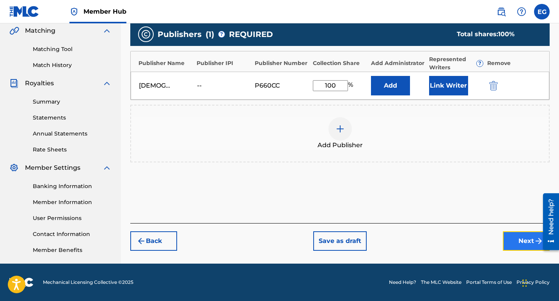
click at [520, 238] on button "Next" at bounding box center [526, 241] width 47 height 19
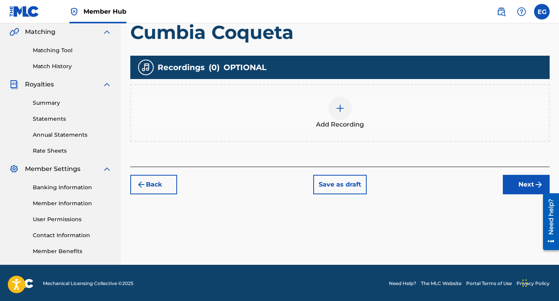
scroll to position [182, 0]
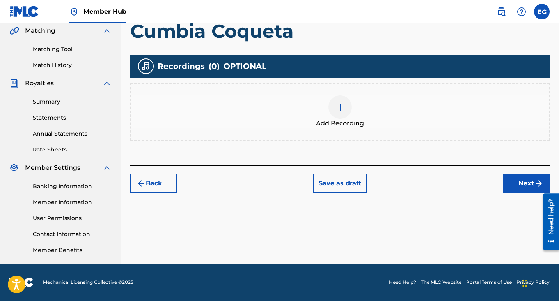
click at [339, 104] on img at bounding box center [339, 107] width 9 height 9
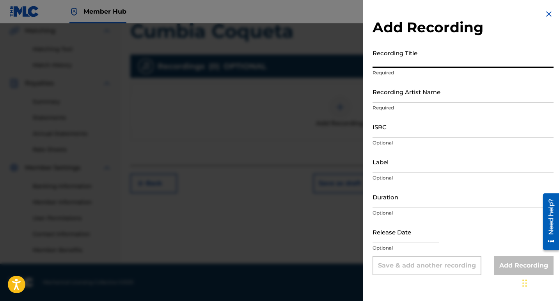
click at [398, 59] on input "Recording Title" at bounding box center [462, 57] width 181 height 22
paste input "Cumbia Coqueta"
type input "Cumbia Coqueta"
click at [401, 98] on input "Recording Artist Name" at bounding box center [462, 92] width 181 height 22
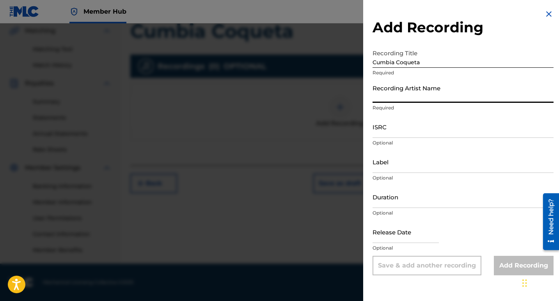
type input "[DEMOGRAPHIC_DATA][PERSON_NAME]"
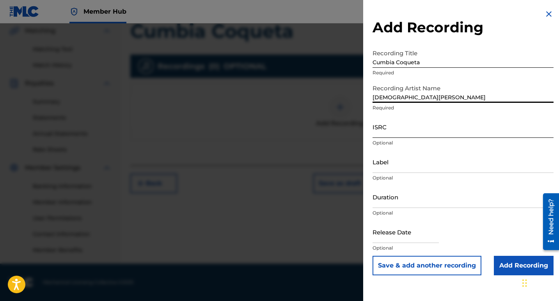
click at [400, 135] on input "ISRC" at bounding box center [462, 127] width 181 height 22
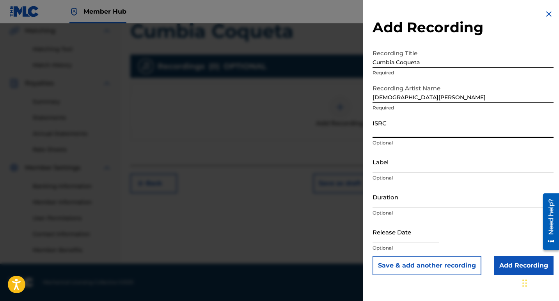
click at [391, 133] on input "ISRC" at bounding box center [462, 127] width 181 height 22
paste input "QT3F22534402"
type input "QT3F22534402"
click at [393, 171] on input "Label" at bounding box center [462, 162] width 181 height 22
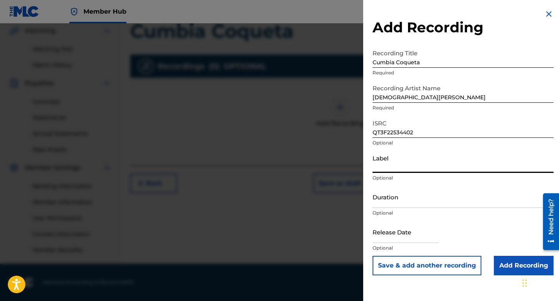
type input "10192525 Records DK"
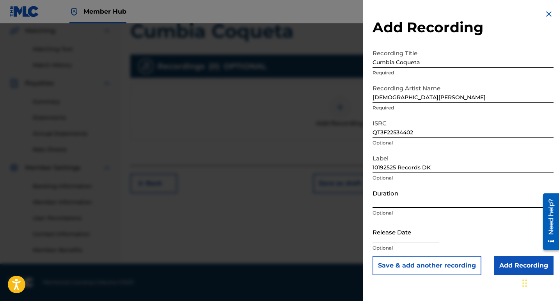
click at [389, 201] on input "Duration" at bounding box center [462, 197] width 181 height 22
type input "02:41"
click at [390, 234] on input "text" at bounding box center [405, 232] width 66 height 22
select select "8"
select select "2025"
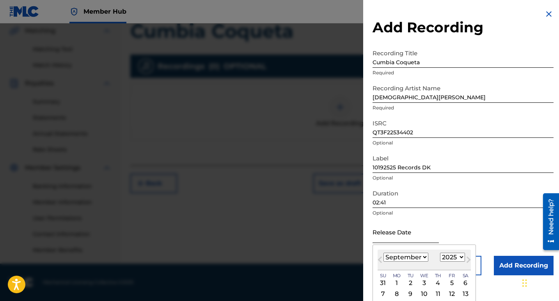
scroll to position [39, 0]
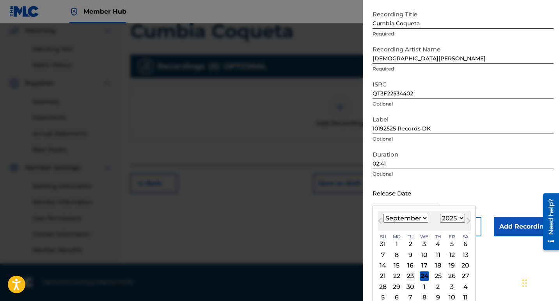
click at [411, 274] on div "23" at bounding box center [410, 276] width 9 height 9
type input "September 23 2025"
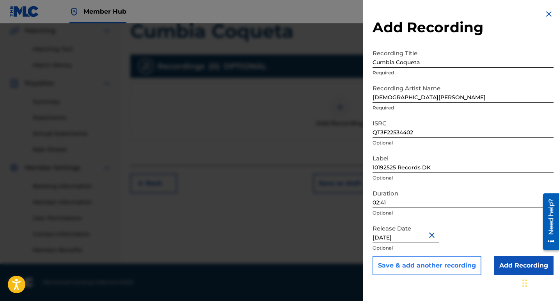
scroll to position [0, 0]
click at [512, 269] on input "Add Recording" at bounding box center [524, 265] width 60 height 19
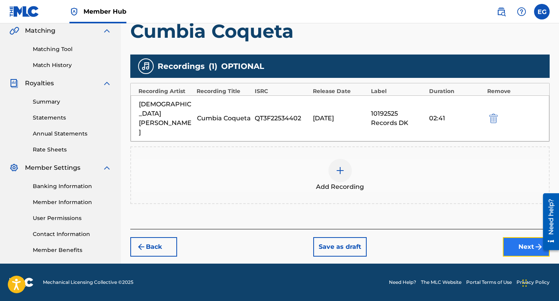
click at [507, 237] on button "Next" at bounding box center [526, 246] width 47 height 19
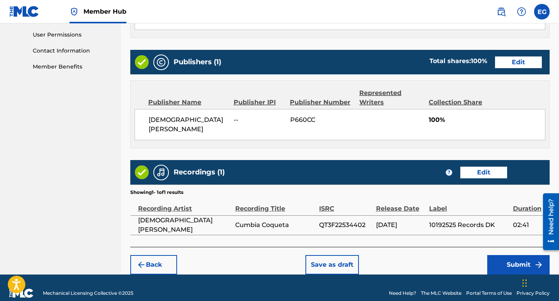
scroll to position [367, 0]
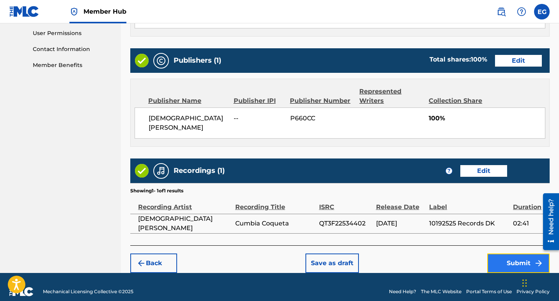
click at [494, 257] on button "Submit" at bounding box center [518, 263] width 62 height 19
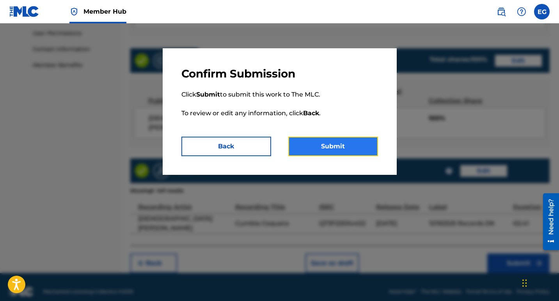
click at [340, 147] on button "Submit" at bounding box center [333, 146] width 90 height 19
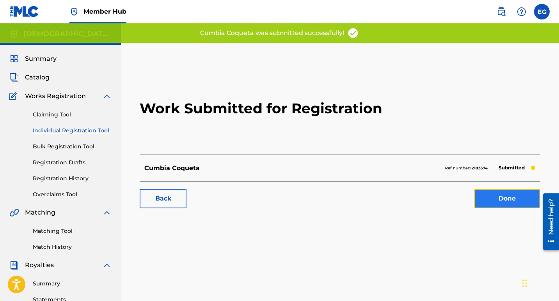
click at [499, 197] on link "Done" at bounding box center [507, 198] width 66 height 19
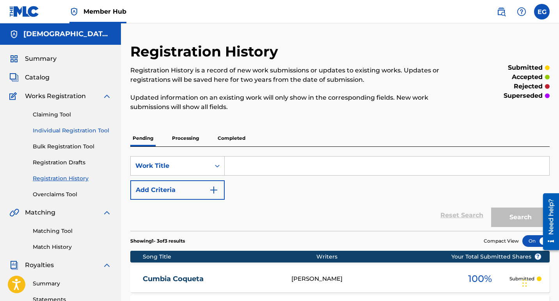
click at [47, 132] on link "Individual Registration Tool" at bounding box center [72, 131] width 79 height 8
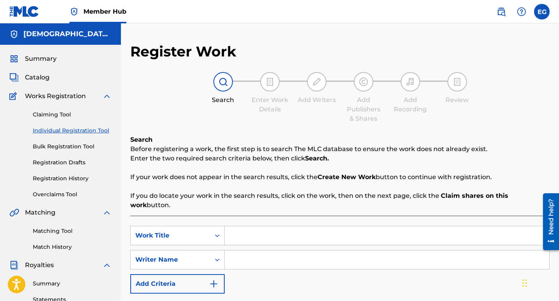
scroll to position [39, 0]
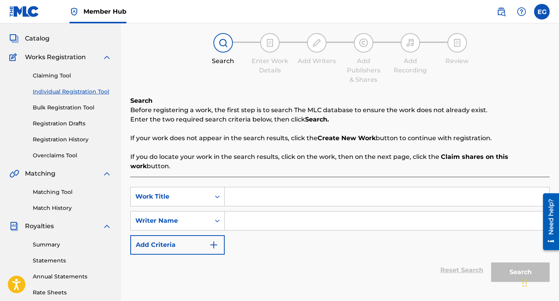
click at [248, 188] on input "Search Form" at bounding box center [387, 197] width 324 height 19
paste input "La Loteria"
type input "La Loteria"
click at [253, 212] on input "Search Form" at bounding box center [387, 221] width 324 height 19
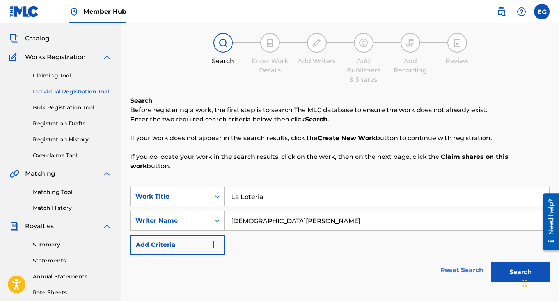
scroll to position [78, 0]
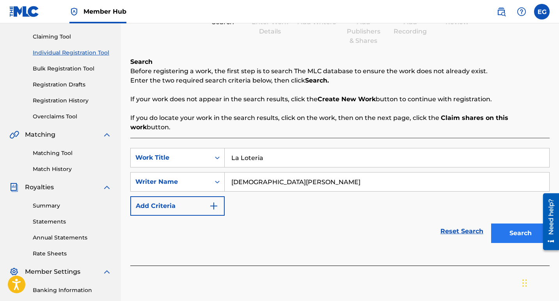
type input "[DEMOGRAPHIC_DATA][PERSON_NAME]"
click at [511, 227] on button "Search" at bounding box center [520, 233] width 58 height 19
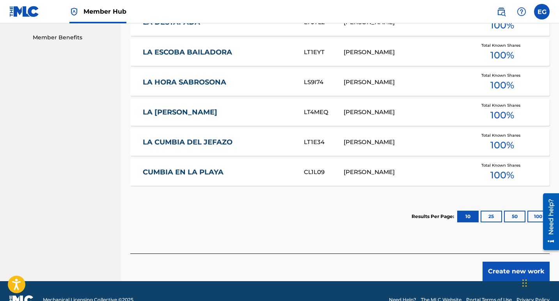
scroll to position [403, 0]
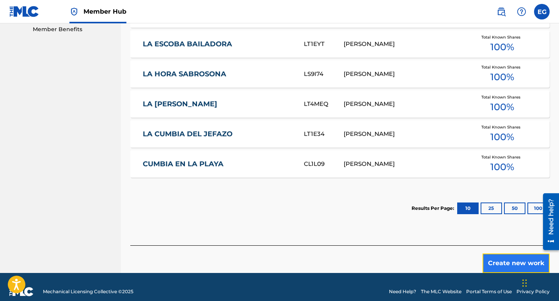
click at [504, 254] on button "Create new work" at bounding box center [515, 263] width 67 height 19
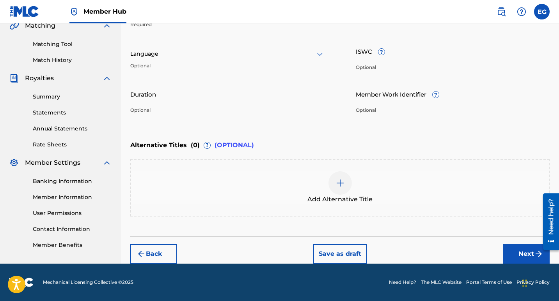
scroll to position [187, 0]
click at [152, 101] on input "Duration" at bounding box center [227, 94] width 194 height 22
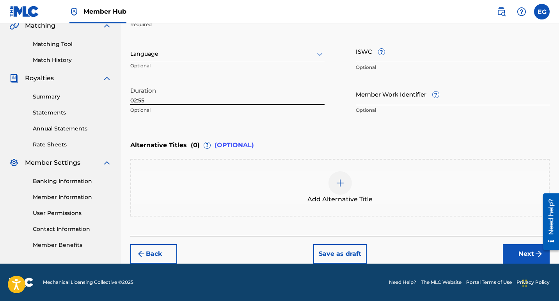
scroll to position [148, 0]
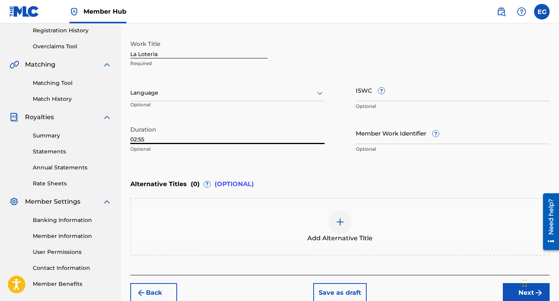
type input "02:55"
click at [151, 94] on div at bounding box center [227, 93] width 194 height 10
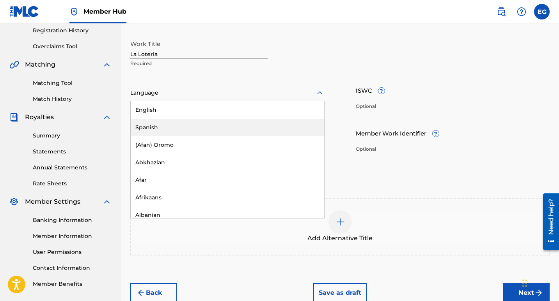
click at [152, 126] on div "Spanish" at bounding box center [227, 128] width 193 height 18
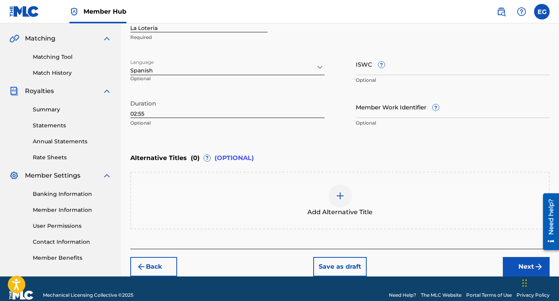
scroll to position [187, 0]
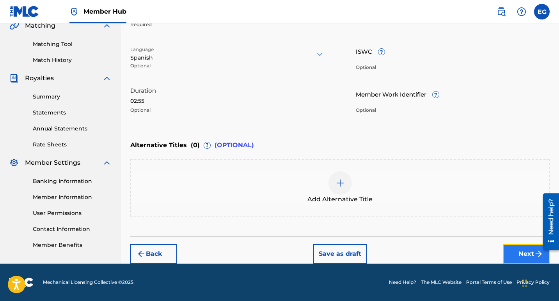
click at [521, 257] on button "Next" at bounding box center [526, 253] width 47 height 19
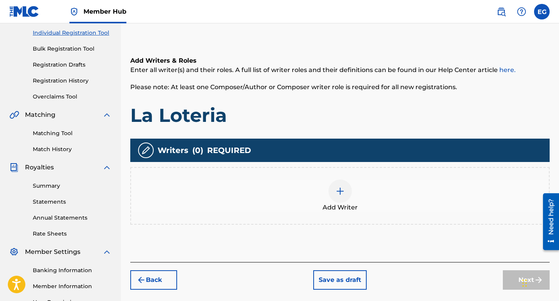
scroll to position [113, 0]
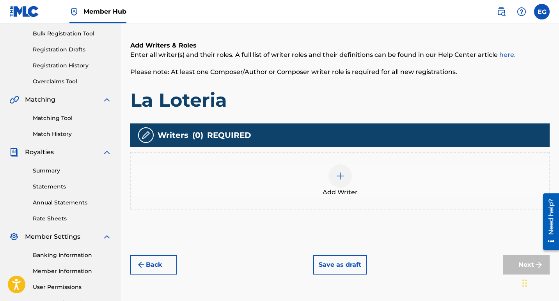
click at [339, 177] on img at bounding box center [339, 176] width 9 height 9
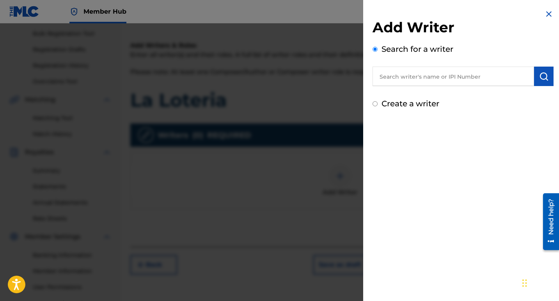
click at [423, 78] on input "text" at bounding box center [452, 76] width 161 height 19
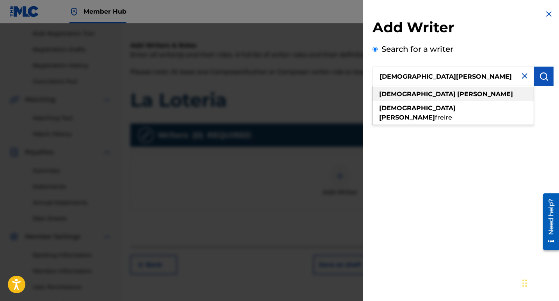
type input "[DEMOGRAPHIC_DATA][PERSON_NAME]"
click at [457, 96] on strong "[PERSON_NAME]" at bounding box center [485, 93] width 56 height 7
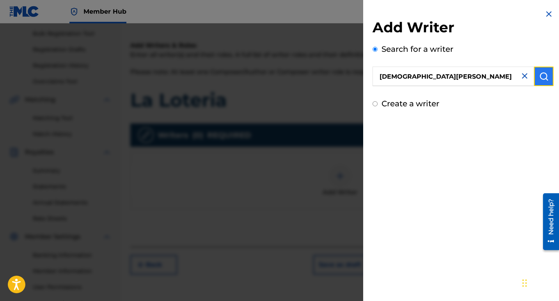
click at [539, 77] on img "submit" at bounding box center [543, 76] width 9 height 9
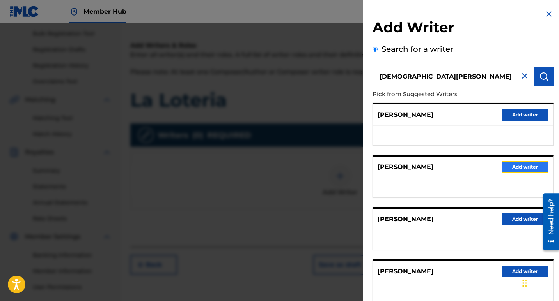
click at [518, 172] on button "Add writer" at bounding box center [524, 167] width 47 height 12
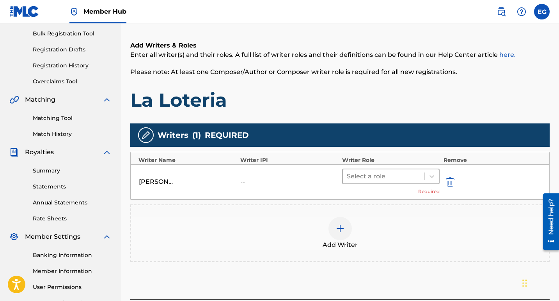
click at [380, 174] on div at bounding box center [384, 176] width 74 height 11
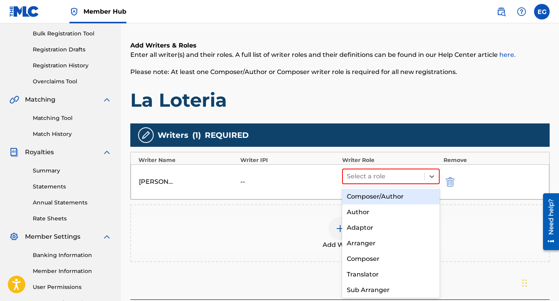
click at [374, 194] on div "Composer/Author" at bounding box center [390, 197] width 97 height 16
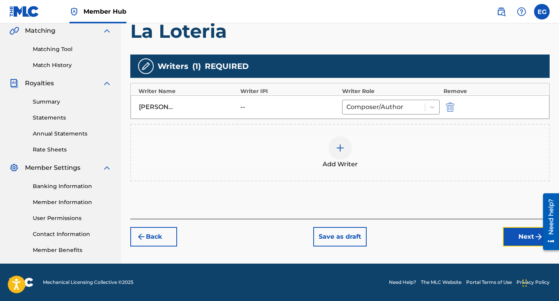
click at [535, 238] on img "submit" at bounding box center [538, 236] width 9 height 9
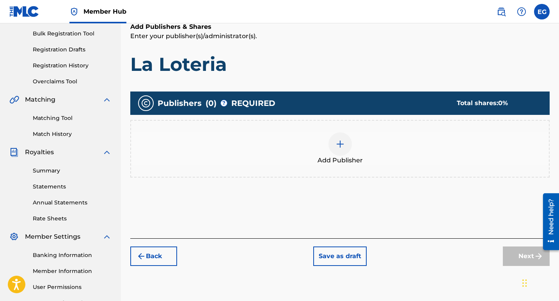
click at [340, 145] on img at bounding box center [339, 144] width 9 height 9
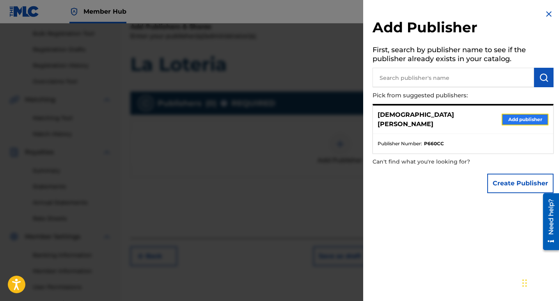
click at [511, 116] on button "Add publisher" at bounding box center [524, 120] width 47 height 12
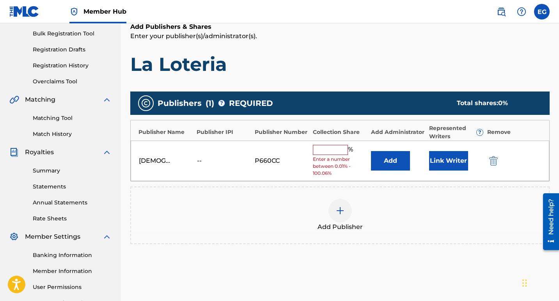
click at [337, 148] on input "text" at bounding box center [330, 150] width 35 height 10
type input "100"
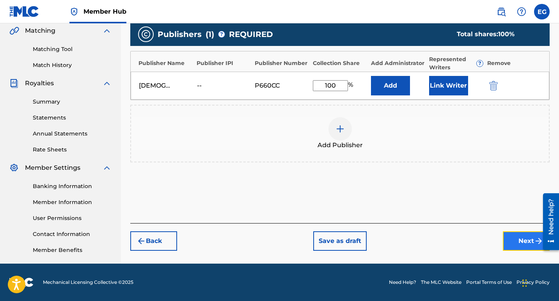
click at [523, 242] on button "Next" at bounding box center [526, 241] width 47 height 19
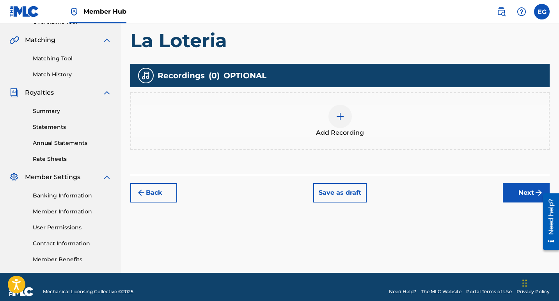
scroll to position [182, 0]
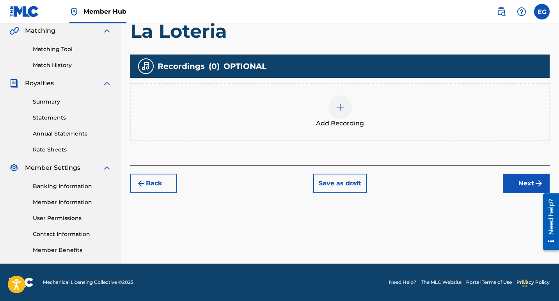
click at [339, 107] on img at bounding box center [339, 107] width 9 height 9
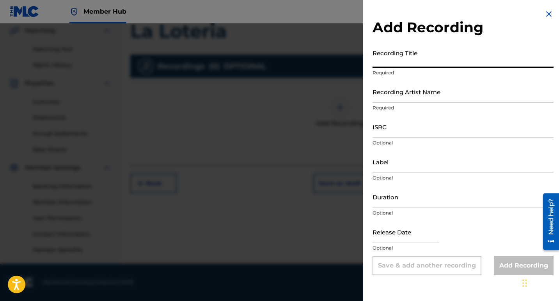
click at [389, 64] on input "Recording Title" at bounding box center [462, 57] width 181 height 22
paste input "La Loteria"
type input "La Loteria"
click at [381, 94] on input "Recording Artist Name" at bounding box center [462, 92] width 181 height 22
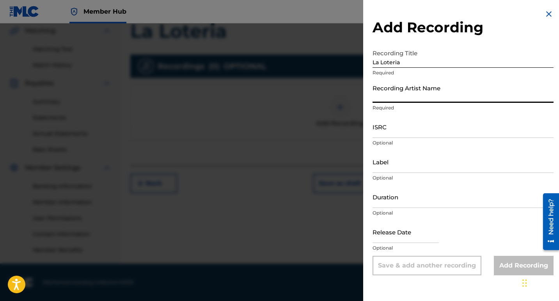
type input "[DEMOGRAPHIC_DATA][PERSON_NAME]"
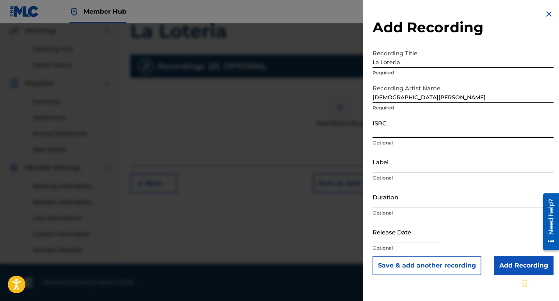
click at [393, 132] on input "ISRC" at bounding box center [462, 127] width 181 height 22
click at [386, 131] on input "ISRC" at bounding box center [462, 127] width 181 height 22
paste input "QT3F22534412"
type input "QT3F22534412"
click at [386, 167] on input "Label" at bounding box center [462, 162] width 181 height 22
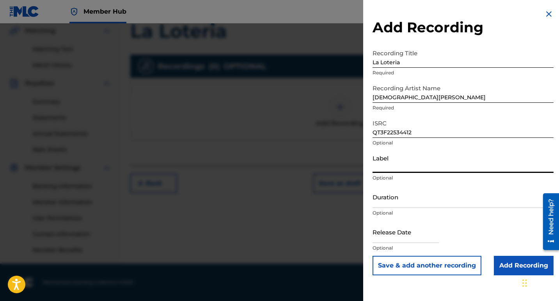
type input "10192525 Records DK"
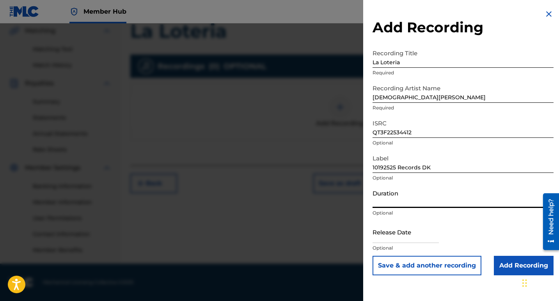
click at [394, 202] on input "Duration" at bounding box center [462, 197] width 181 height 22
type input "02:55"
select select "8"
select select "2025"
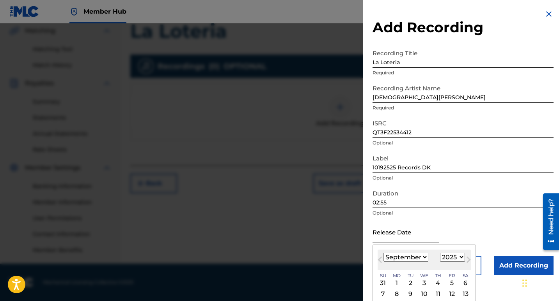
click at [397, 234] on input "text" at bounding box center [405, 232] width 66 height 22
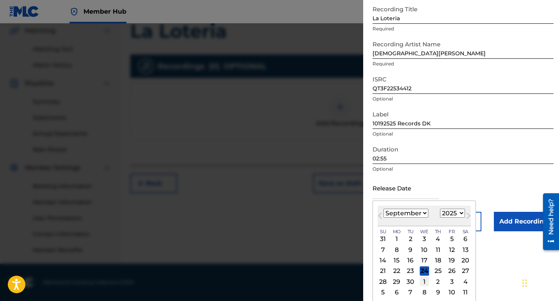
scroll to position [46, 0]
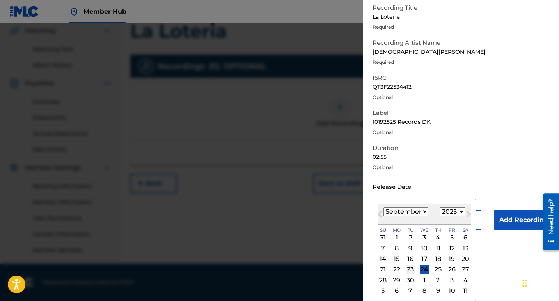
click at [411, 269] on div "23" at bounding box center [410, 269] width 9 height 9
type input "September 23 2025"
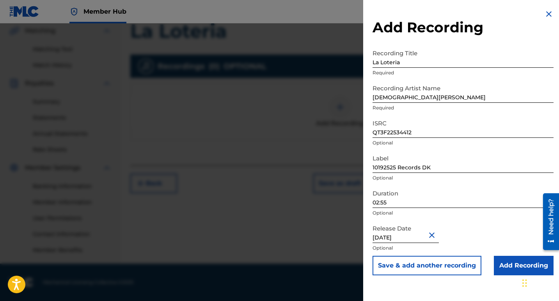
scroll to position [0, 0]
click at [507, 267] on input "Add Recording" at bounding box center [524, 265] width 60 height 19
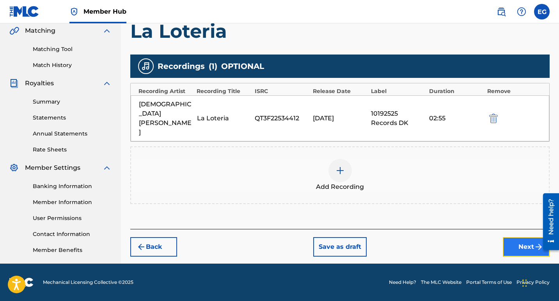
click at [514, 237] on button "Next" at bounding box center [526, 246] width 47 height 19
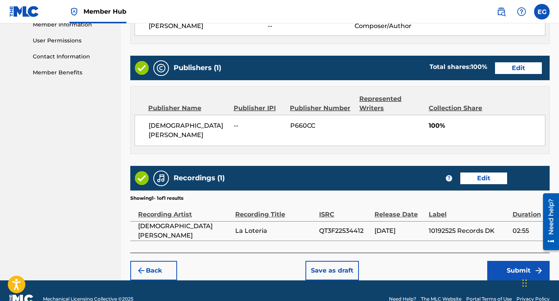
scroll to position [367, 0]
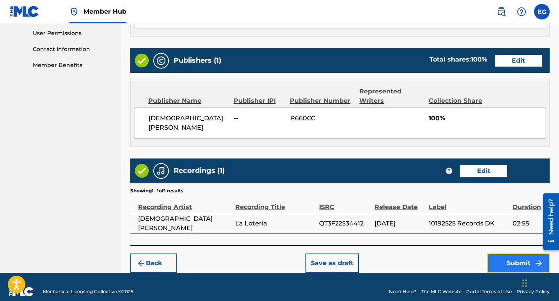
click at [508, 254] on button "Submit" at bounding box center [518, 263] width 62 height 19
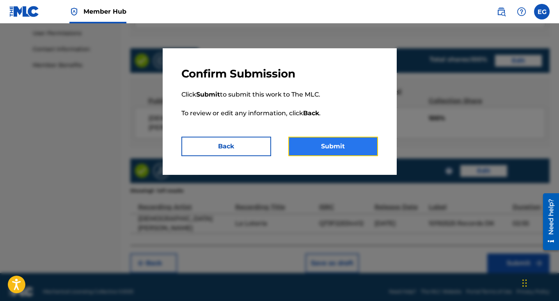
click at [345, 151] on button "Submit" at bounding box center [333, 146] width 90 height 19
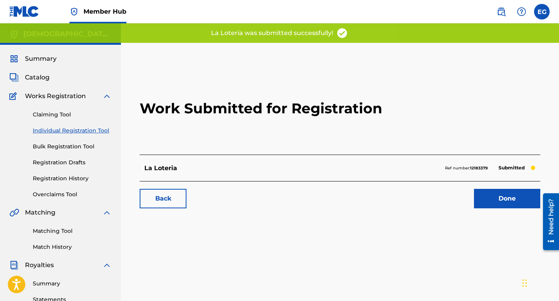
scroll to position [39, 0]
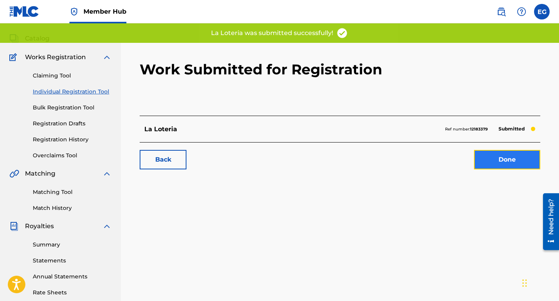
click at [505, 161] on link "Done" at bounding box center [507, 159] width 66 height 19
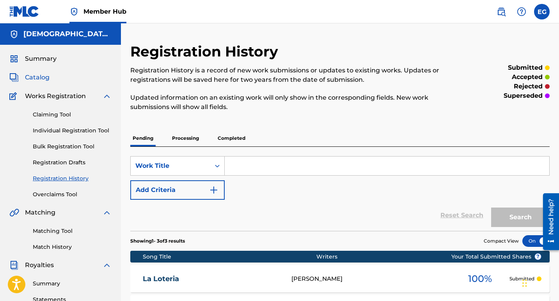
click at [44, 76] on span "Catalog" at bounding box center [37, 77] width 25 height 9
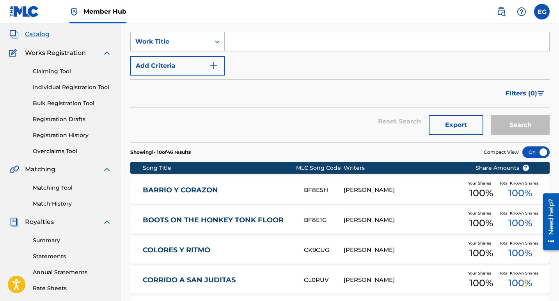
scroll to position [21, 0]
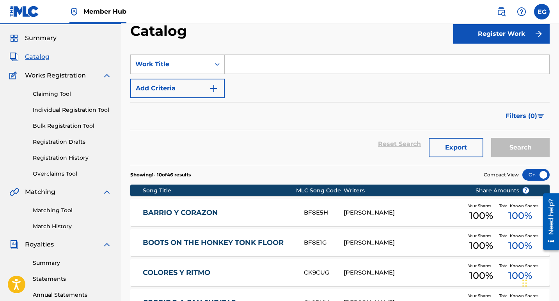
click at [197, 212] on link "BARRIO Y CORAZON" at bounding box center [218, 213] width 151 height 9
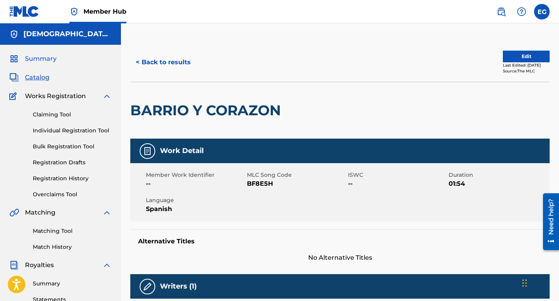
click at [48, 58] on span "Summary" at bounding box center [41, 58] width 32 height 9
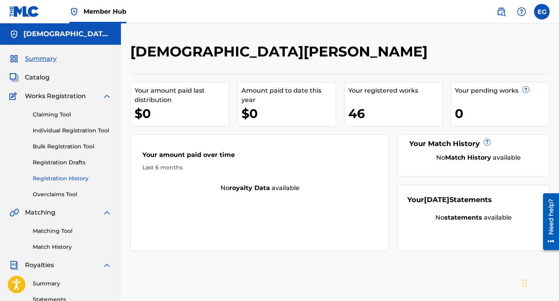
click at [64, 179] on link "Registration History" at bounding box center [72, 179] width 79 height 8
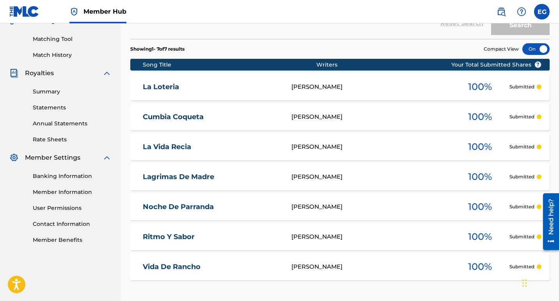
scroll to position [180, 0]
